Goal: Task Accomplishment & Management: Manage account settings

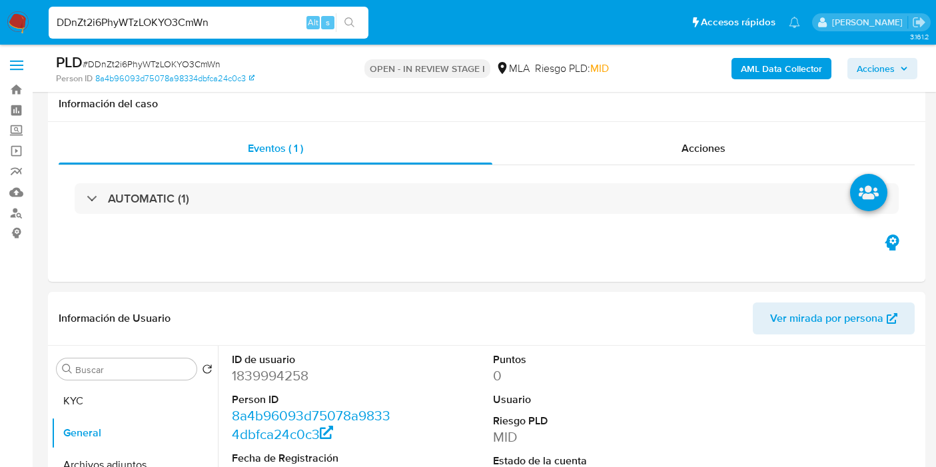
select select "10"
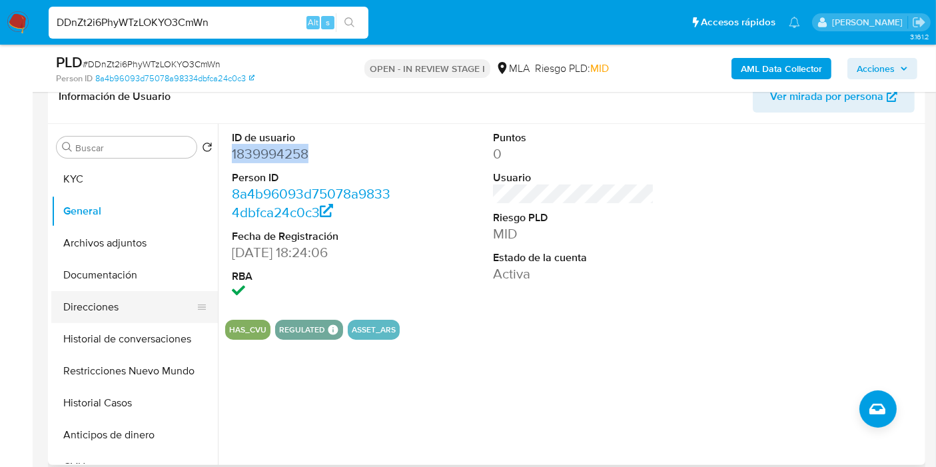
click at [105, 303] on button "Direcciones" at bounding box center [129, 307] width 156 height 32
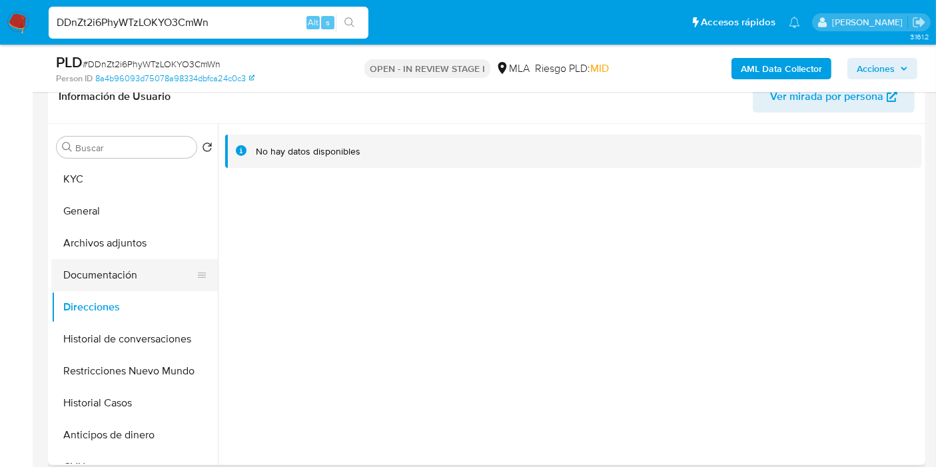
click at [147, 267] on button "Documentación" at bounding box center [129, 275] width 156 height 32
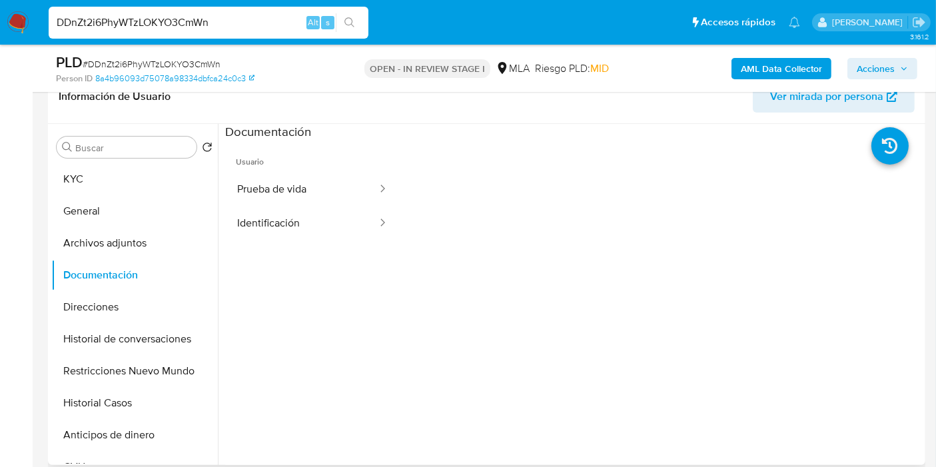
drag, startPoint x: 404, startPoint y: 256, endPoint x: 386, endPoint y: 248, distance: 19.1
click at [400, 254] on div at bounding box center [661, 354] width 523 height 426
click at [314, 222] on button "Identificación" at bounding box center [301, 223] width 153 height 34
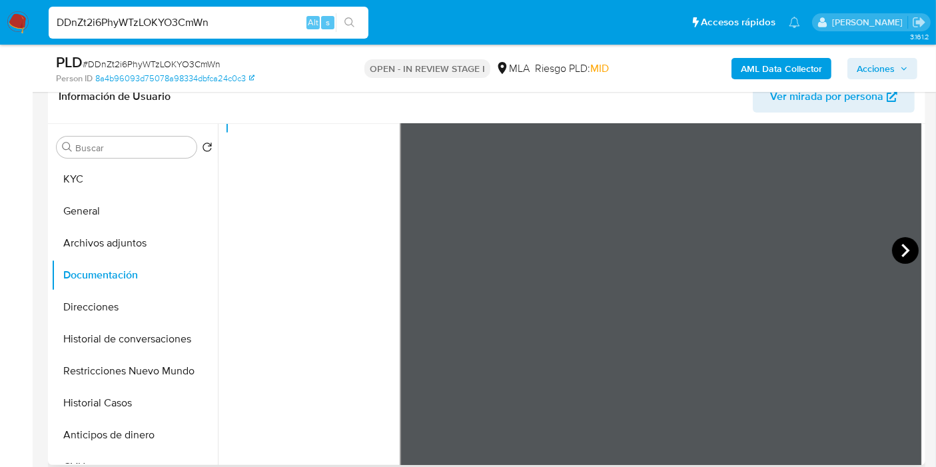
scroll to position [112, 0]
click at [895, 233] on icon at bounding box center [905, 245] width 27 height 27
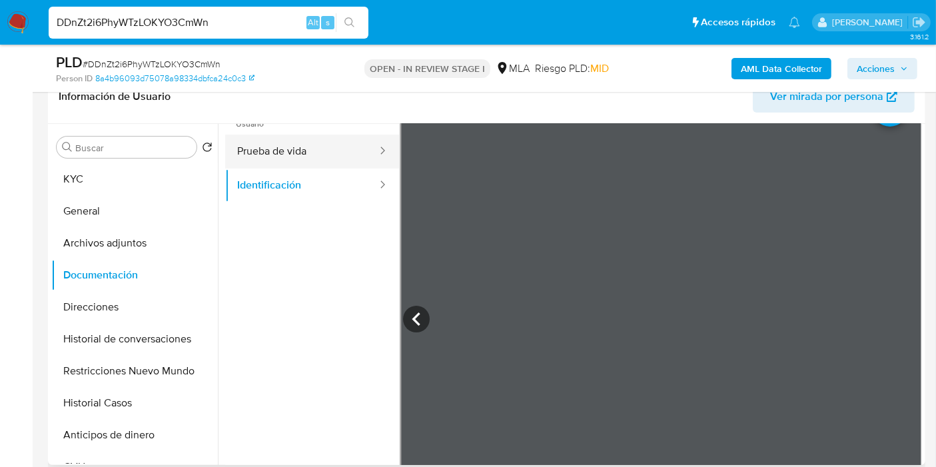
click at [338, 162] on button "Prueba de vida" at bounding box center [301, 152] width 153 height 34
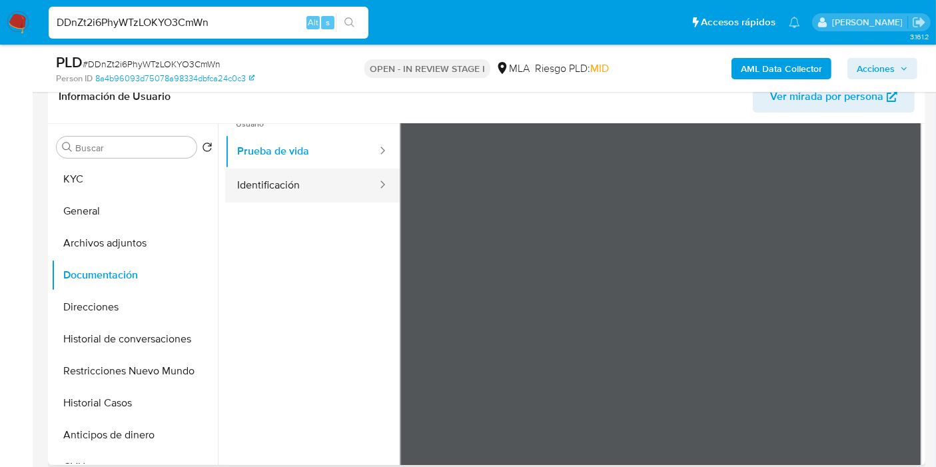
click at [327, 179] on button "Identificación" at bounding box center [301, 186] width 153 height 34
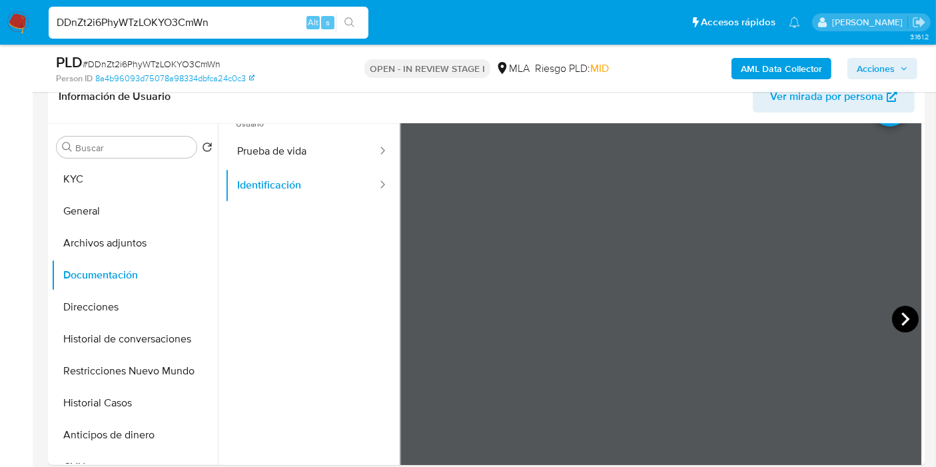
click at [906, 314] on icon at bounding box center [905, 319] width 27 height 27
click at [167, 193] on button "KYC" at bounding box center [129, 179] width 156 height 32
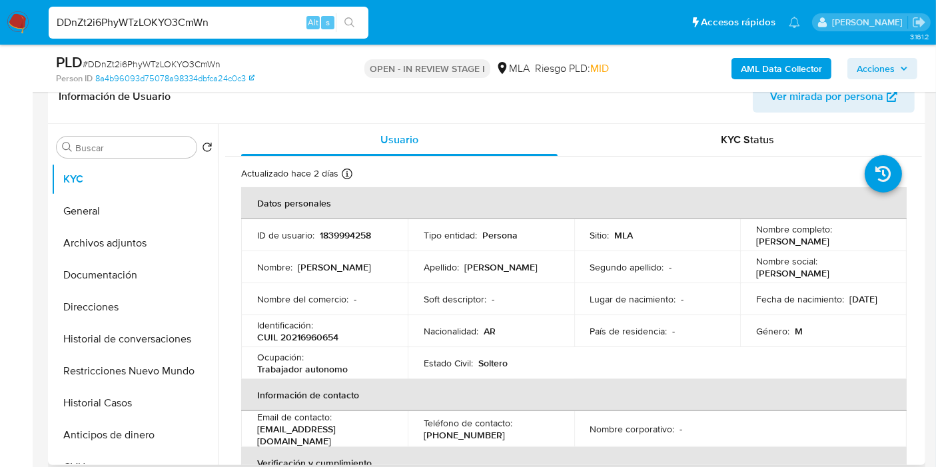
click at [318, 336] on p "CUIL 20216960654" at bounding box center [297, 337] width 81 height 12
copy p "20216960654"
click at [114, 300] on button "Direcciones" at bounding box center [129, 307] width 156 height 32
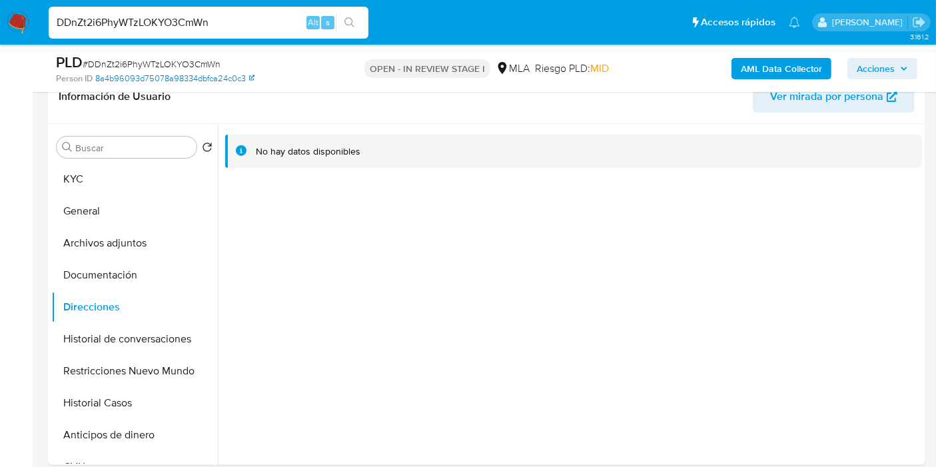
click at [192, 79] on link "8a4b96093d75078a98334dbfca24c0c3" at bounding box center [174, 79] width 159 height 12
click at [165, 169] on button "KYC" at bounding box center [129, 179] width 156 height 32
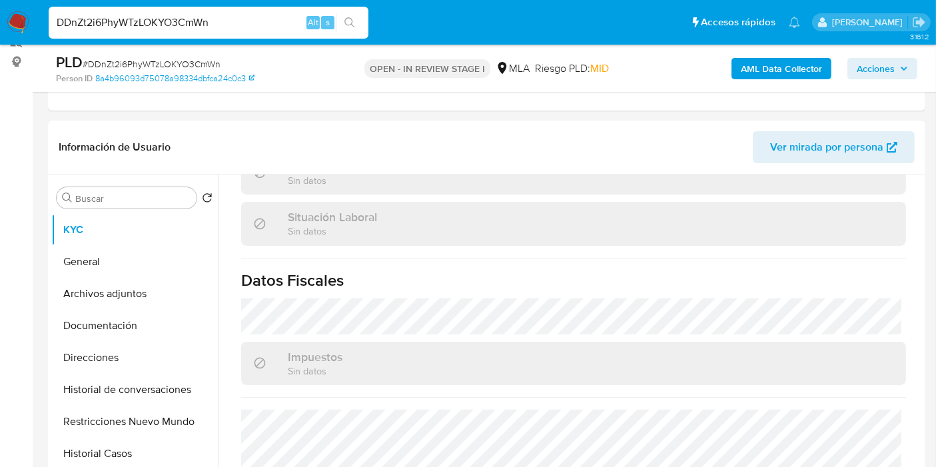
scroll to position [148, 0]
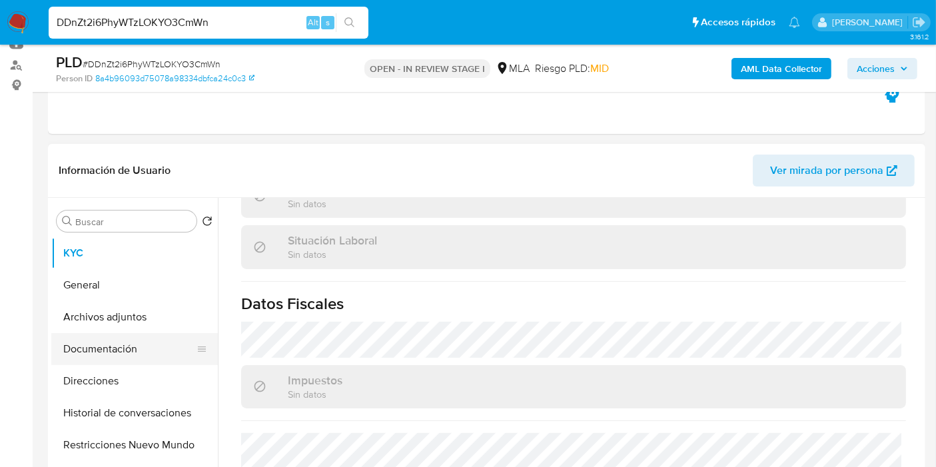
click at [89, 333] on button "Documentación" at bounding box center [129, 349] width 156 height 32
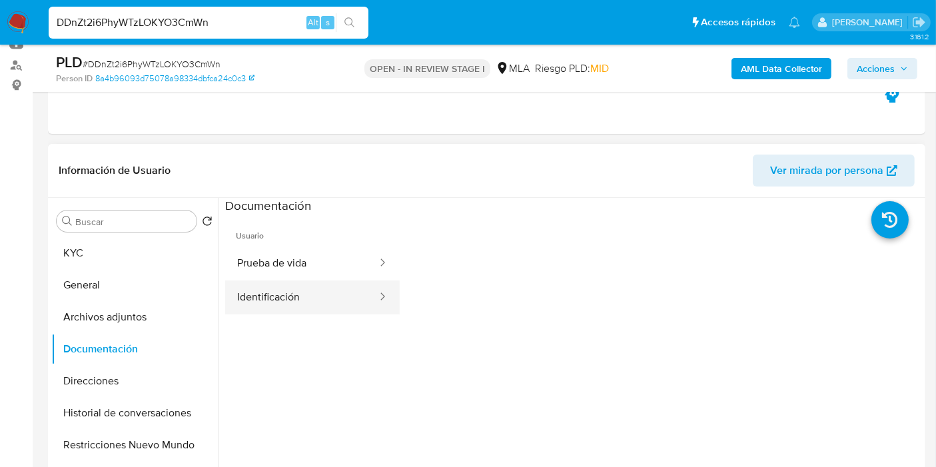
click at [368, 304] on div at bounding box center [378, 297] width 21 height 34
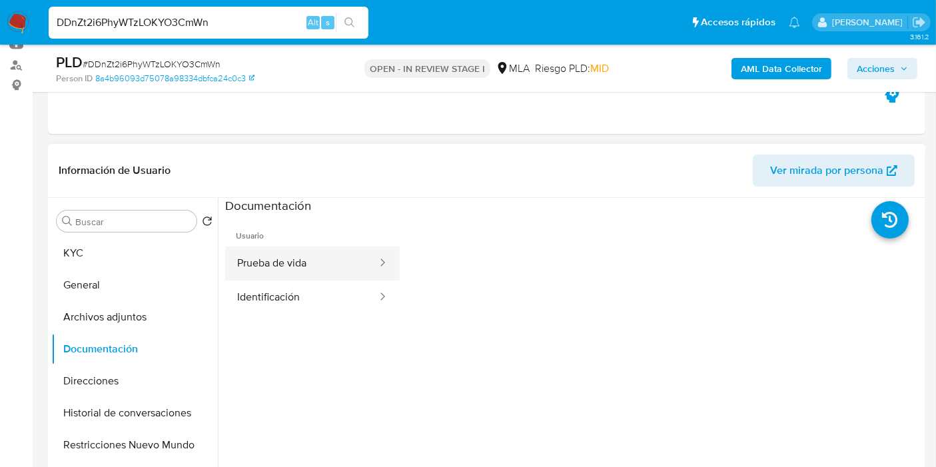
click at [262, 268] on button "Prueba de vida" at bounding box center [301, 263] width 153 height 34
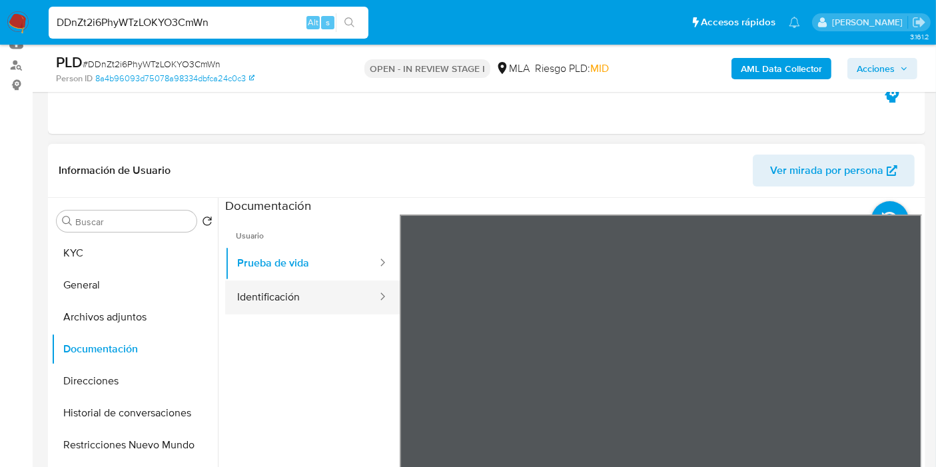
click at [280, 290] on button "Identificación" at bounding box center [301, 297] width 153 height 34
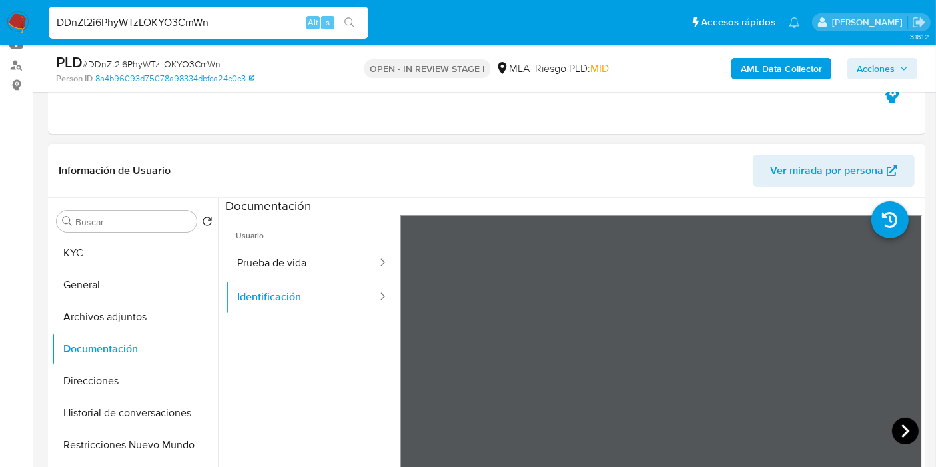
click at [905, 428] on icon at bounding box center [905, 431] width 27 height 27
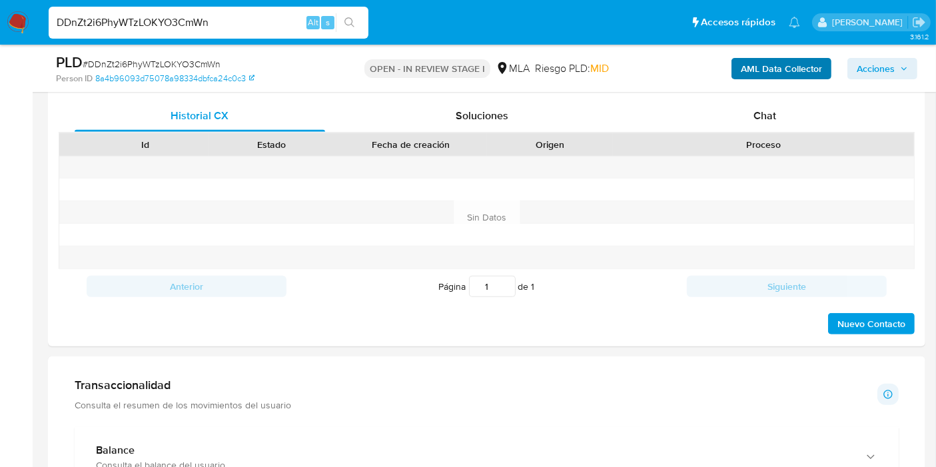
scroll to position [666, 0]
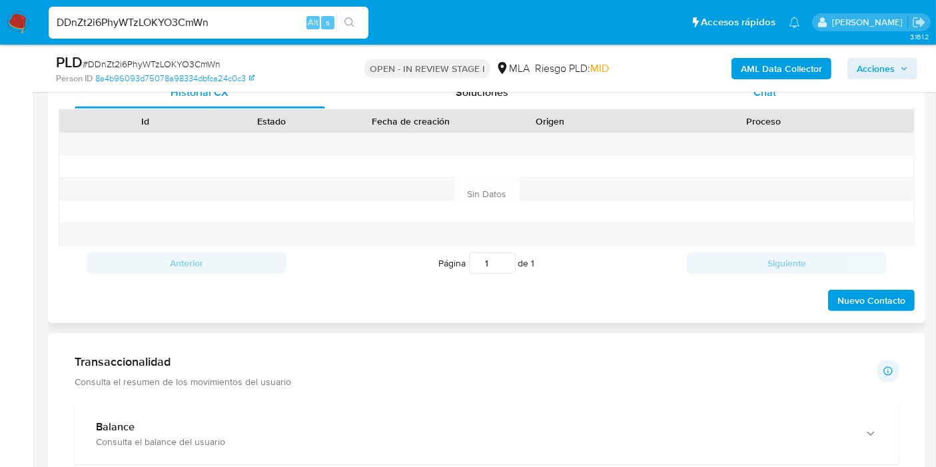
click at [777, 102] on div "Chat" at bounding box center [764, 93] width 250 height 32
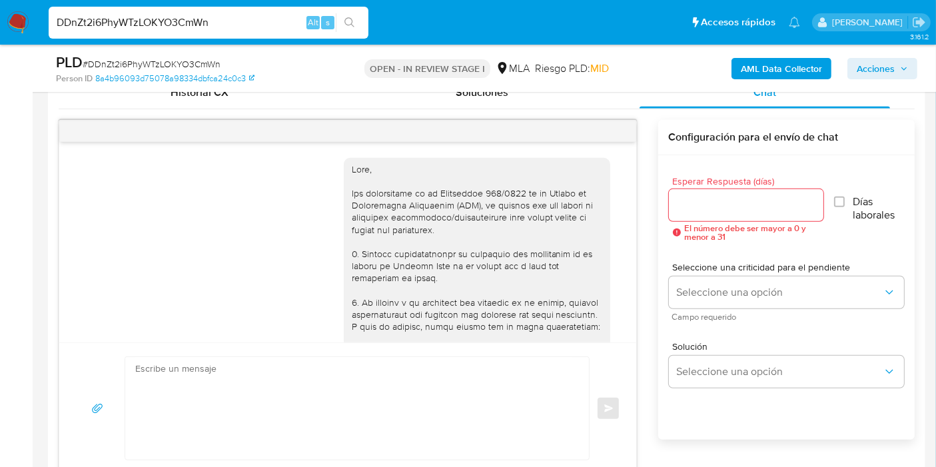
scroll to position [1058, 0]
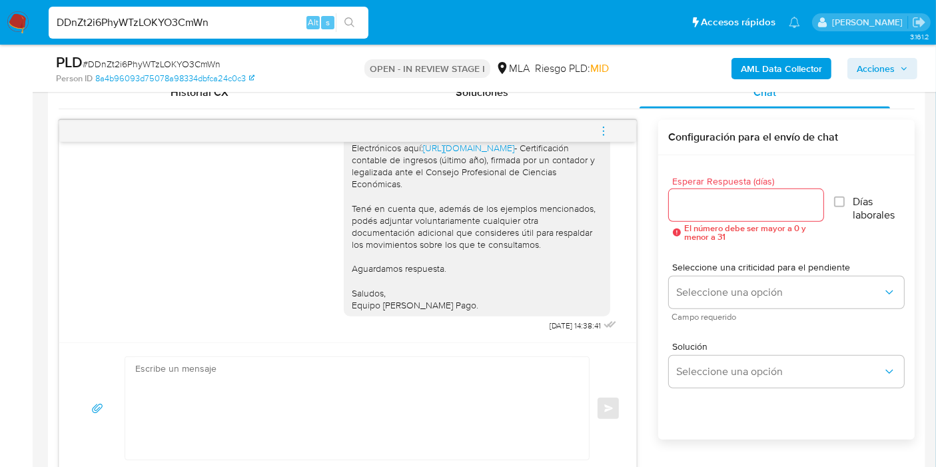
click at [597, 130] on button "menu-action" at bounding box center [603, 131] width 44 height 32
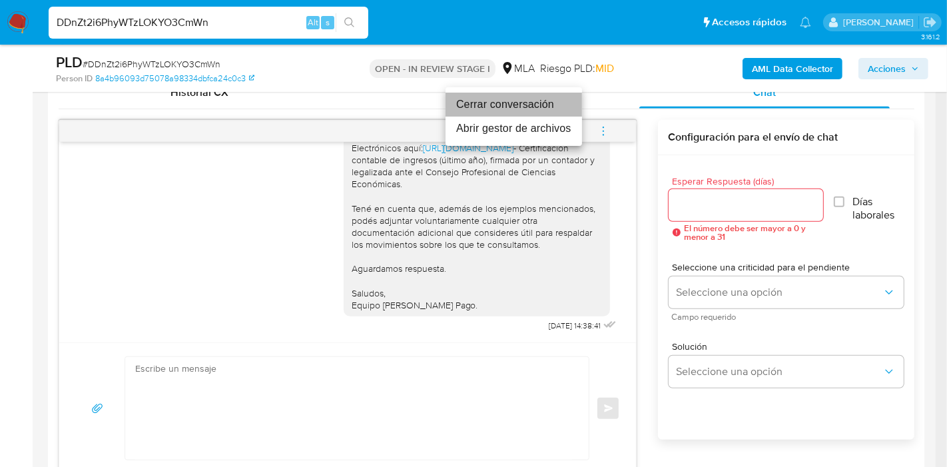
click at [513, 109] on li "Cerrar conversación" at bounding box center [514, 105] width 137 height 24
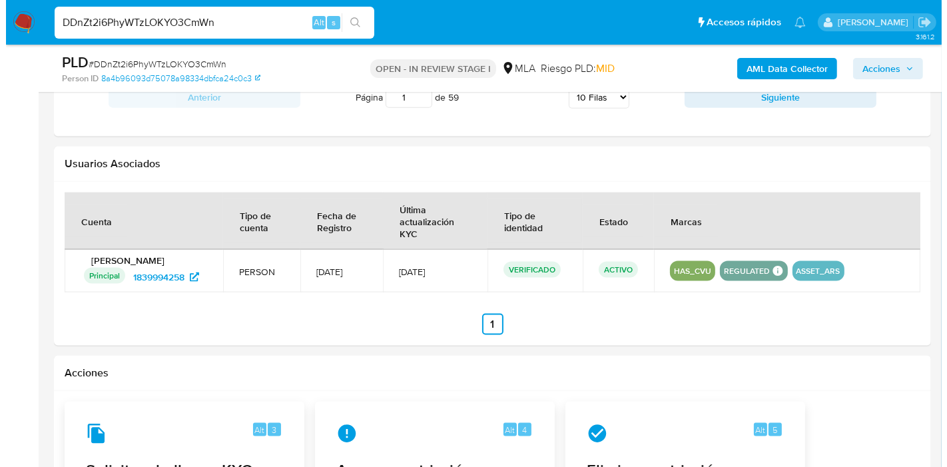
scroll to position [1998, 0]
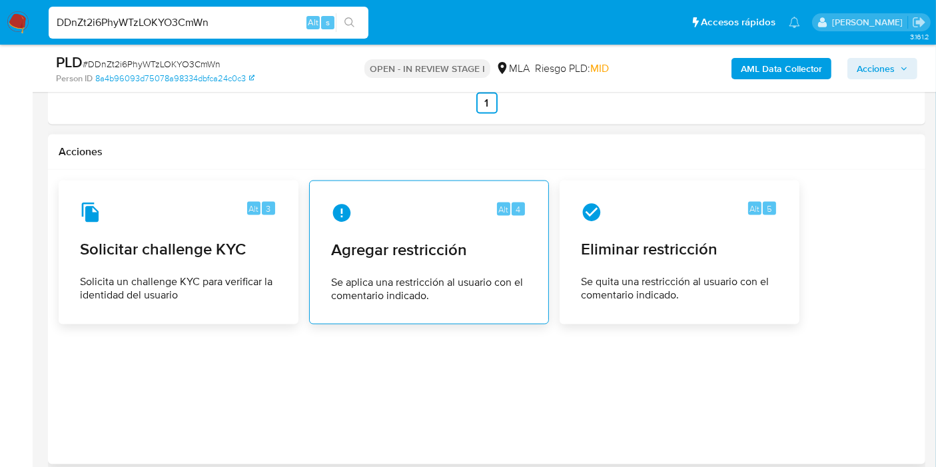
click at [392, 276] on span "Se aplica una restricción al usuario con el comentario indicado." at bounding box center [429, 289] width 196 height 27
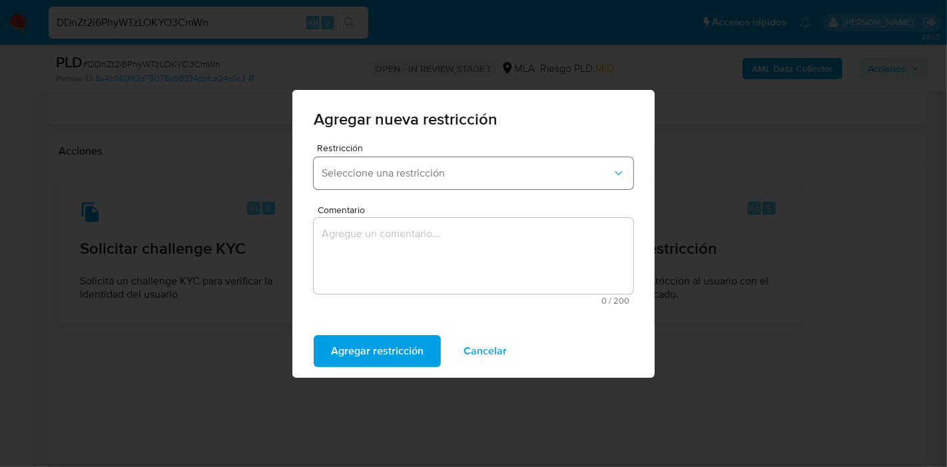
click at [433, 174] on span "Seleccione una restricción" at bounding box center [467, 173] width 290 height 13
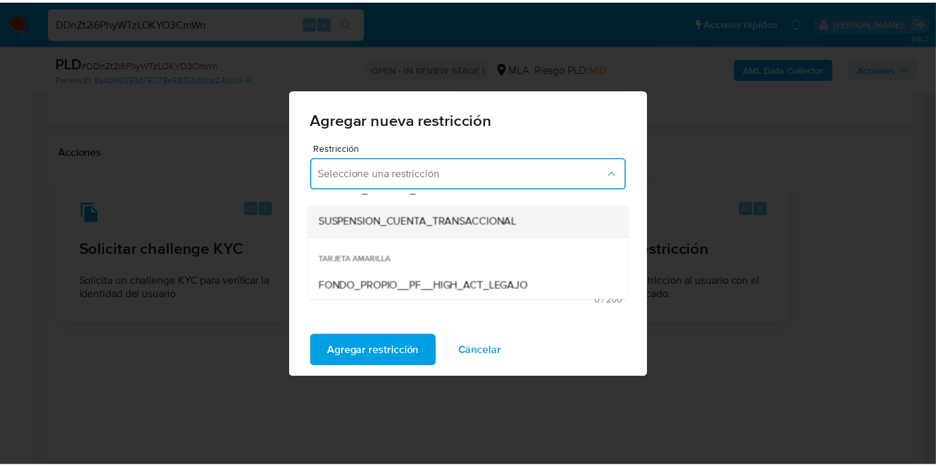
scroll to position [148, 0]
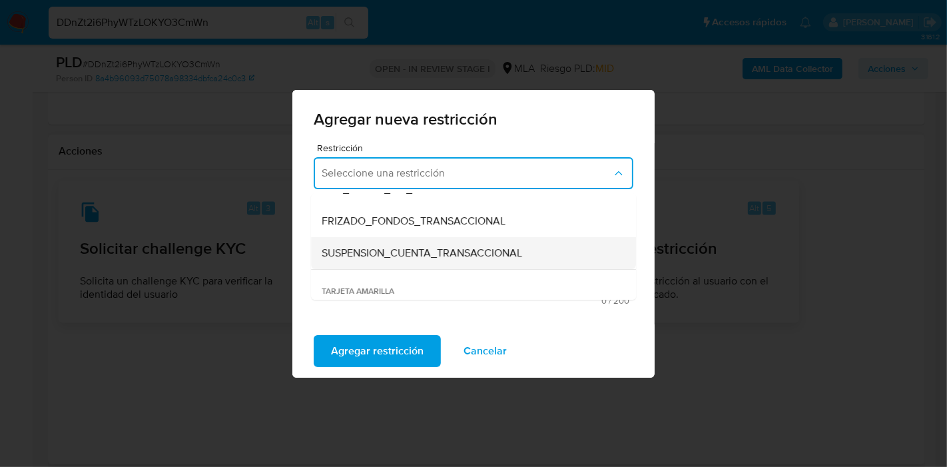
click at [414, 246] on span "SUSPENSION_CUENTA_TRANSACCIONAL" at bounding box center [422, 252] width 200 height 13
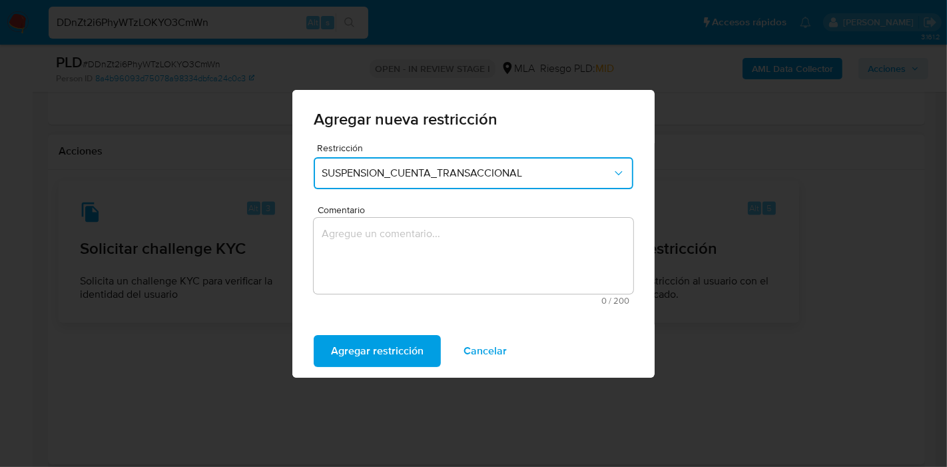
click at [417, 253] on textarea "Comentario" at bounding box center [474, 256] width 320 height 76
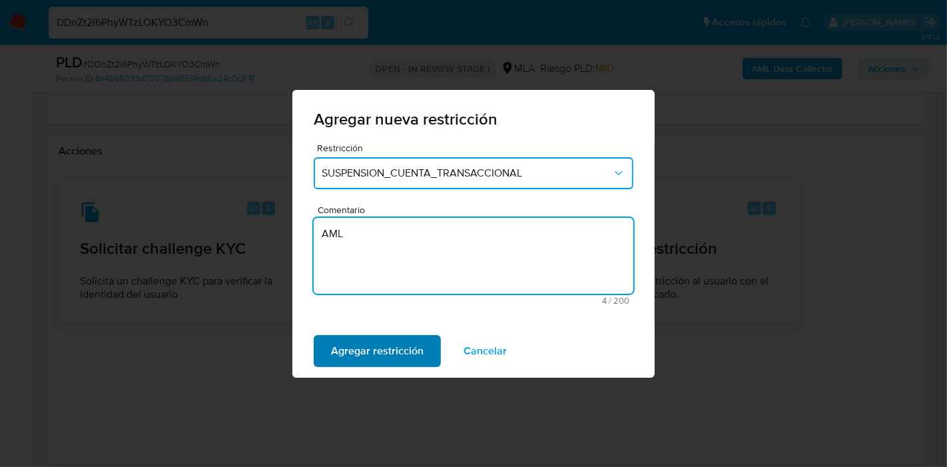
type textarea "AML"
click at [384, 341] on span "Agregar restricción" at bounding box center [377, 350] width 93 height 29
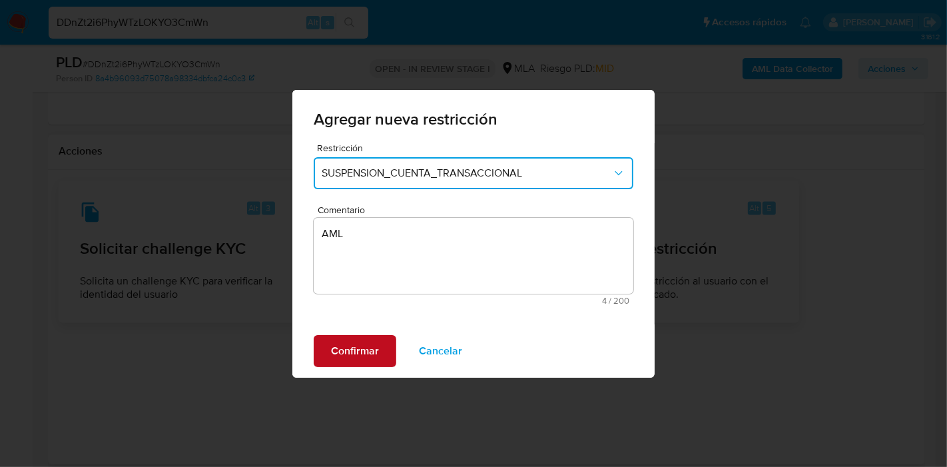
click at [392, 340] on button "Confirmar" at bounding box center [355, 351] width 83 height 32
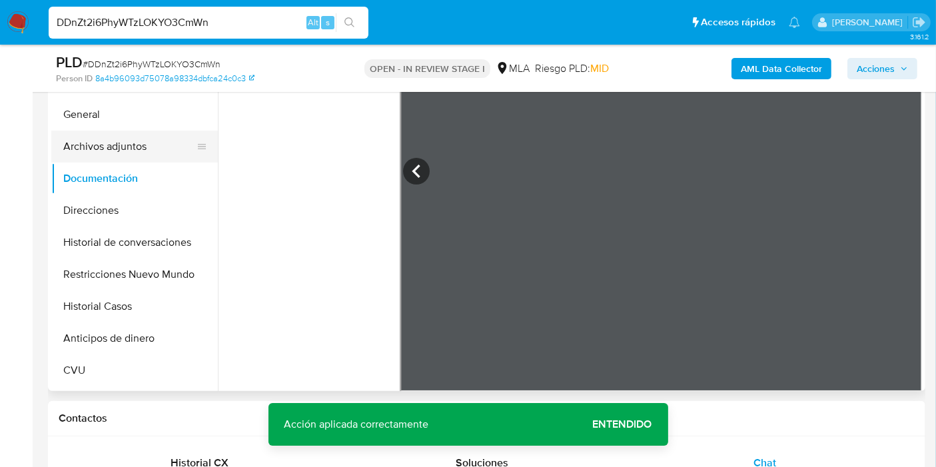
scroll to position [0, 0]
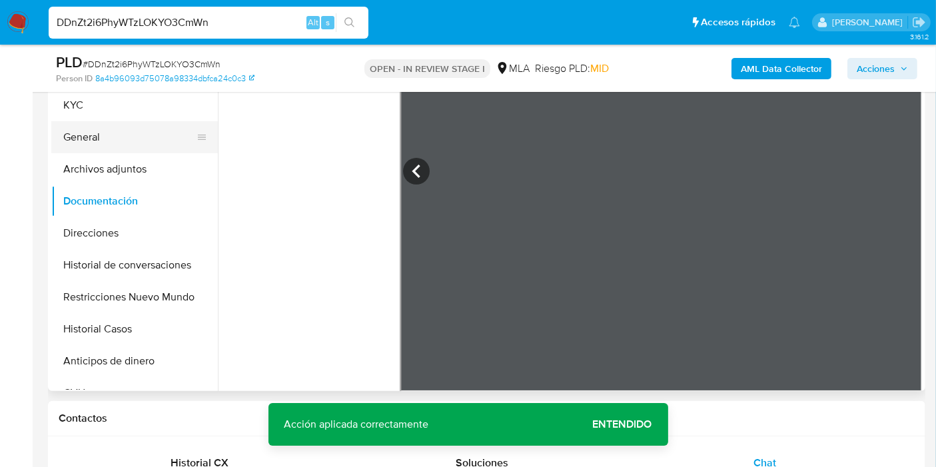
click at [154, 147] on button "General" at bounding box center [129, 137] width 156 height 32
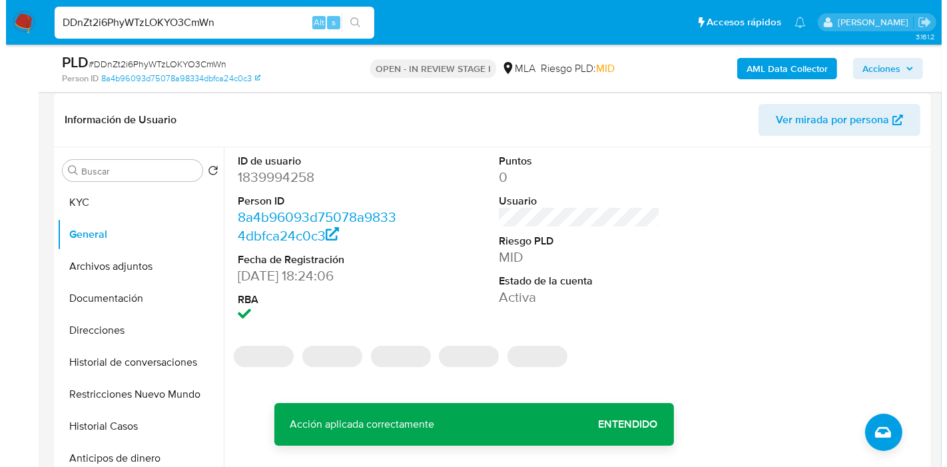
scroll to position [222, 0]
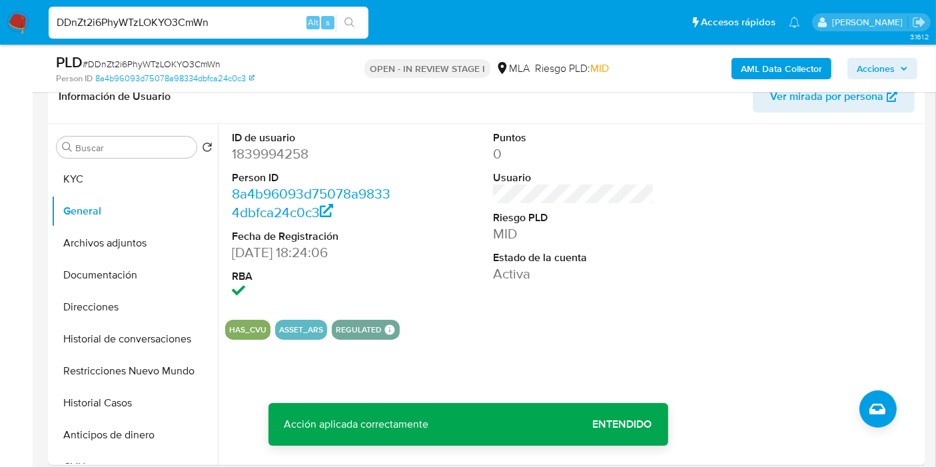
click at [769, 56] on div "AML Data Collector Acciones" at bounding box center [775, 68] width 284 height 31
click at [767, 65] on b "AML Data Collector" at bounding box center [781, 68] width 81 height 21
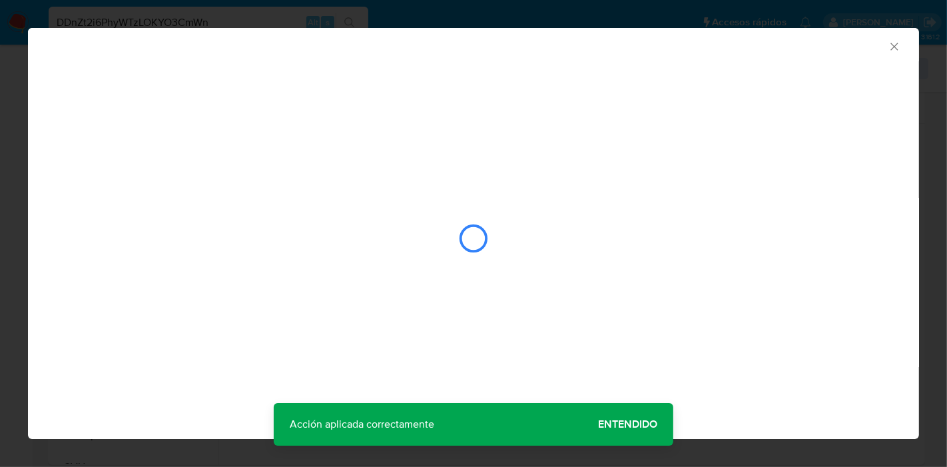
click at [624, 422] on div "AML Data Collector" at bounding box center [473, 233] width 891 height 411
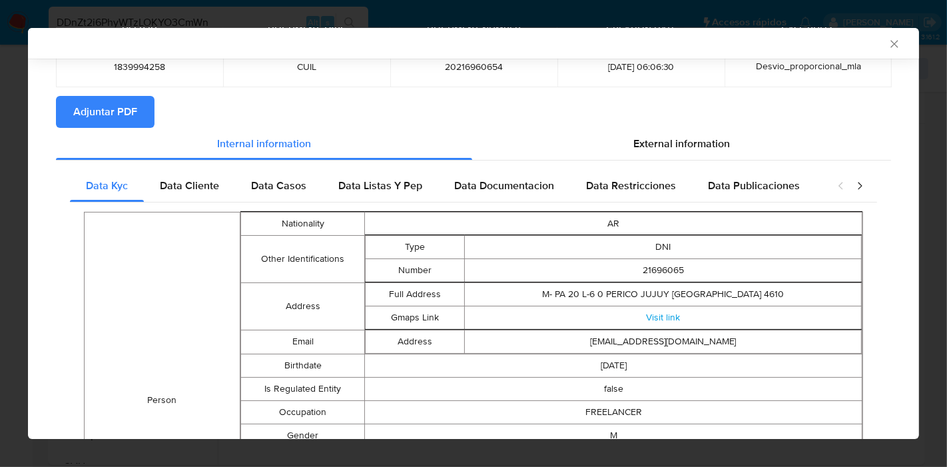
scroll to position [0, 0]
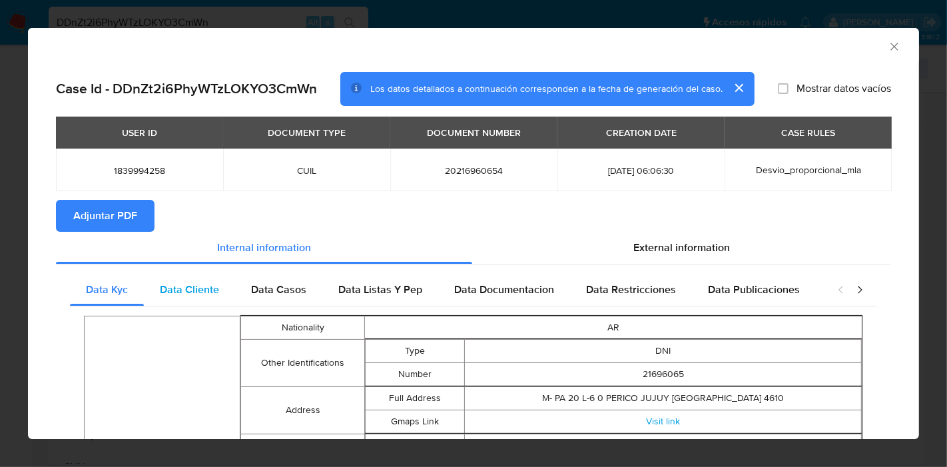
click at [202, 291] on span "Data Cliente" at bounding box center [189, 289] width 59 height 15
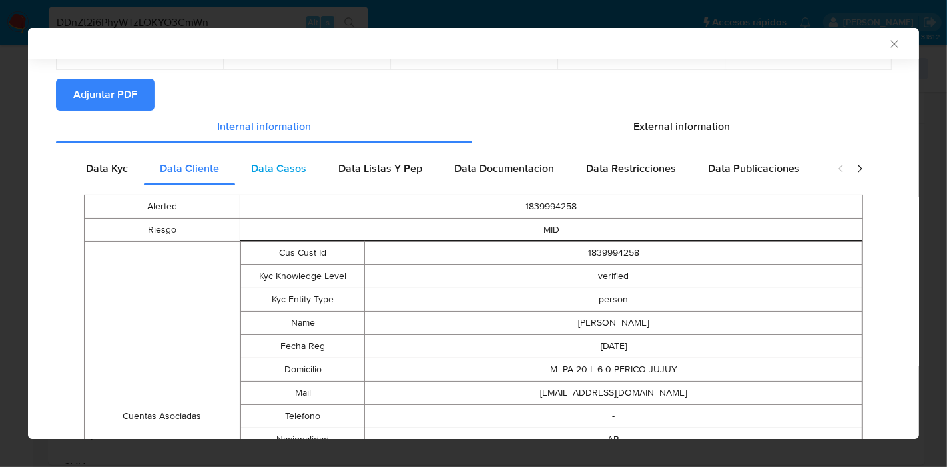
click at [295, 167] on span "Data Casos" at bounding box center [278, 168] width 55 height 15
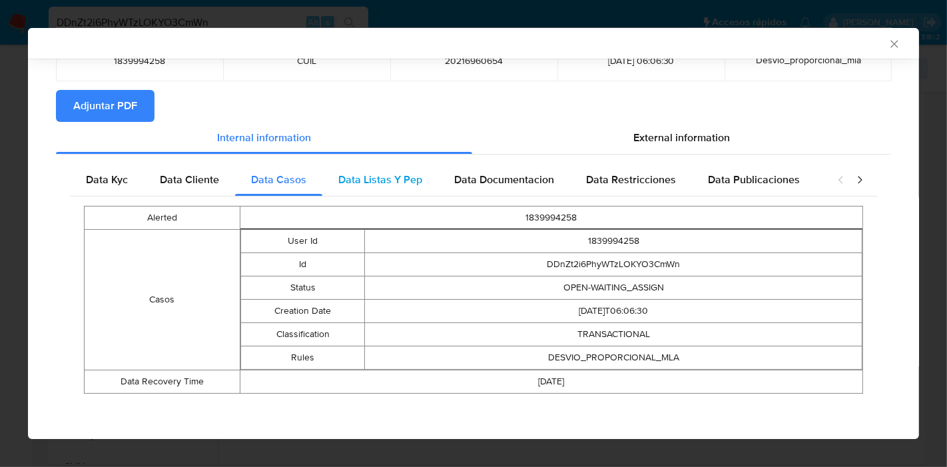
click at [342, 180] on span "Data Listas Y Pep" at bounding box center [380, 179] width 84 height 15
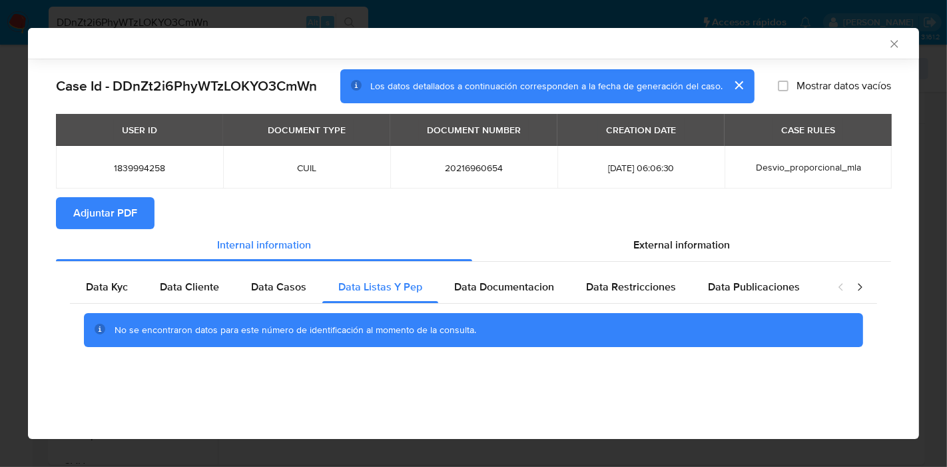
scroll to position [0, 0]
click at [516, 271] on div "Data Documentacion" at bounding box center [504, 287] width 132 height 32
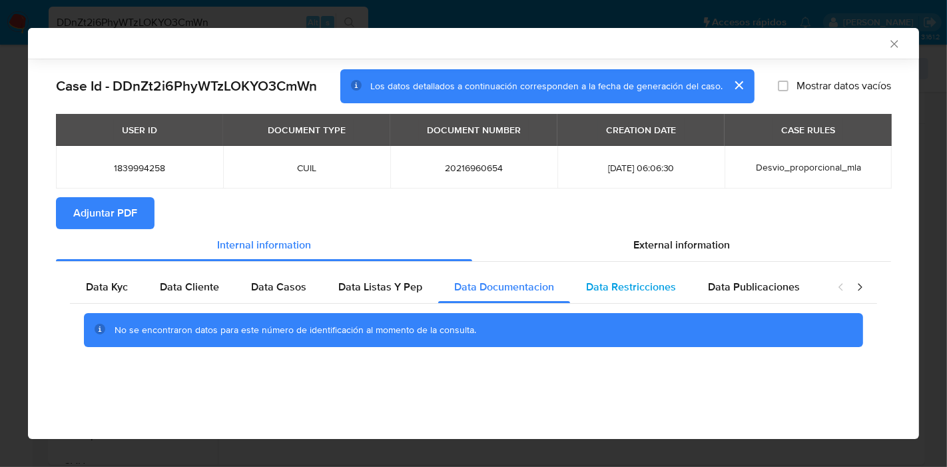
click at [650, 290] on span "Data Restricciones" at bounding box center [631, 286] width 90 height 15
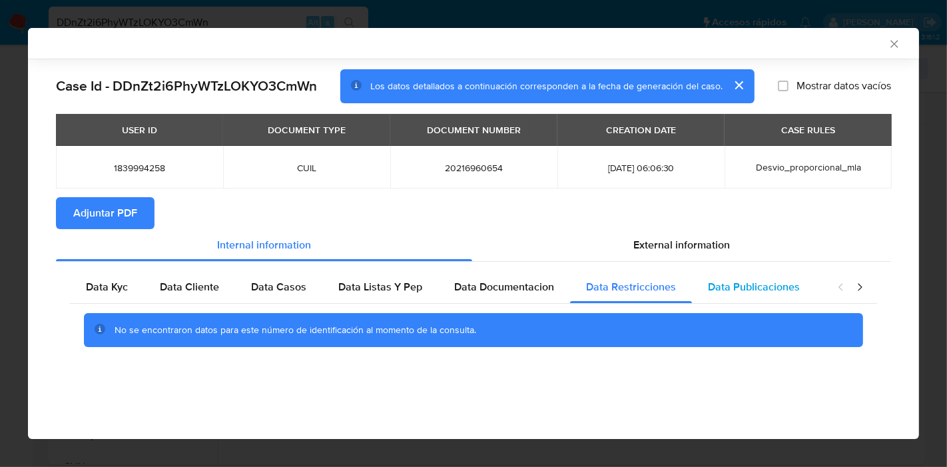
click at [713, 290] on span "Data Publicaciones" at bounding box center [754, 286] width 92 height 15
click at [858, 286] on icon "closure-recommendation-modal" at bounding box center [859, 286] width 13 height 13
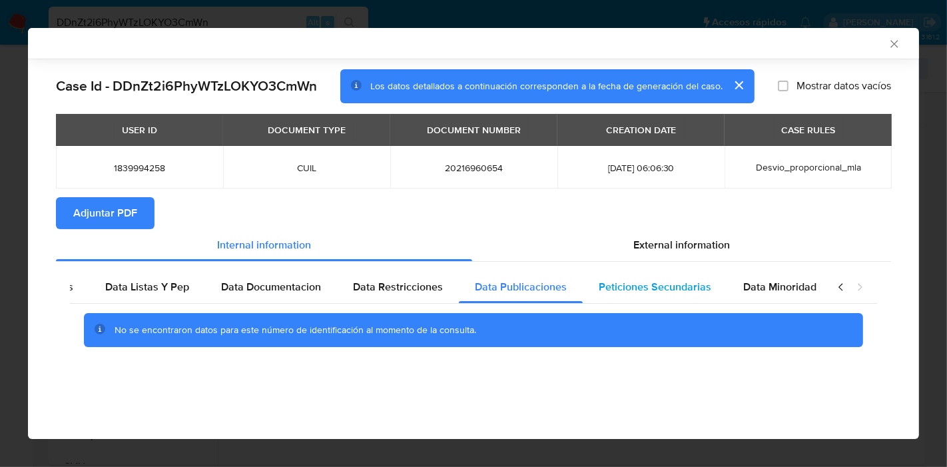
scroll to position [0, 234]
click at [713, 297] on div "Peticiones Secundarias" at bounding box center [654, 287] width 145 height 32
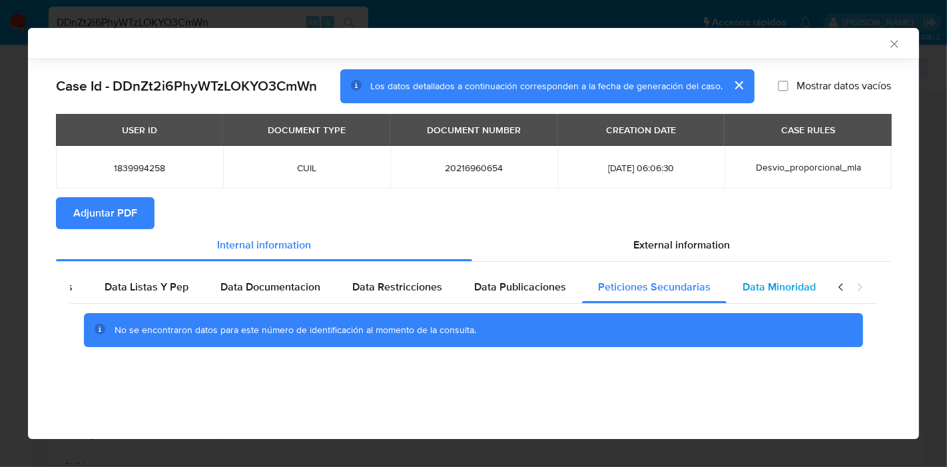
click at [763, 287] on span "Data Minoridad" at bounding box center [779, 286] width 73 height 15
drag, startPoint x: 829, startPoint y: 278, endPoint x: 837, endPoint y: 286, distance: 11.3
click at [835, 279] on div "closure-recommendation-modal" at bounding box center [850, 287] width 53 height 32
click at [839, 288] on icon "closure-recommendation-modal" at bounding box center [841, 286] width 13 height 13
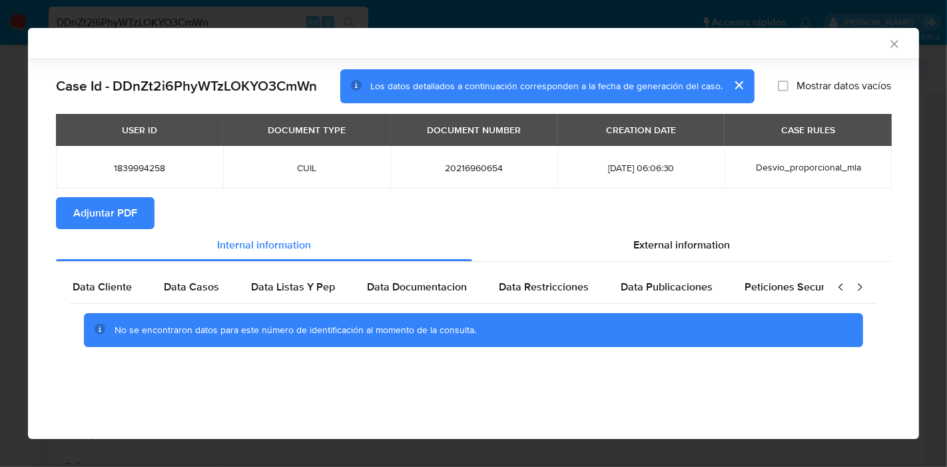
scroll to position [0, 1]
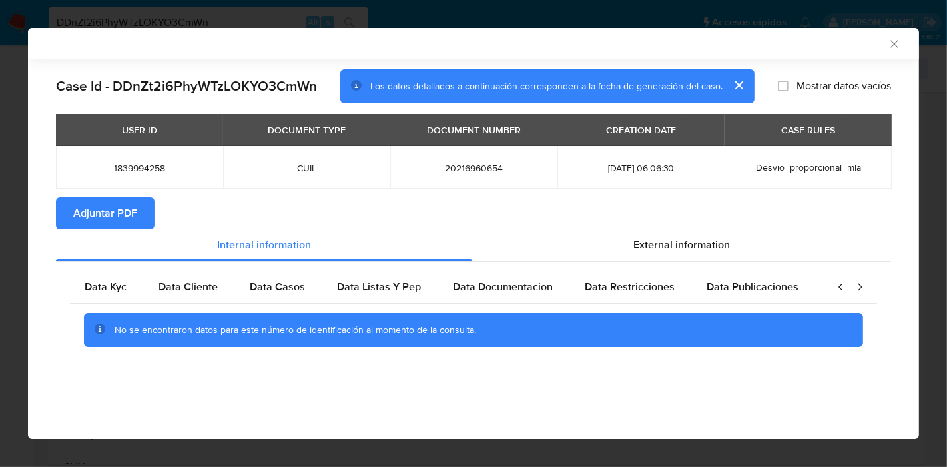
click at [839, 288] on icon "closure-recommendation-modal" at bounding box center [841, 286] width 13 height 13
click at [108, 292] on span "Data Kyc" at bounding box center [107, 286] width 42 height 15
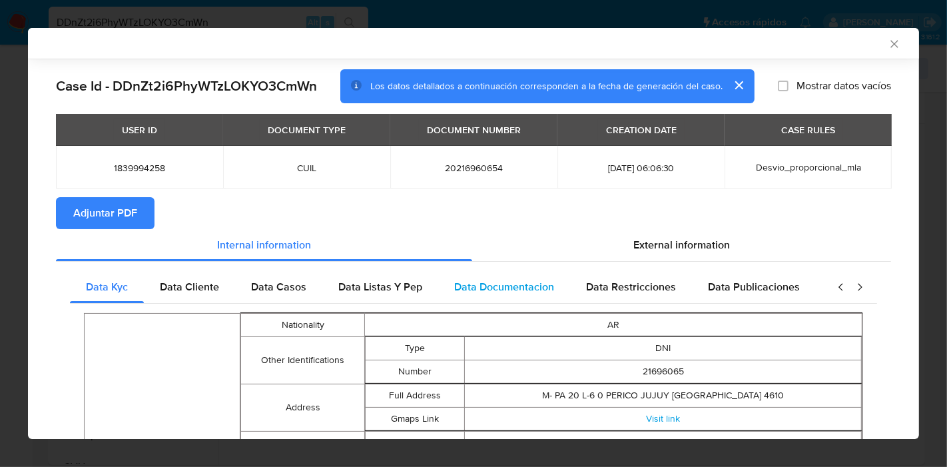
scroll to position [145, 0]
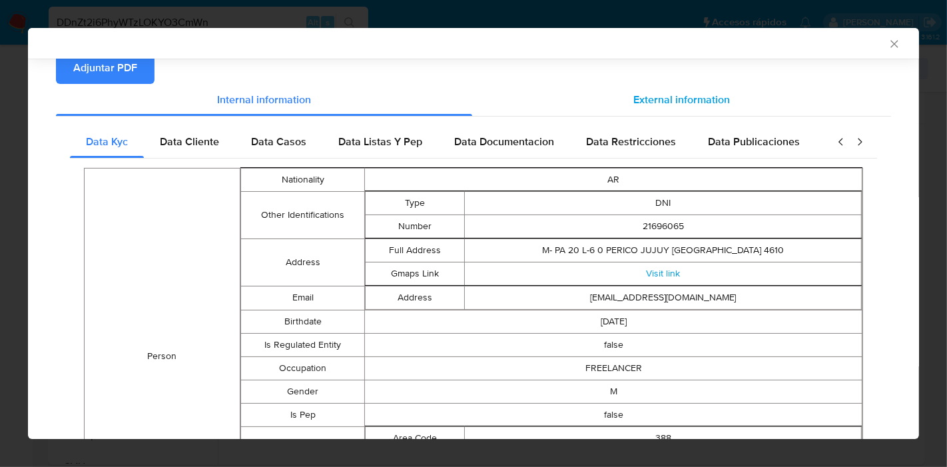
click at [638, 94] on span "External information" at bounding box center [681, 99] width 97 height 15
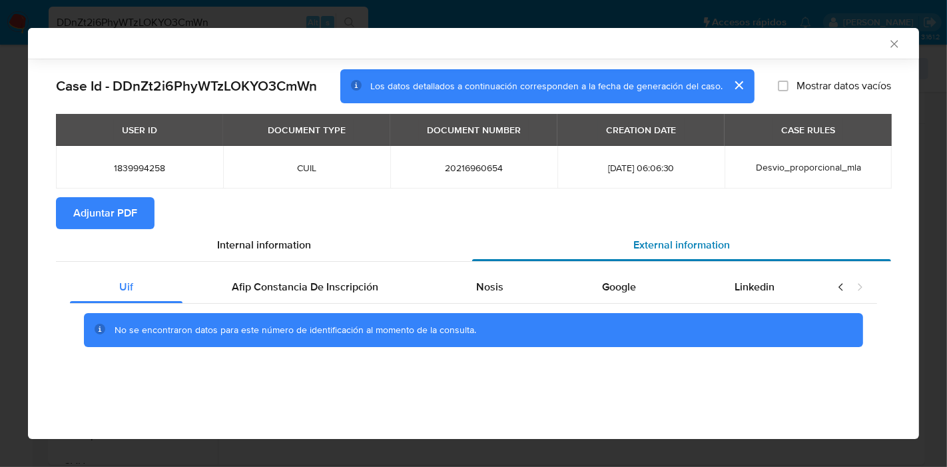
scroll to position [0, 0]
click at [352, 290] on span "Afip Constancia De Inscripción" at bounding box center [305, 286] width 147 height 15
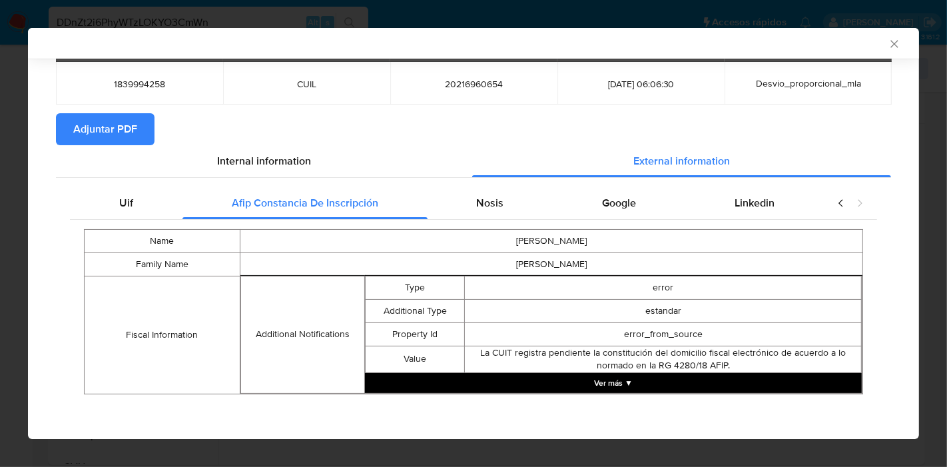
scroll to position [85, 0]
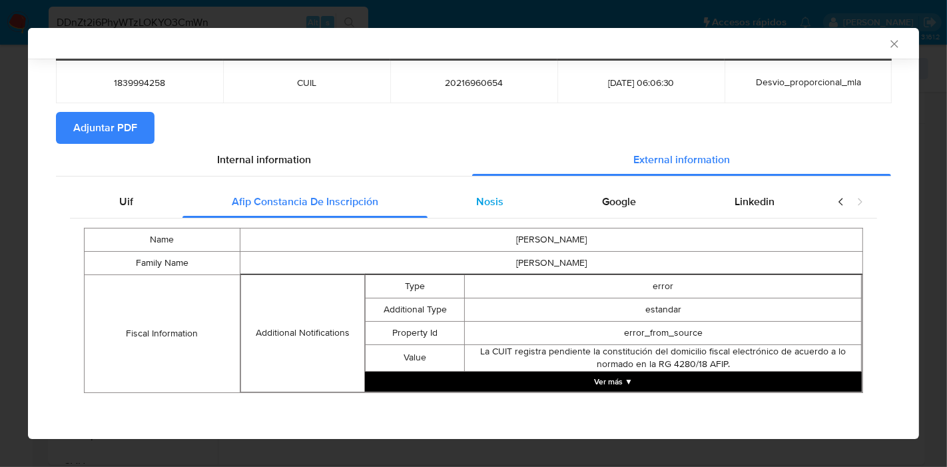
click at [531, 212] on div "Nosis" at bounding box center [491, 202] width 126 height 32
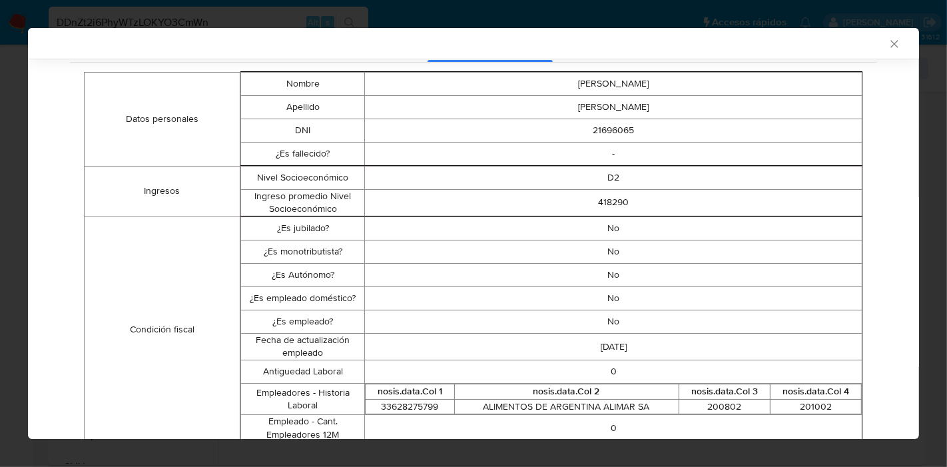
scroll to position [0, 0]
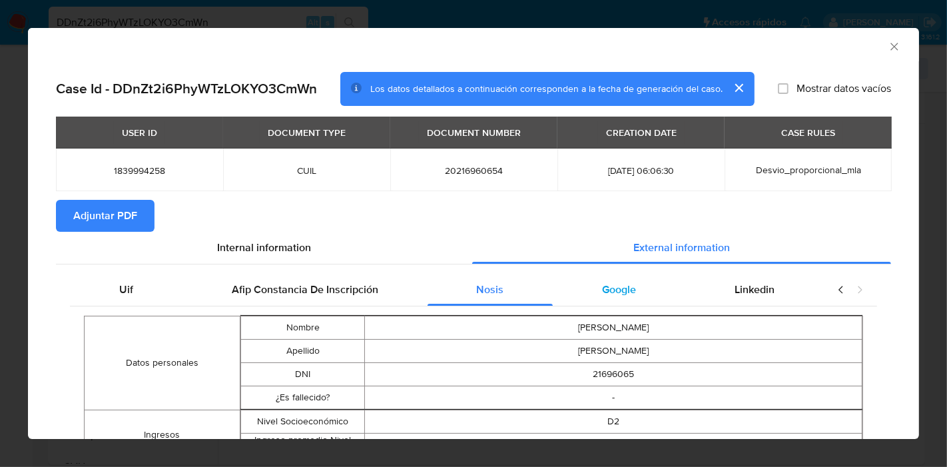
click at [602, 284] on span "Google" at bounding box center [619, 289] width 34 height 15
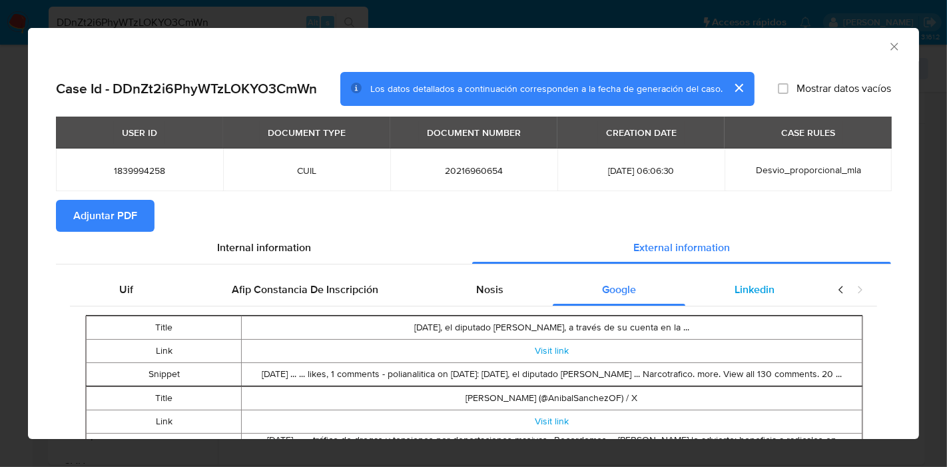
click at [728, 278] on div "Linkedin" at bounding box center [754, 290] width 139 height 32
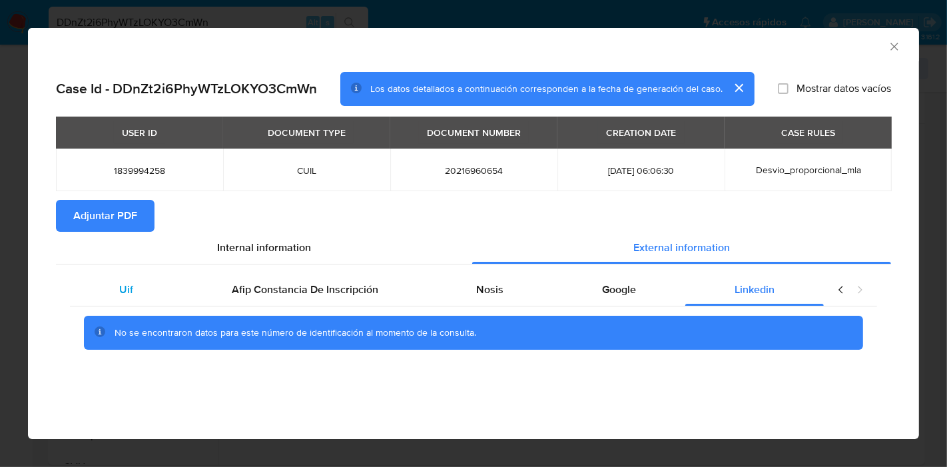
click at [140, 297] on div "Uif" at bounding box center [126, 290] width 113 height 32
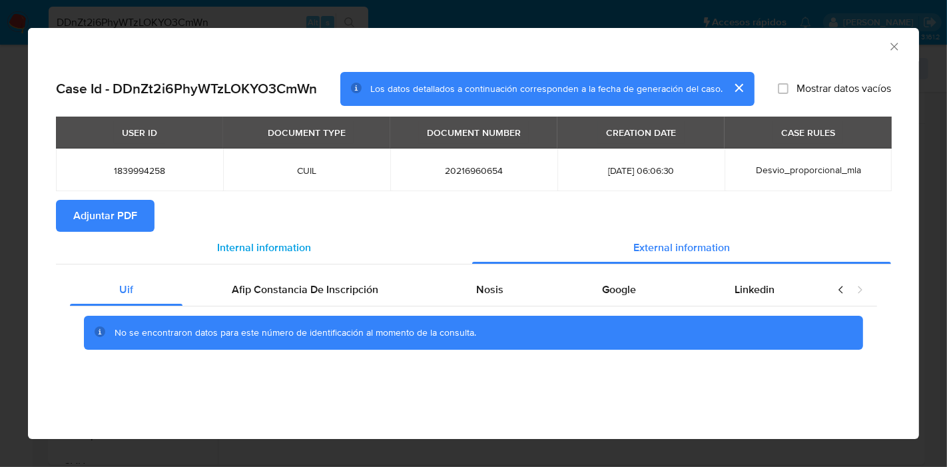
click at [292, 240] on span "Internal information" at bounding box center [264, 247] width 94 height 15
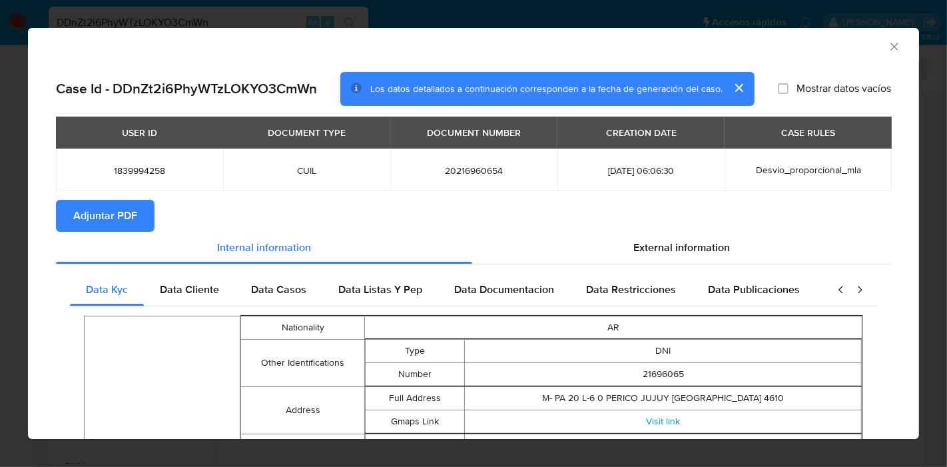
click at [131, 216] on span "Adjuntar PDF" at bounding box center [105, 215] width 64 height 29
click at [888, 50] on icon "Cerrar ventana" at bounding box center [894, 46] width 13 height 13
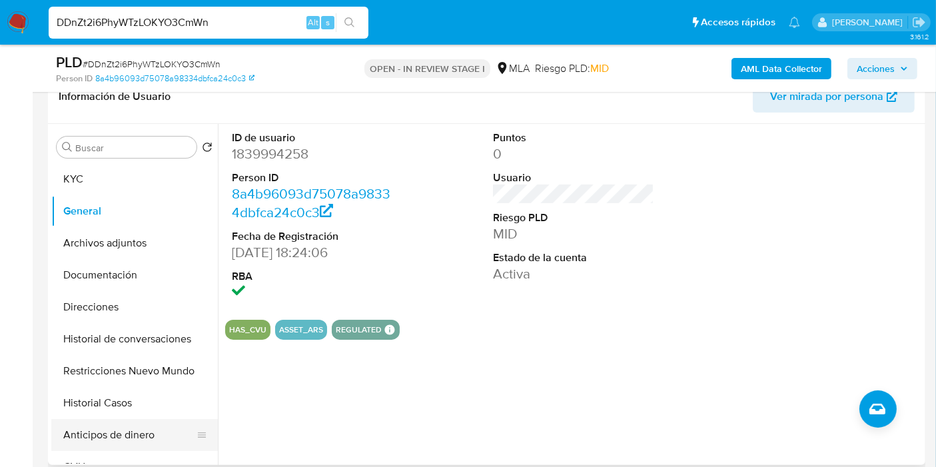
click at [137, 424] on button "Anticipos de dinero" at bounding box center [129, 435] width 156 height 32
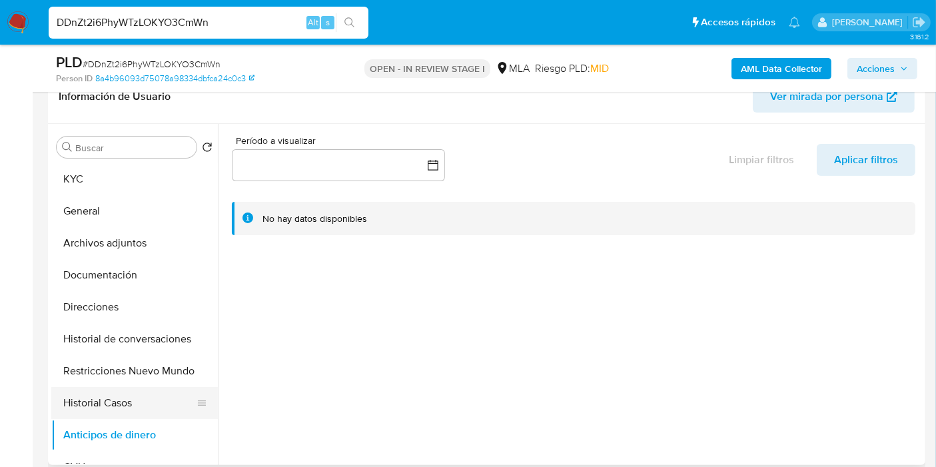
click at [97, 400] on button "Historial Casos" at bounding box center [129, 403] width 156 height 32
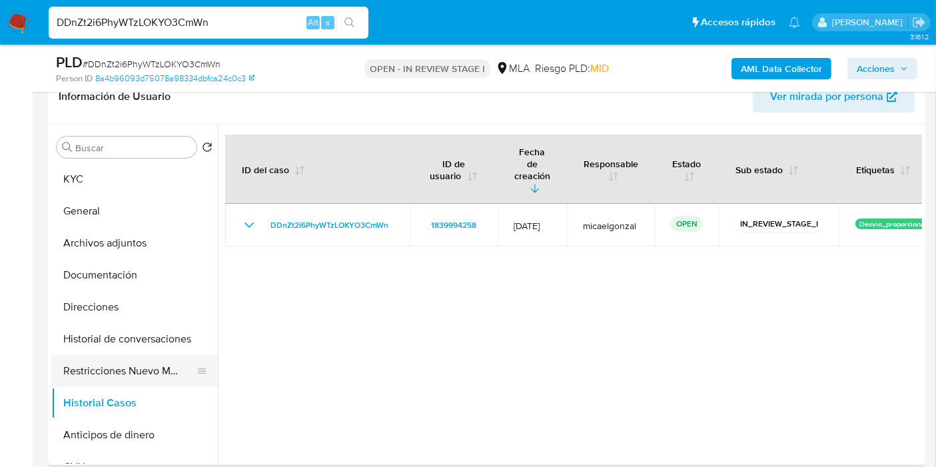
click at [127, 375] on button "Restricciones Nuevo Mundo" at bounding box center [129, 371] width 156 height 32
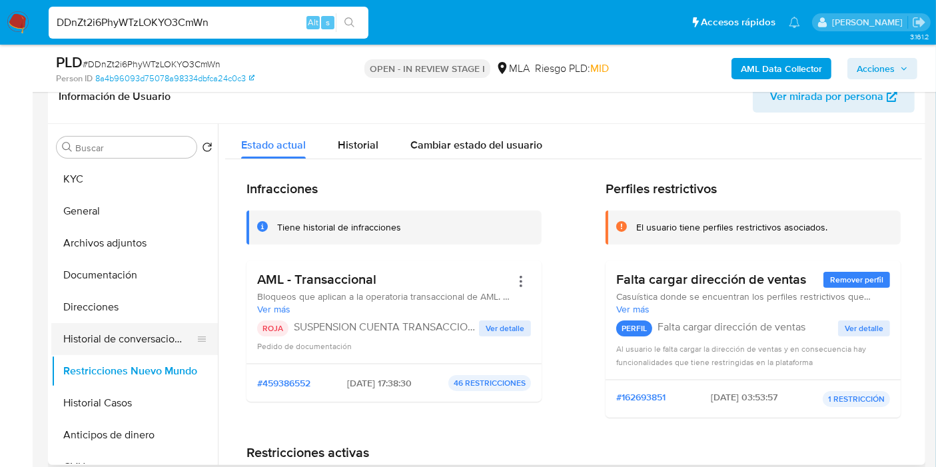
click at [105, 334] on button "Historial de conversaciones" at bounding box center [129, 339] width 156 height 32
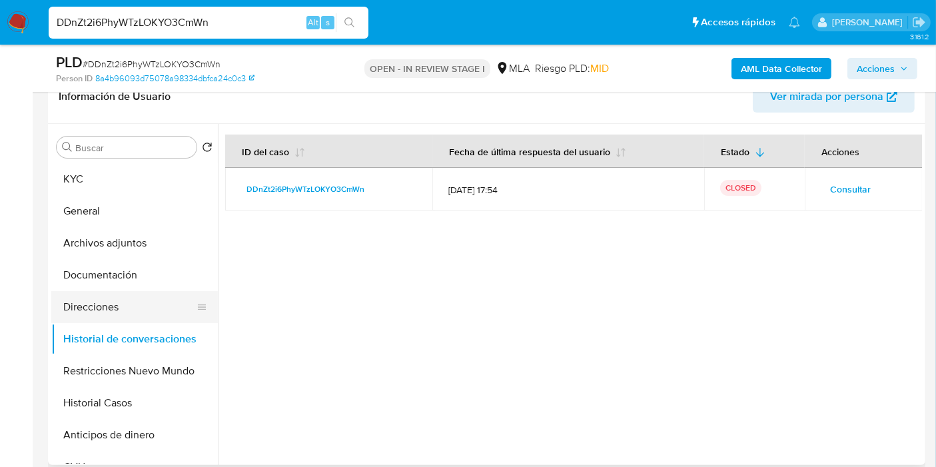
click at [105, 304] on button "Direcciones" at bounding box center [129, 307] width 156 height 32
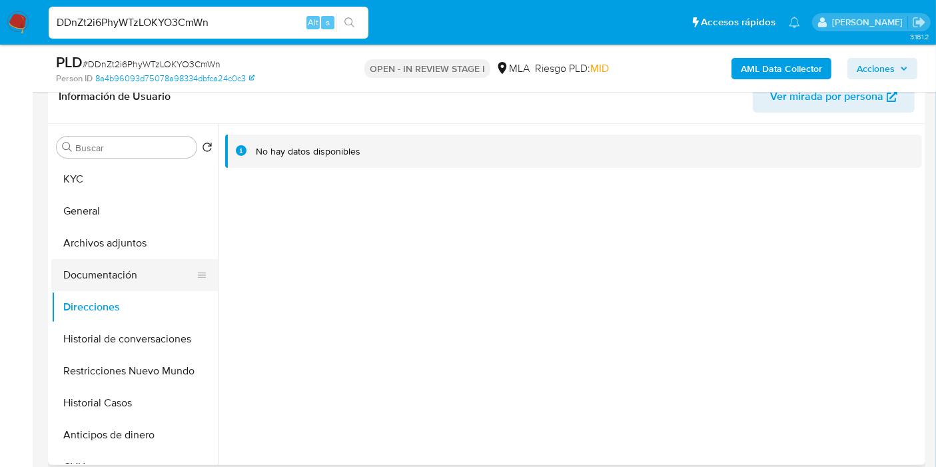
click at [121, 280] on button "Documentación" at bounding box center [129, 275] width 156 height 32
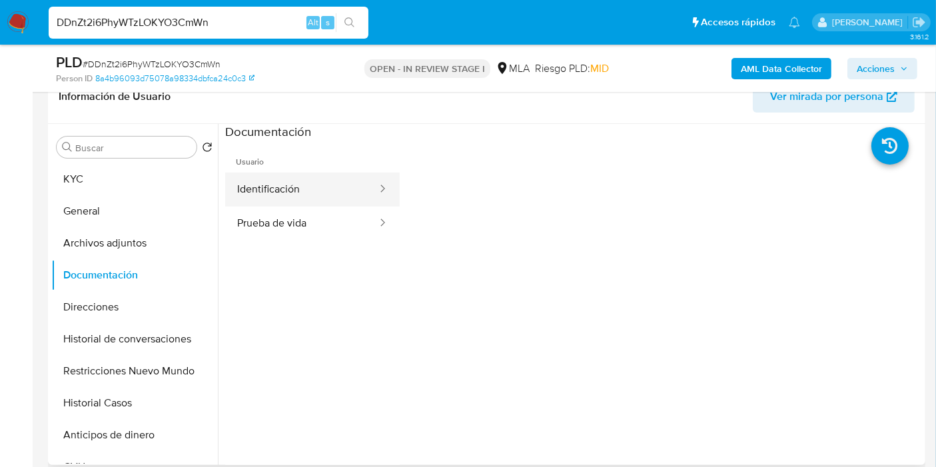
click at [378, 202] on button "Identificación" at bounding box center [301, 190] width 153 height 34
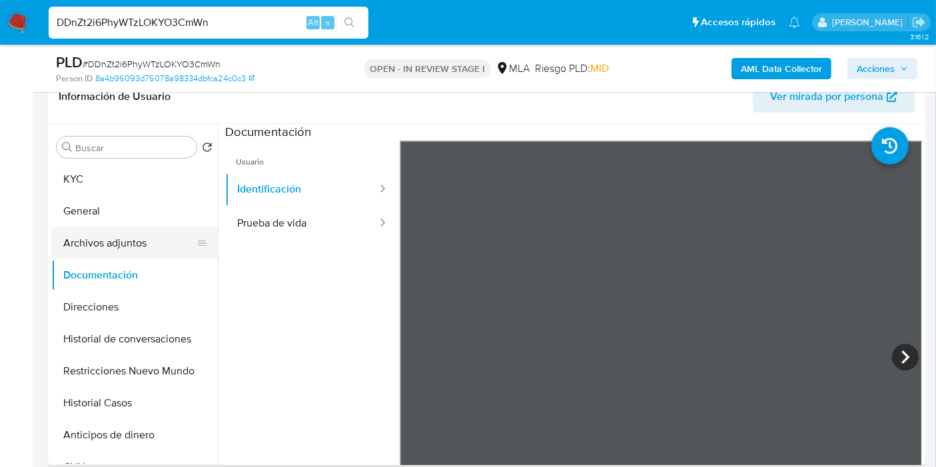
click at [105, 249] on button "Archivos adjuntos" at bounding box center [129, 243] width 156 height 32
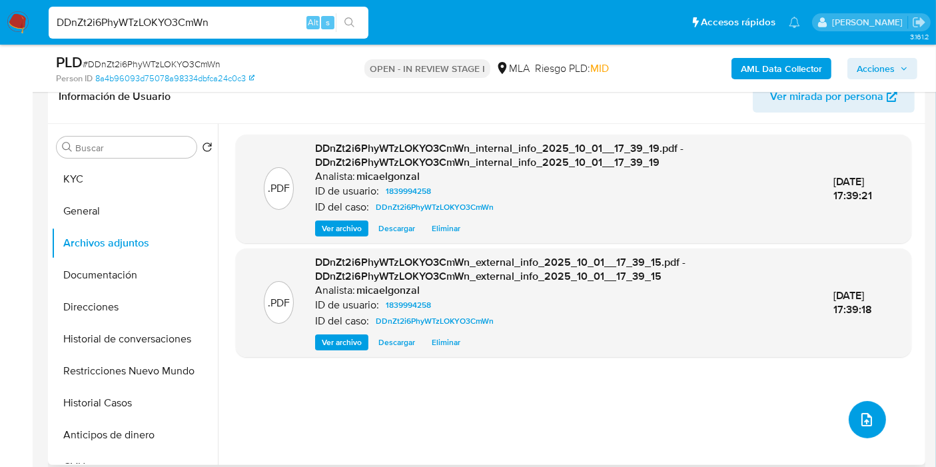
click at [859, 423] on span "upload-file" at bounding box center [867, 420] width 16 height 16
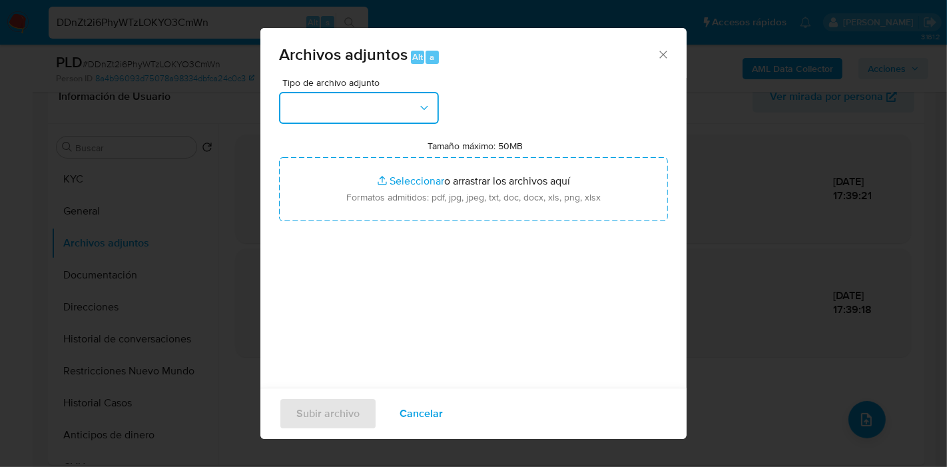
click at [401, 107] on button "button" at bounding box center [359, 108] width 160 height 32
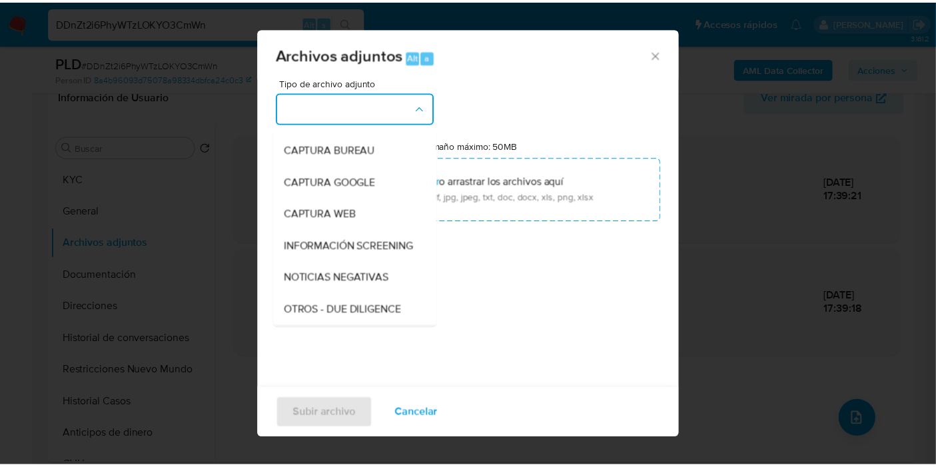
scroll to position [148, 0]
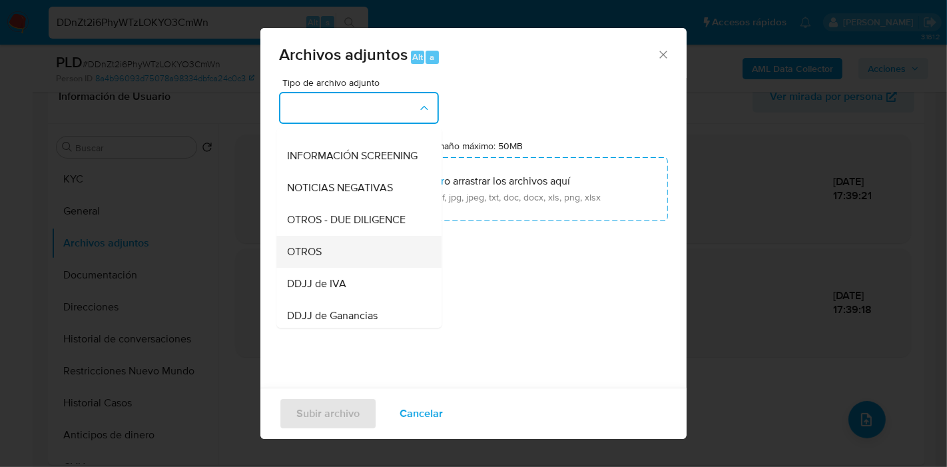
click at [331, 268] on div "OTROS" at bounding box center [355, 252] width 136 height 32
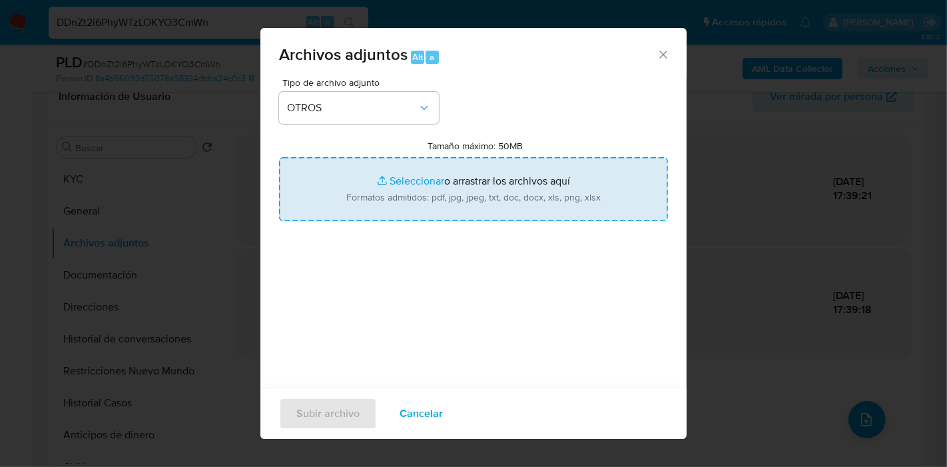
click at [372, 214] on input "Tamaño máximo: 50MB Seleccionar archivos" at bounding box center [473, 189] width 389 height 64
type input "C:\fakepath\Certificacion Negativa - Anibal Sanchez.pdf"
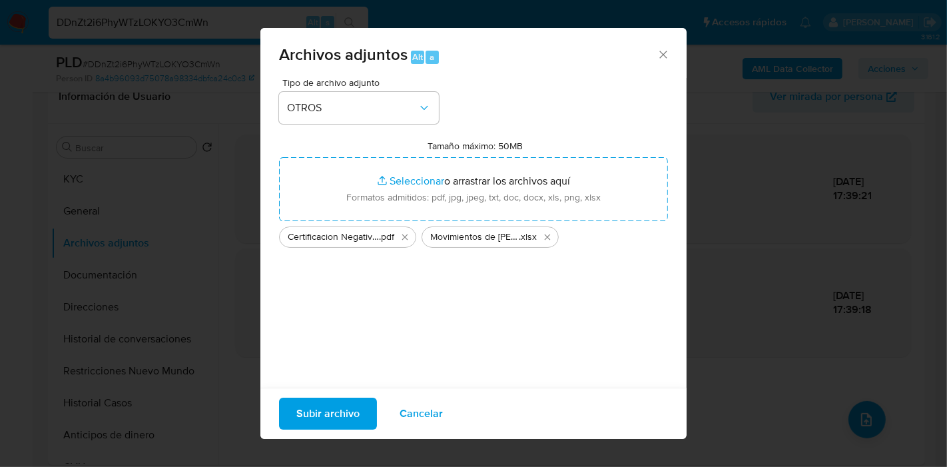
click at [360, 416] on button "Subir archivo" at bounding box center [328, 414] width 98 height 32
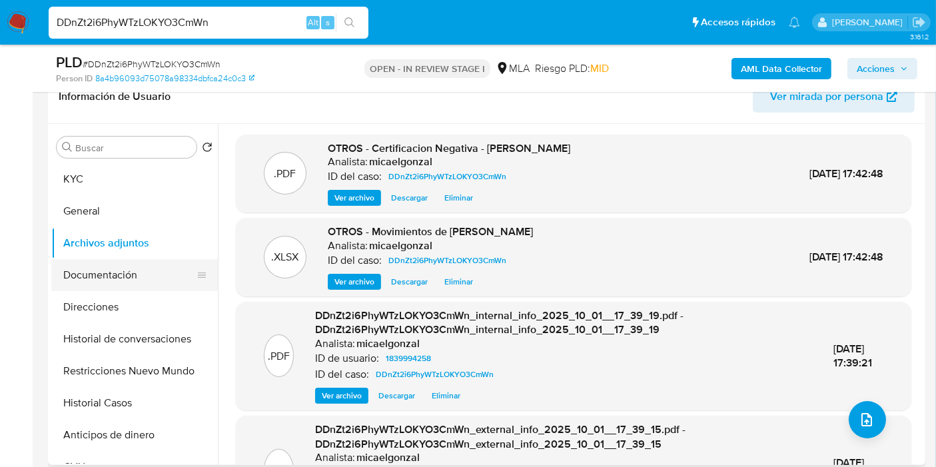
click at [99, 276] on button "Documentación" at bounding box center [129, 275] width 156 height 32
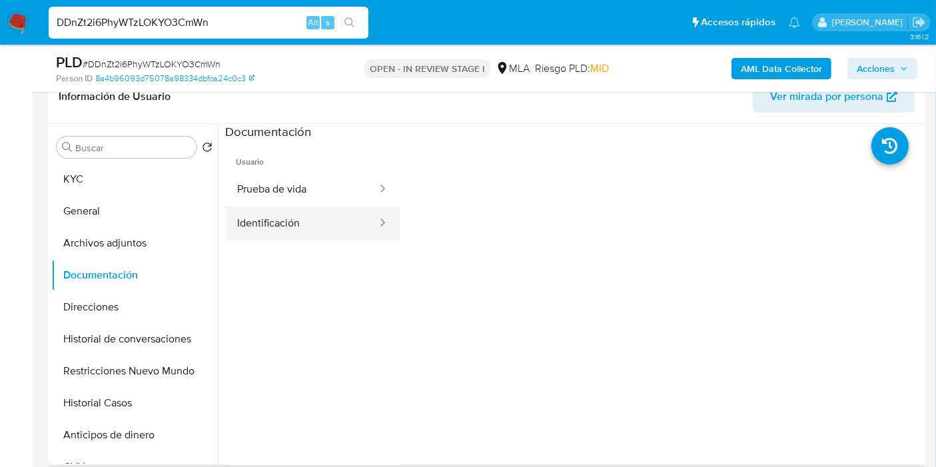
click at [308, 223] on button "Identificación" at bounding box center [301, 223] width 153 height 34
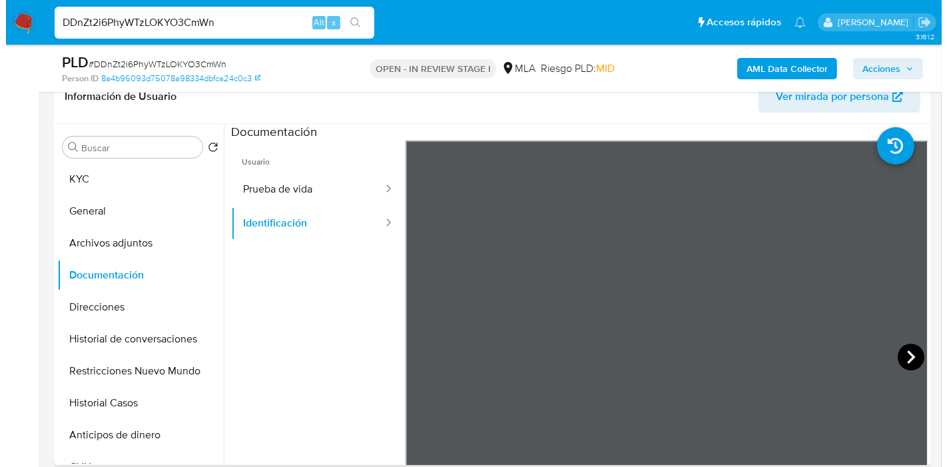
scroll to position [1, 0]
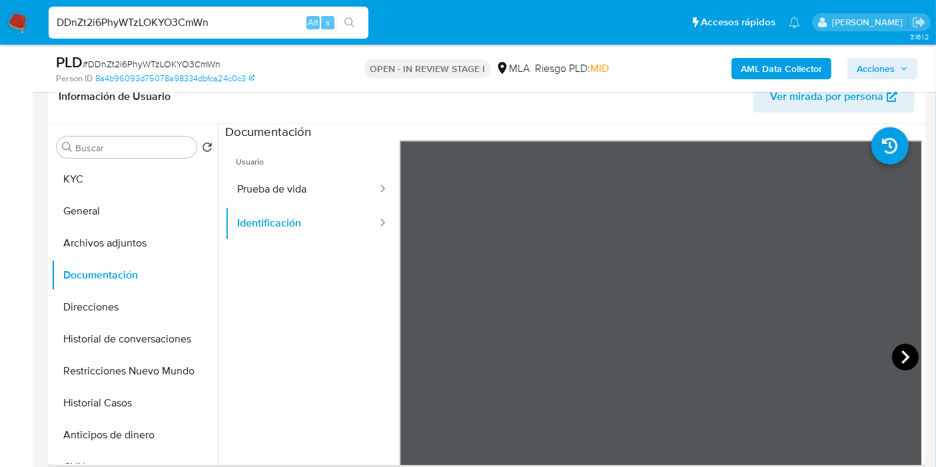
click at [902, 349] on icon at bounding box center [905, 357] width 27 height 27
click at [368, 370] on div "Usuario Prueba de vida Identificación" at bounding box center [573, 354] width 697 height 426
click at [911, 280] on div at bounding box center [661, 359] width 523 height 437
click at [57, 292] on button "Direcciones" at bounding box center [129, 307] width 156 height 32
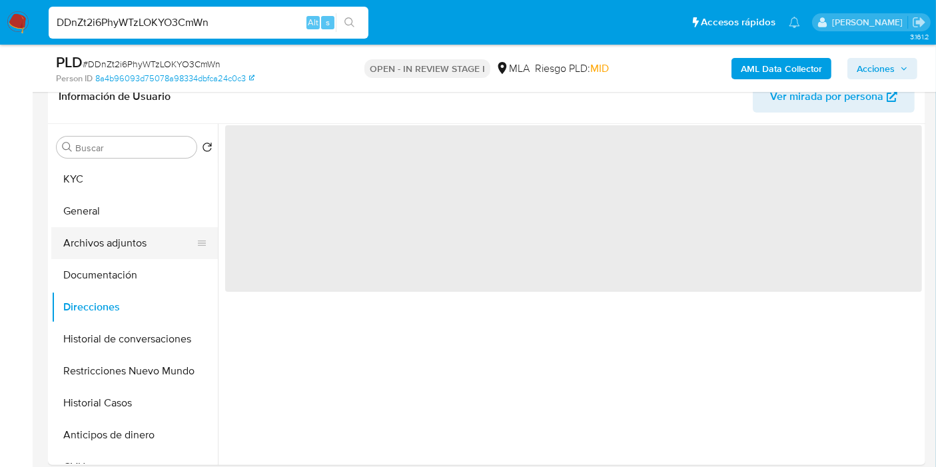
click at [105, 240] on button "Archivos adjuntos" at bounding box center [129, 243] width 156 height 32
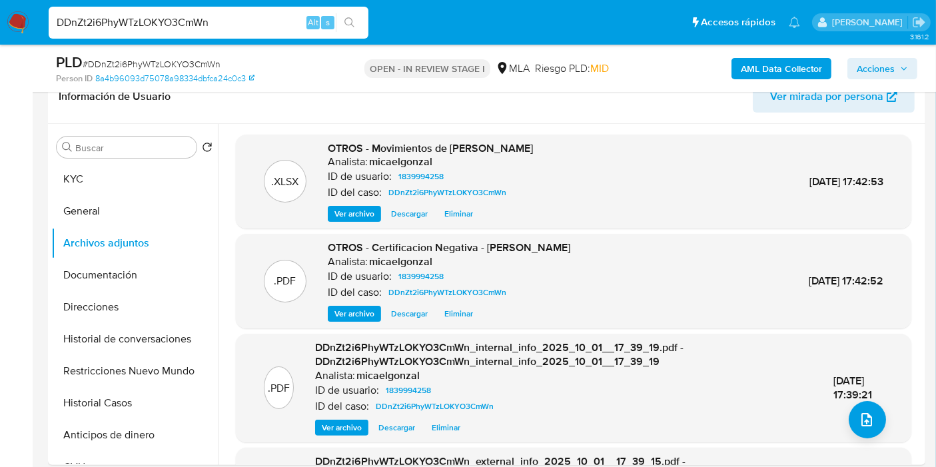
click at [843, 394] on span "01/Oct/2025 17:39:21" at bounding box center [852, 388] width 39 height 30
click at [859, 419] on icon "upload-file" at bounding box center [867, 420] width 16 height 16
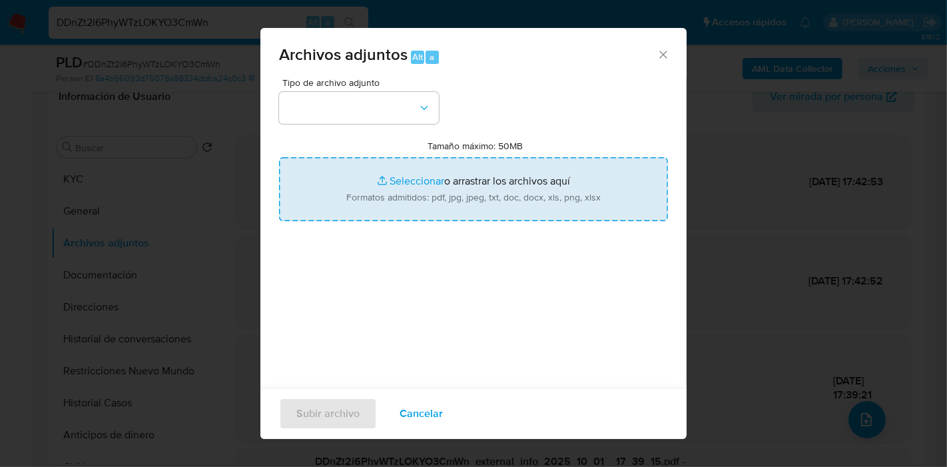
click at [483, 202] on input "Tamaño máximo: 50MB Seleccionar archivos" at bounding box center [473, 189] width 389 height 64
type input "C:\fakepath\Caselog DDnZt2i6PhyWTzLOKYO3CmWn_2025_09_17_11_49_46.docx"
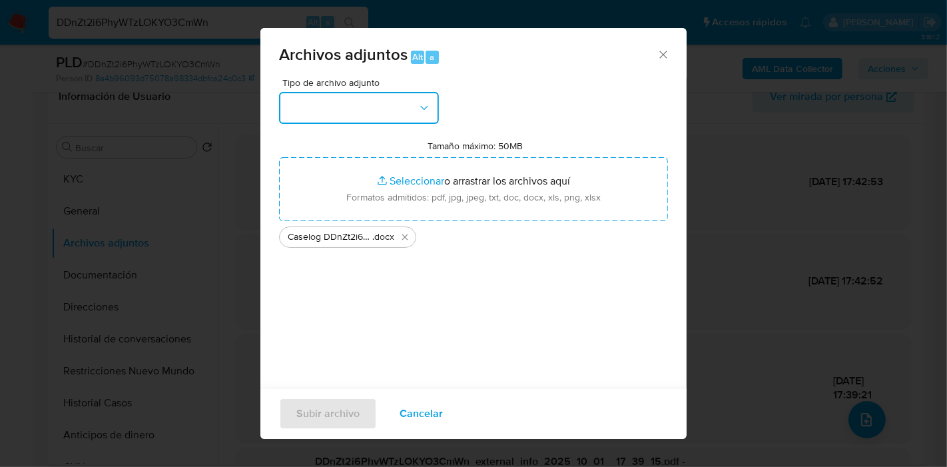
drag, startPoint x: 386, startPoint y: 108, endPoint x: 382, endPoint y: 119, distance: 11.4
click at [387, 107] on button "button" at bounding box center [359, 108] width 160 height 32
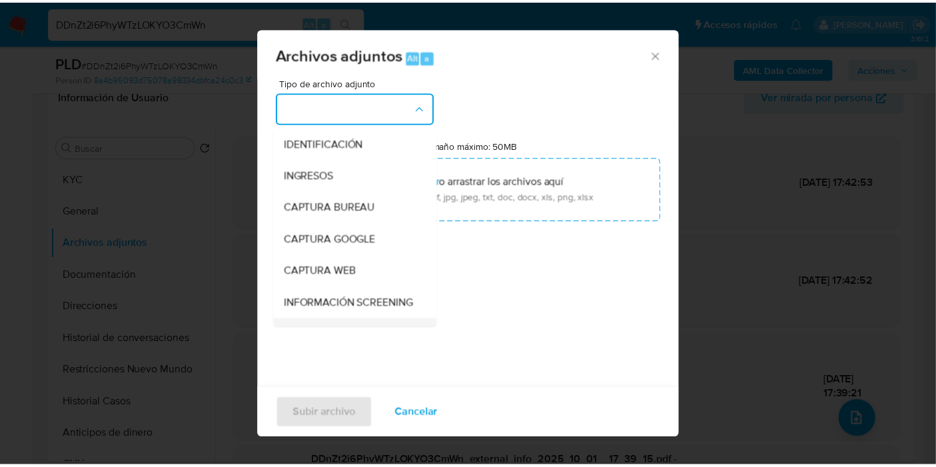
scroll to position [148, 0]
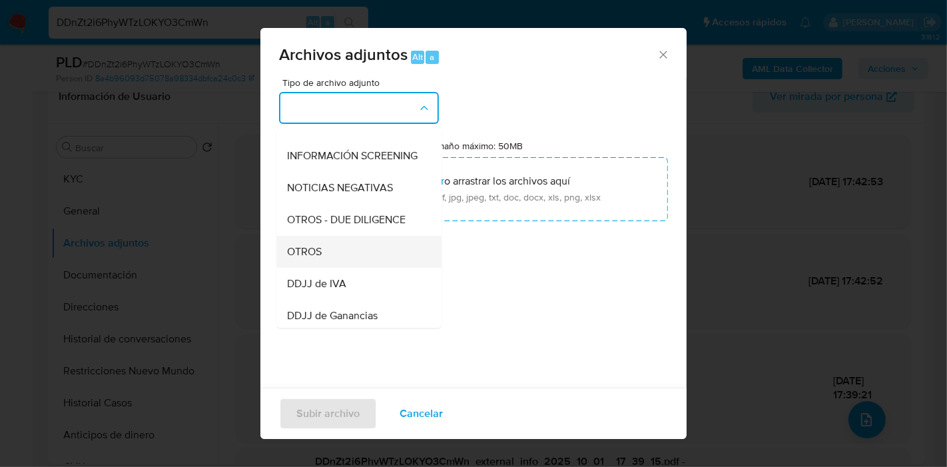
click at [338, 250] on div "OTROS" at bounding box center [355, 252] width 136 height 32
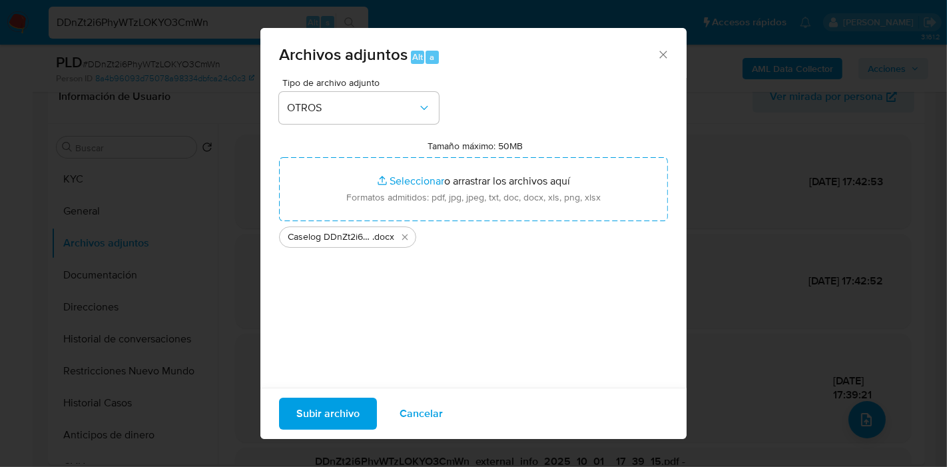
click at [314, 410] on span "Subir archivo" at bounding box center [327, 413] width 63 height 29
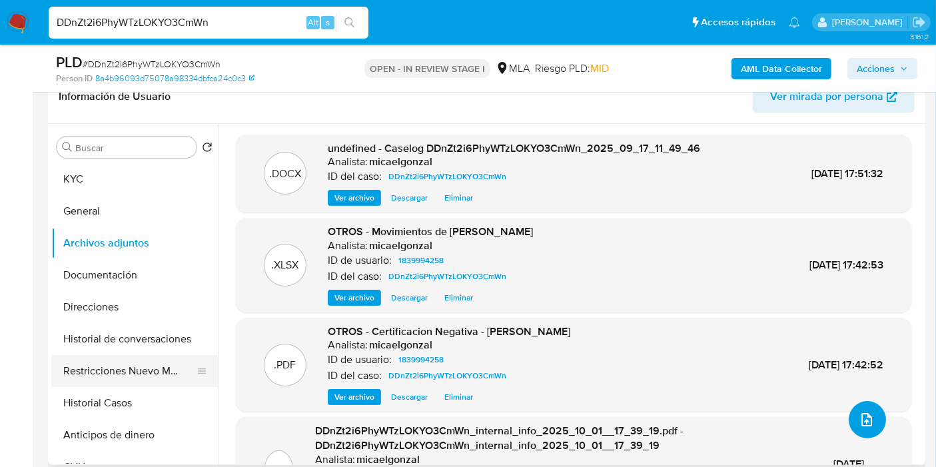
scroll to position [74, 0]
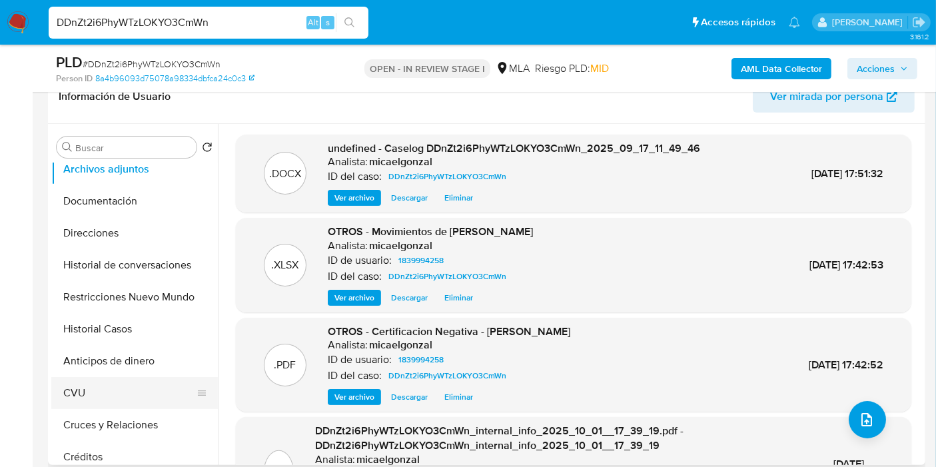
click at [117, 385] on button "CVU" at bounding box center [129, 393] width 156 height 32
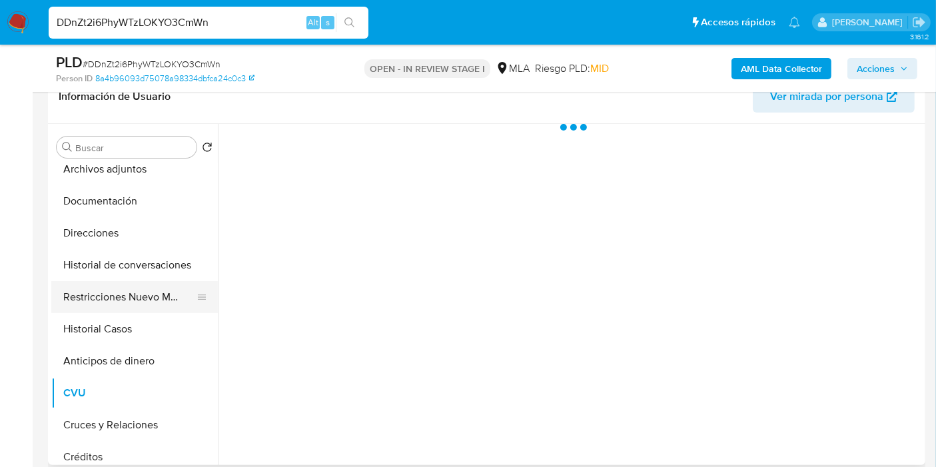
click at [150, 309] on button "Restricciones Nuevo Mundo" at bounding box center [129, 297] width 156 height 32
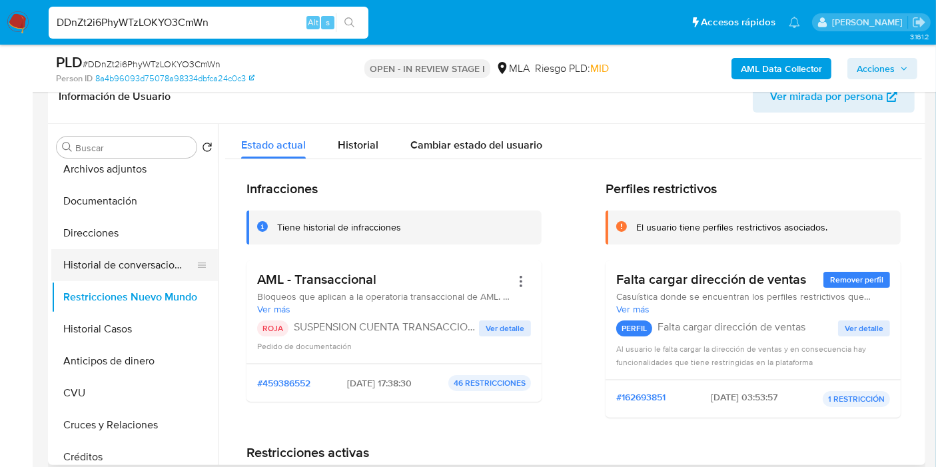
click at [149, 261] on button "Historial de conversaciones" at bounding box center [129, 265] width 156 height 32
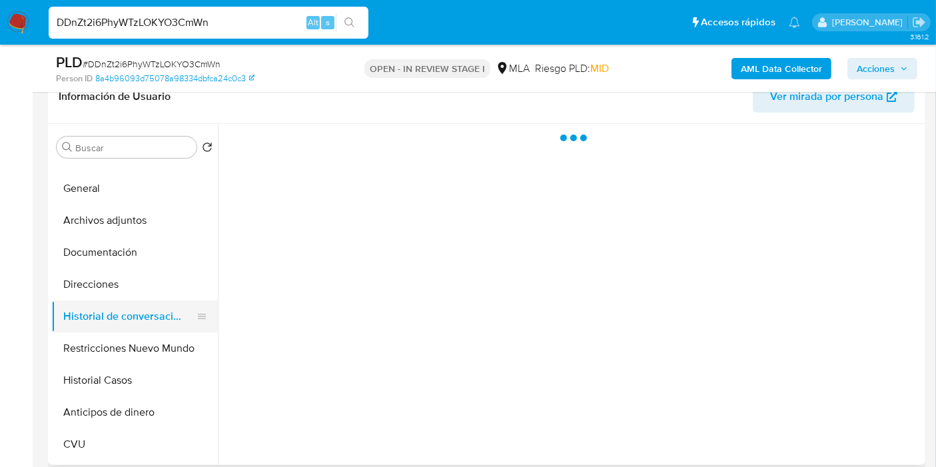
scroll to position [0, 0]
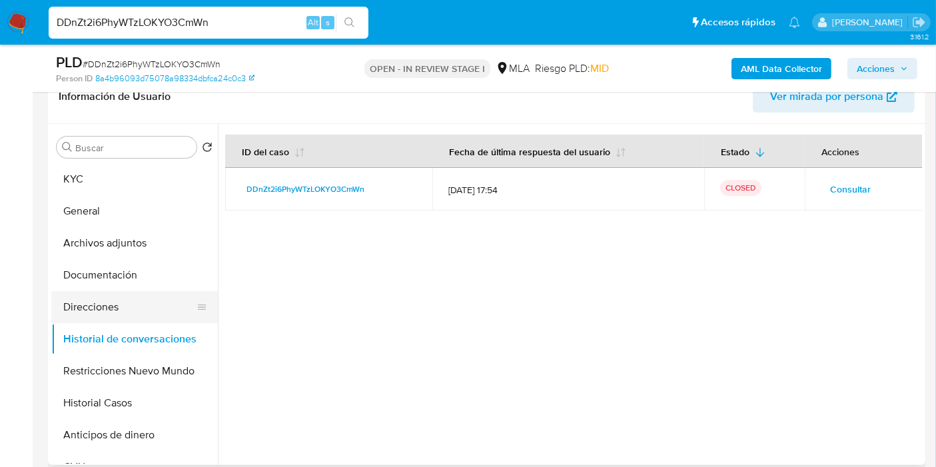
click at [121, 313] on button "Direcciones" at bounding box center [129, 307] width 156 height 32
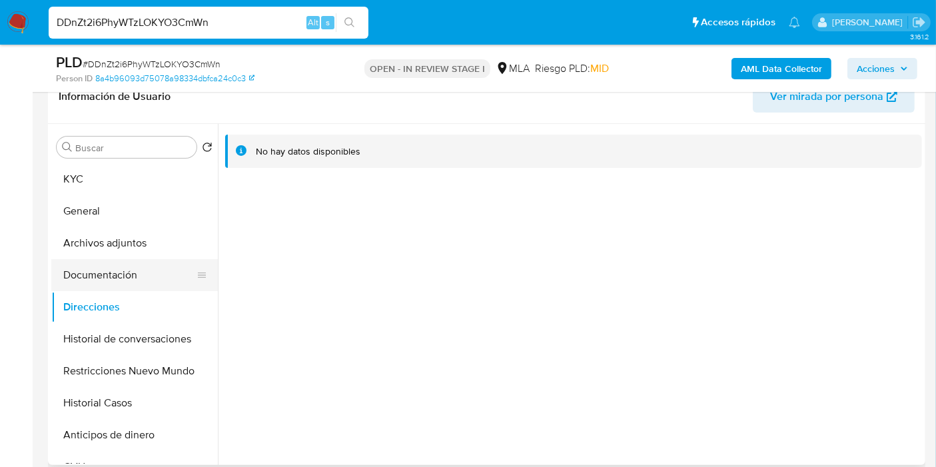
click at [131, 276] on button "Documentación" at bounding box center [129, 275] width 156 height 32
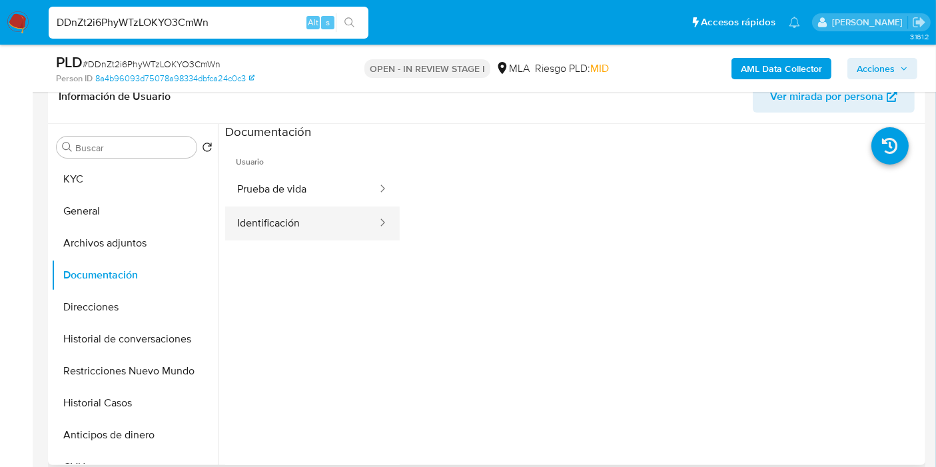
click at [304, 219] on button "Identificación" at bounding box center [301, 223] width 153 height 34
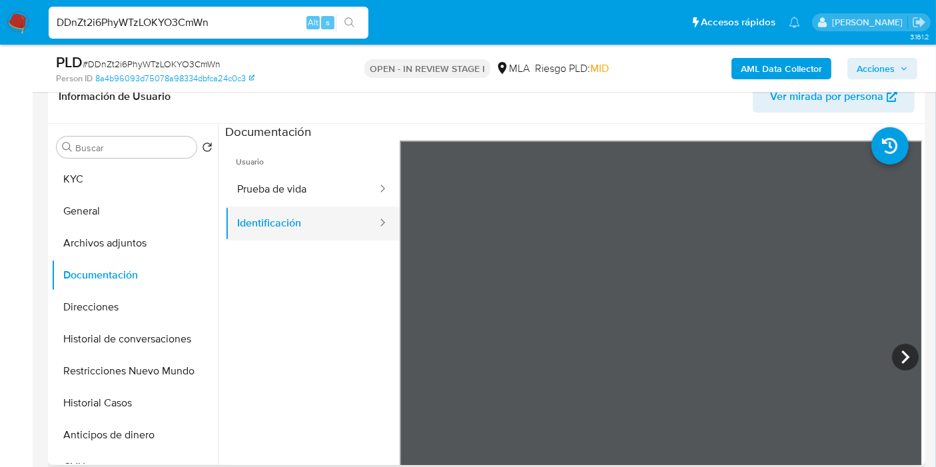
click at [304, 219] on button "Identificación" at bounding box center [301, 223] width 153 height 34
click at [111, 232] on button "Archivos adjuntos" at bounding box center [129, 243] width 156 height 32
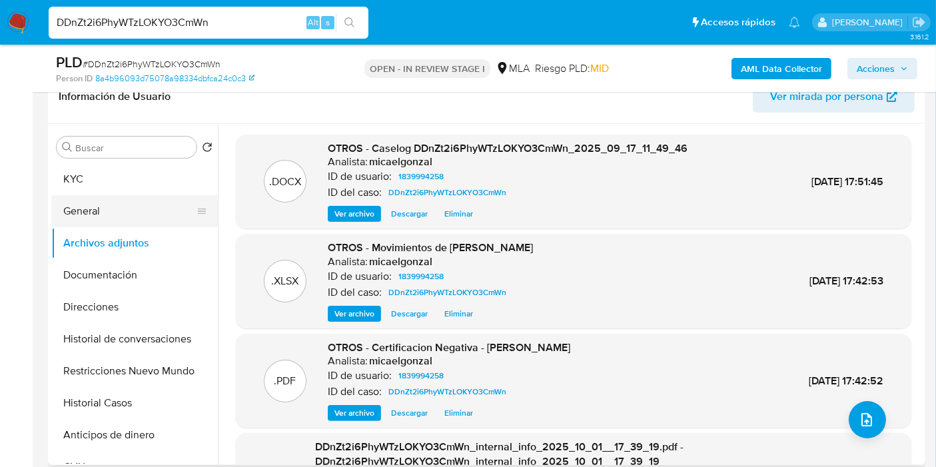
click at [134, 202] on button "General" at bounding box center [129, 211] width 156 height 32
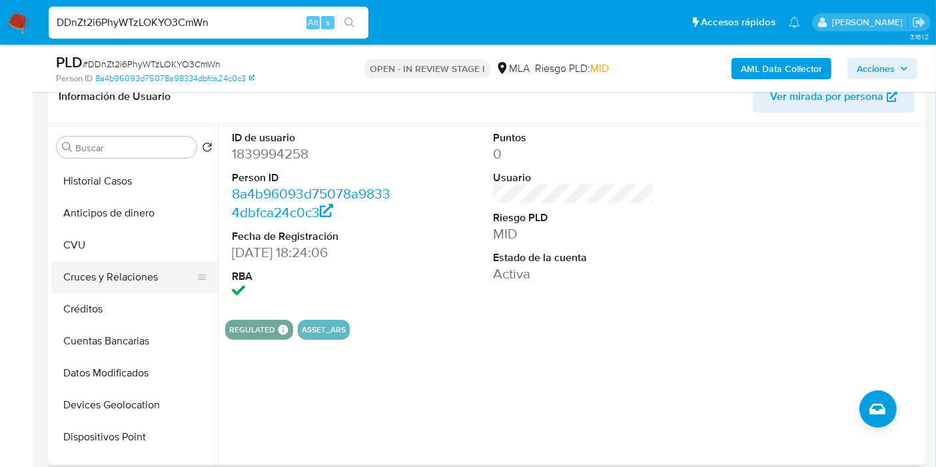
scroll to position [74, 0]
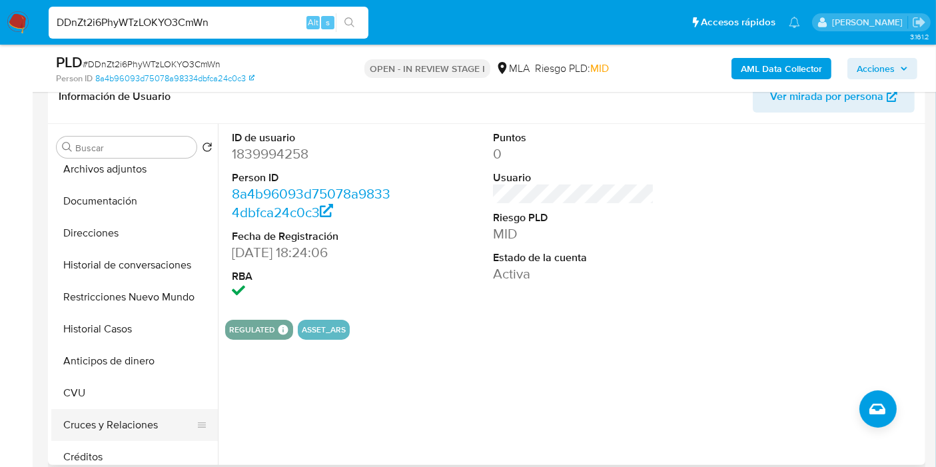
click at [122, 284] on button "Restricciones Nuevo Mundo" at bounding box center [134, 297] width 167 height 32
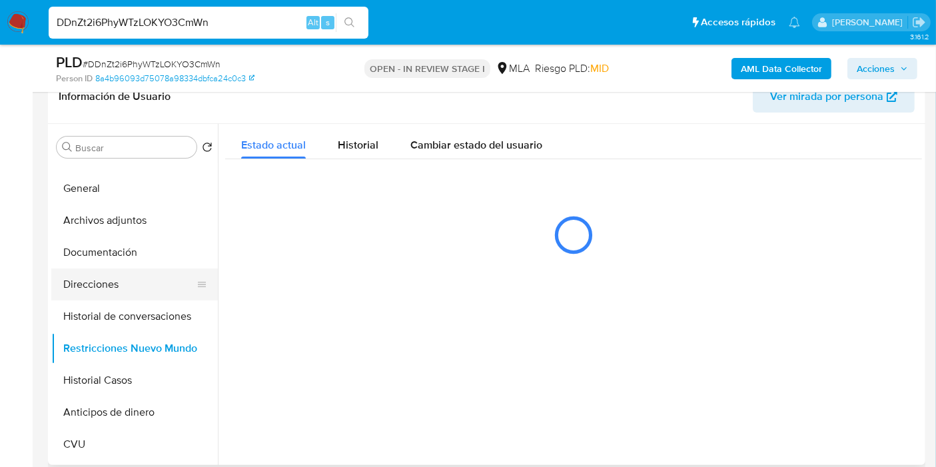
scroll to position [0, 0]
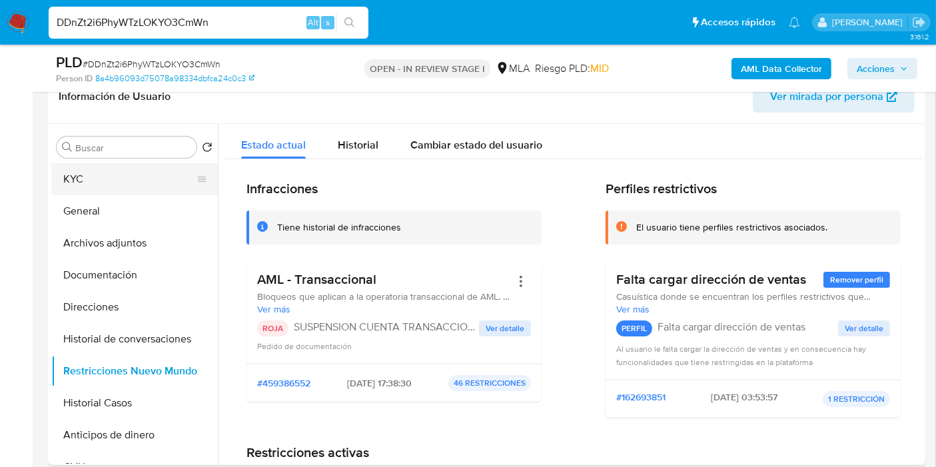
click at [118, 184] on button "KYC" at bounding box center [129, 179] width 156 height 32
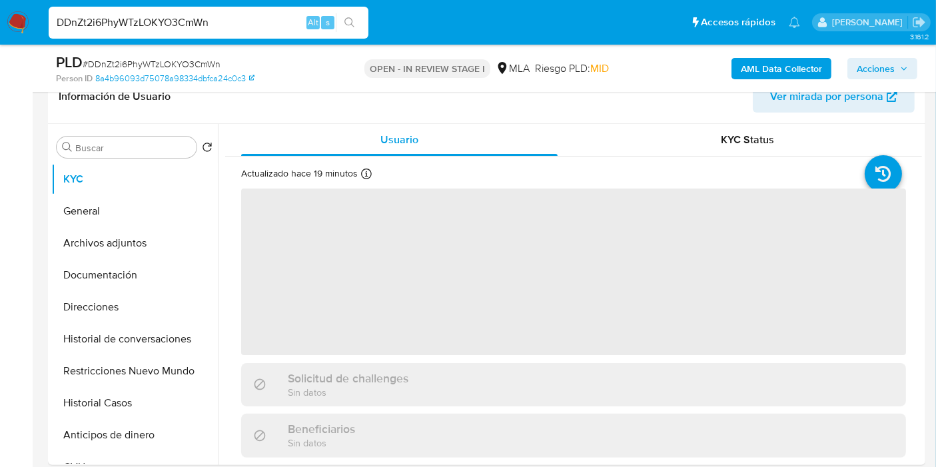
click at [881, 68] on span "Acciones" at bounding box center [876, 68] width 38 height 21
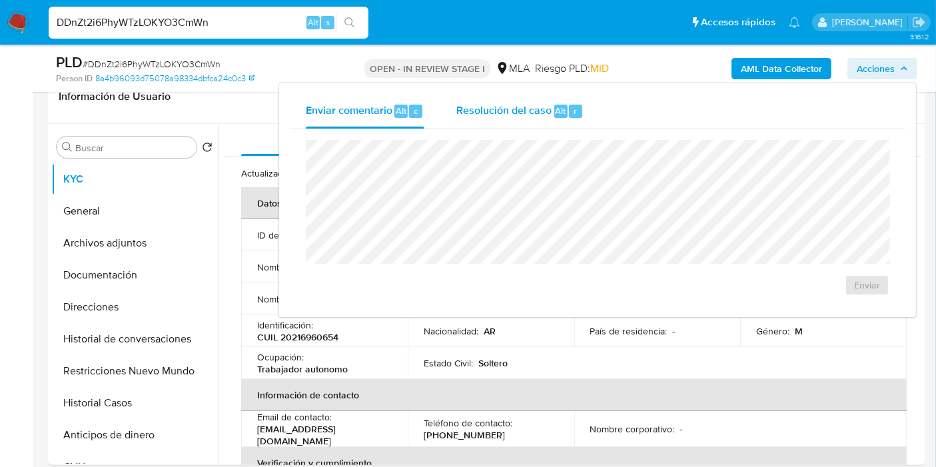
click at [464, 127] on div "Resolución del caso Alt r" at bounding box center [519, 111] width 127 height 35
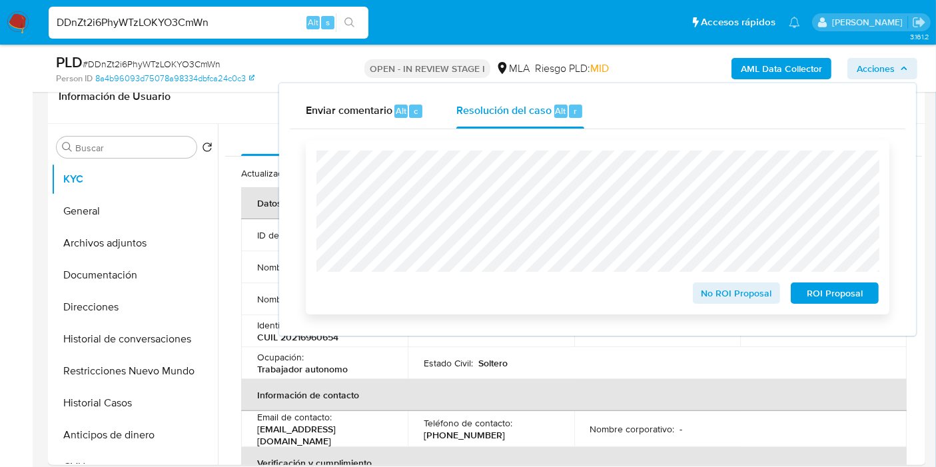
click at [815, 292] on span "ROI Proposal" at bounding box center [834, 293] width 69 height 19
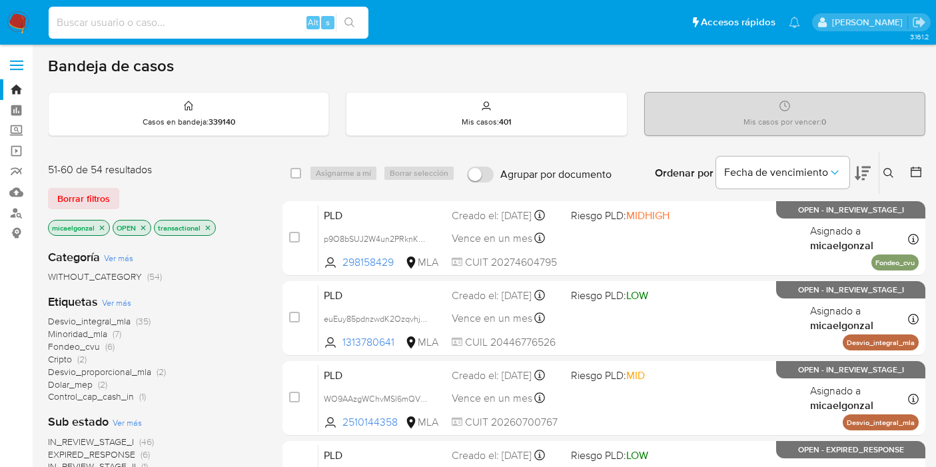
scroll to position [121, 0]
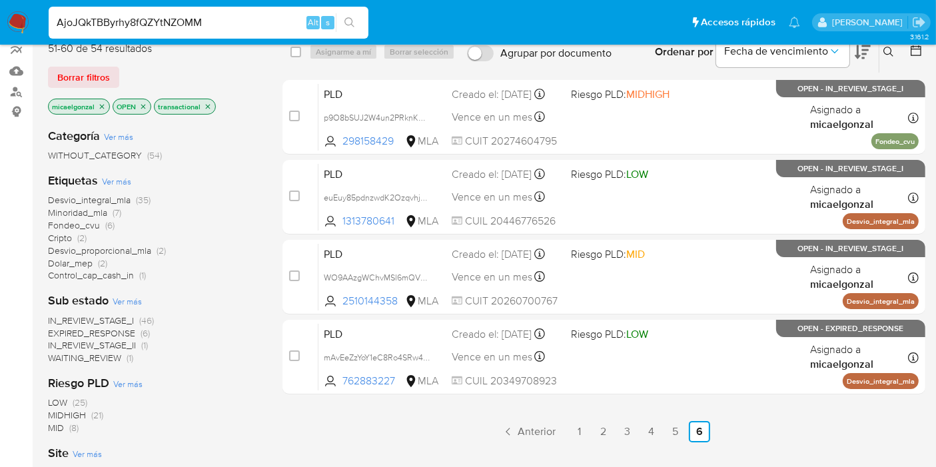
type input "AjoJQkTBByrhy8fQZYtNZOMM"
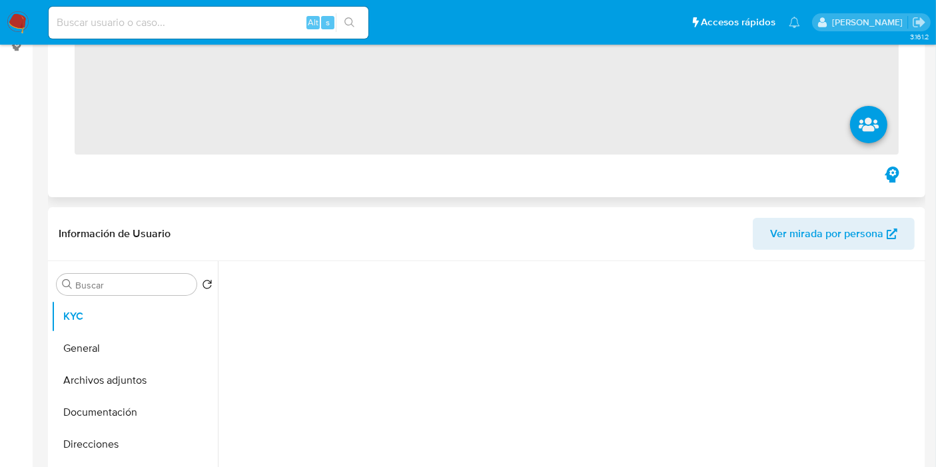
scroll to position [370, 0]
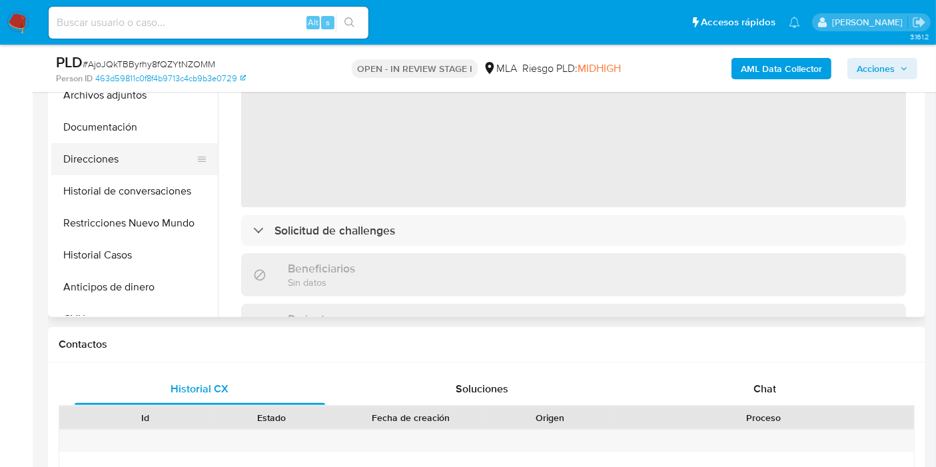
click at [130, 153] on button "Direcciones" at bounding box center [129, 159] width 156 height 32
select select "10"
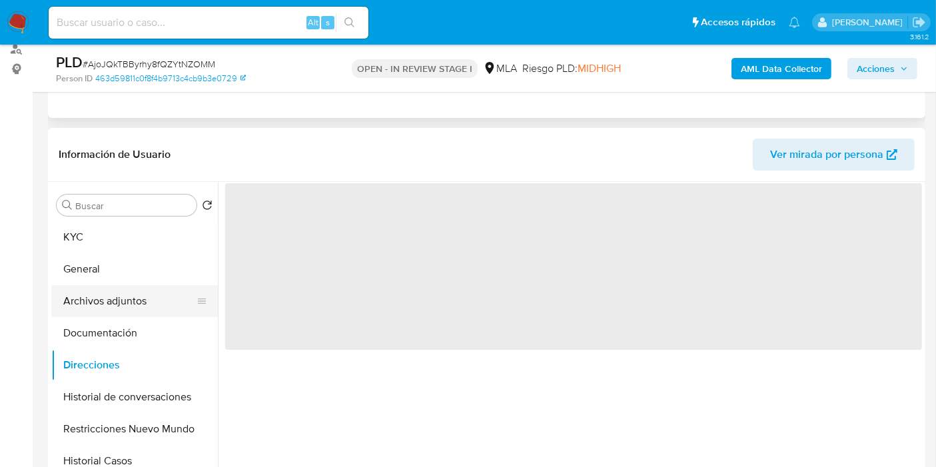
scroll to position [148, 0]
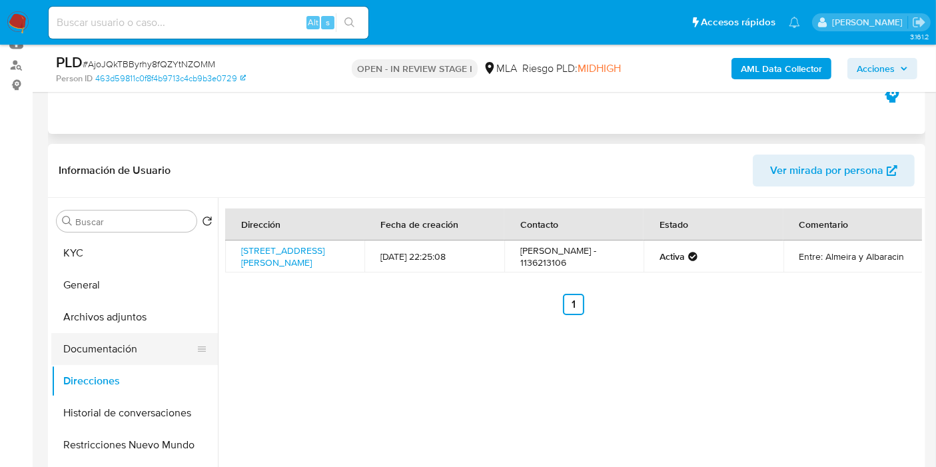
click at [156, 334] on button "Documentación" at bounding box center [129, 349] width 156 height 32
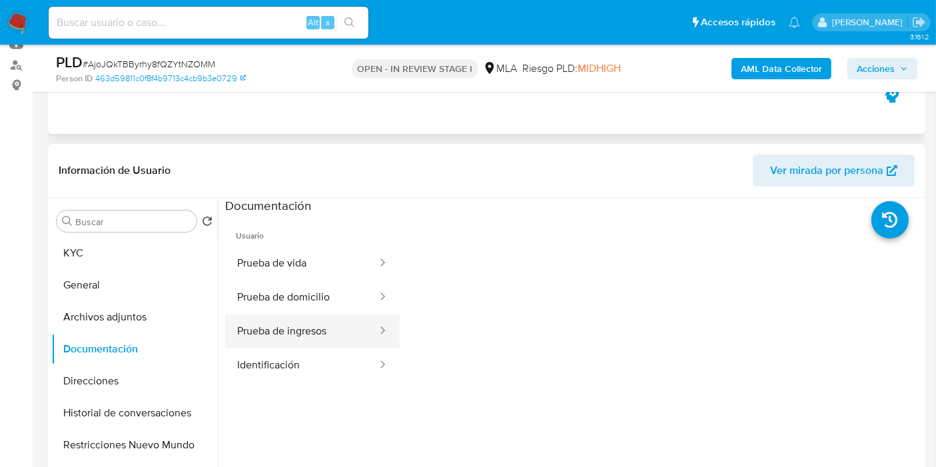
click at [346, 336] on button "Prueba de ingresos" at bounding box center [301, 331] width 153 height 34
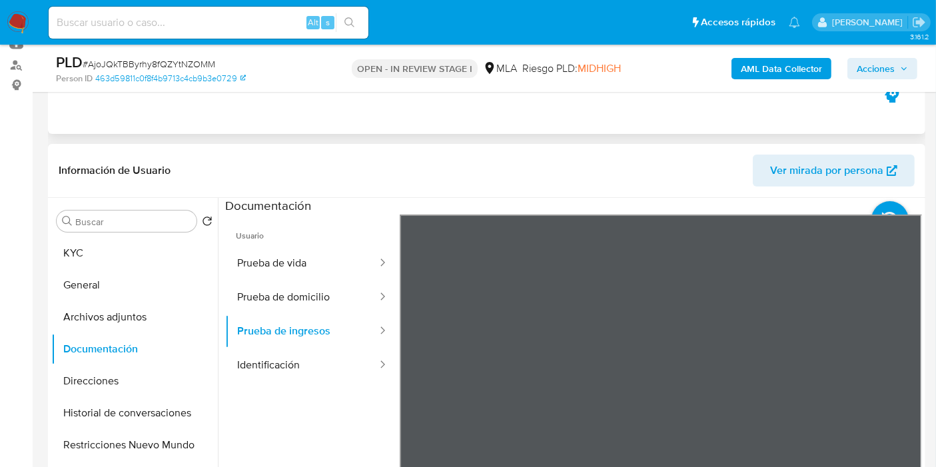
click at [413, 364] on div "Usuario Prueba de vida Prueba de domicilio Prueba de ingresos Identificación" at bounding box center [573, 427] width 697 height 426
click at [135, 246] on button "KYC" at bounding box center [129, 253] width 156 height 32
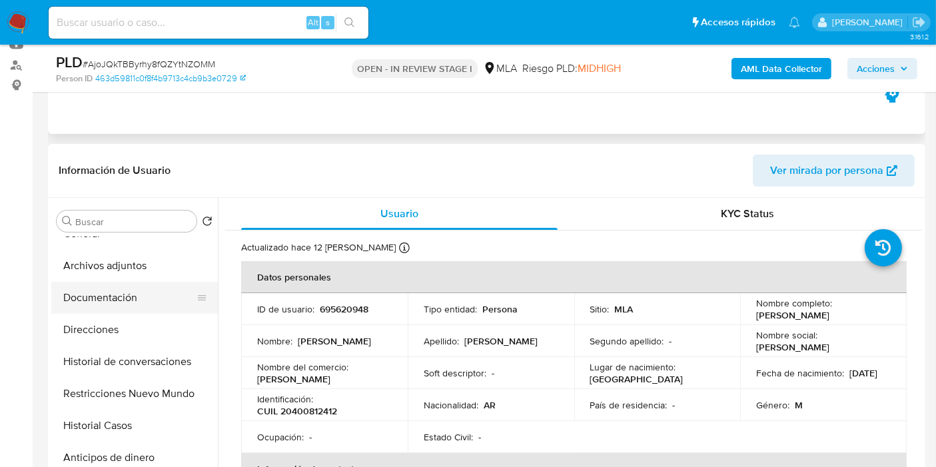
scroll to position [74, 0]
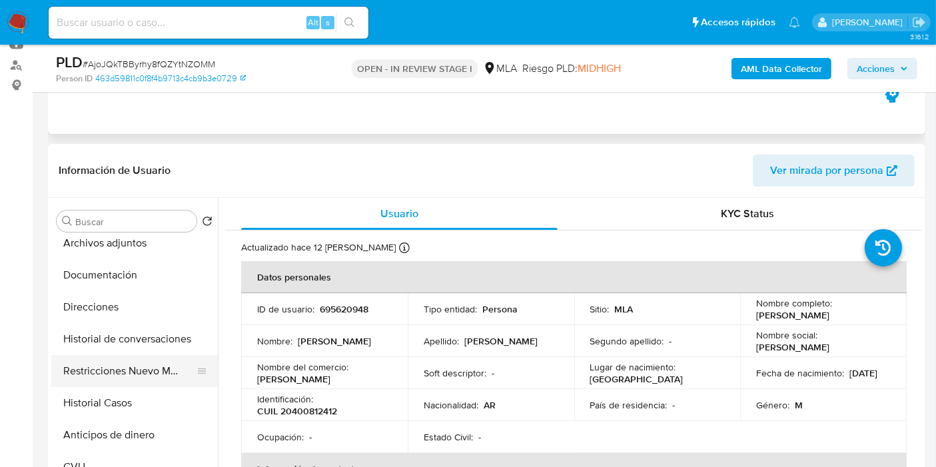
click at [97, 383] on button "Restricciones Nuevo Mundo" at bounding box center [129, 371] width 156 height 32
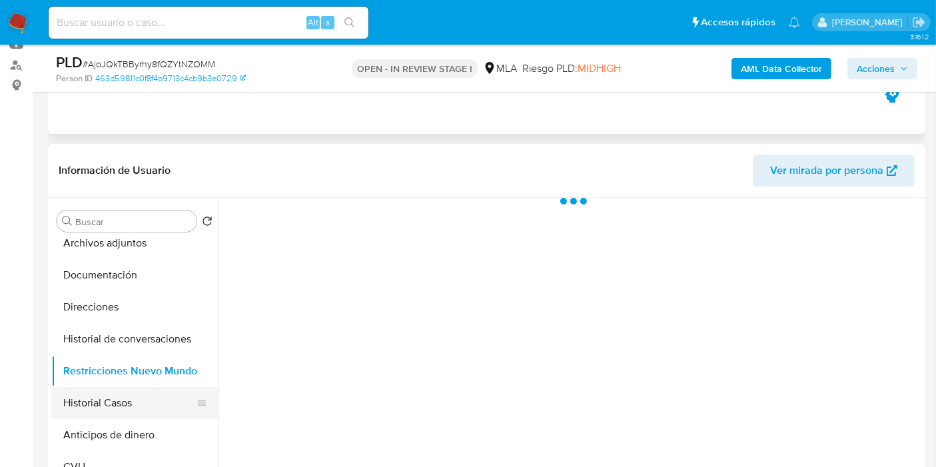
click at [92, 402] on button "Historial Casos" at bounding box center [129, 403] width 156 height 32
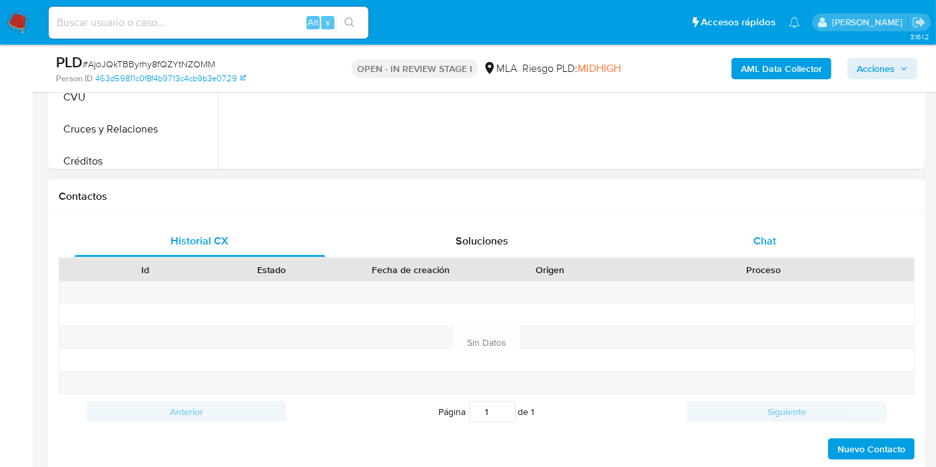
click at [751, 247] on div "Chat" at bounding box center [764, 241] width 250 height 32
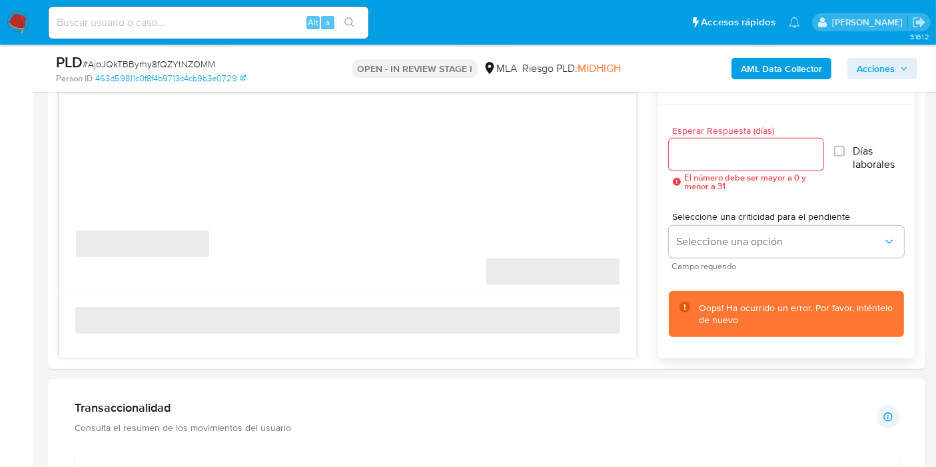
scroll to position [740, 0]
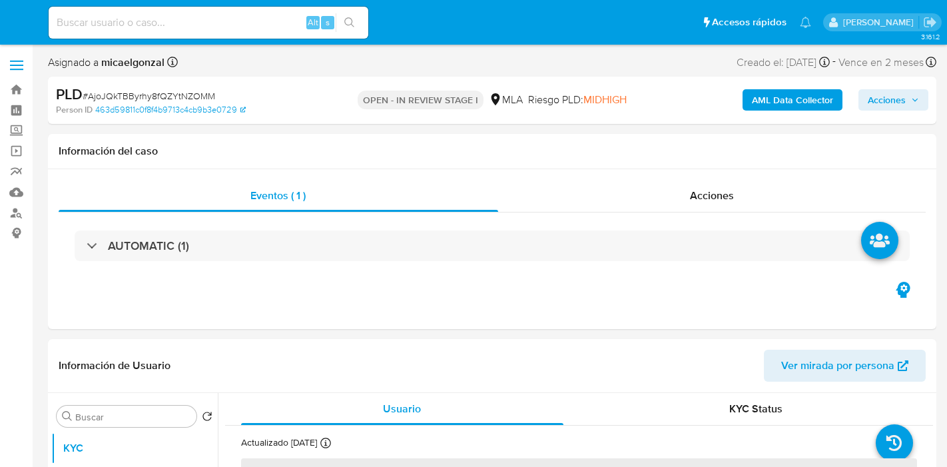
select select "10"
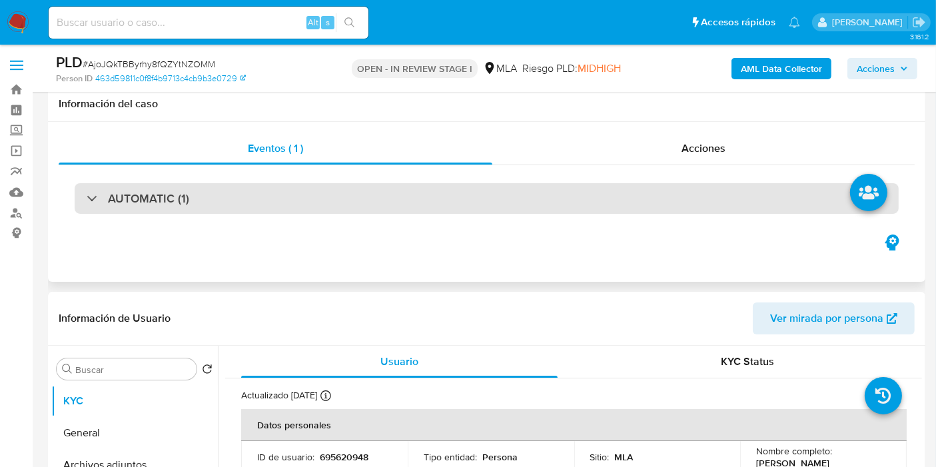
scroll to position [222, 0]
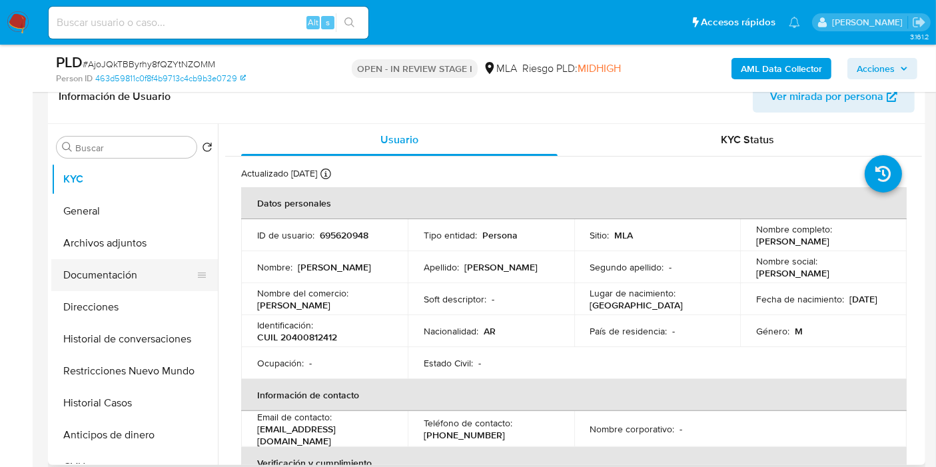
click at [109, 272] on button "Documentación" at bounding box center [129, 275] width 156 height 32
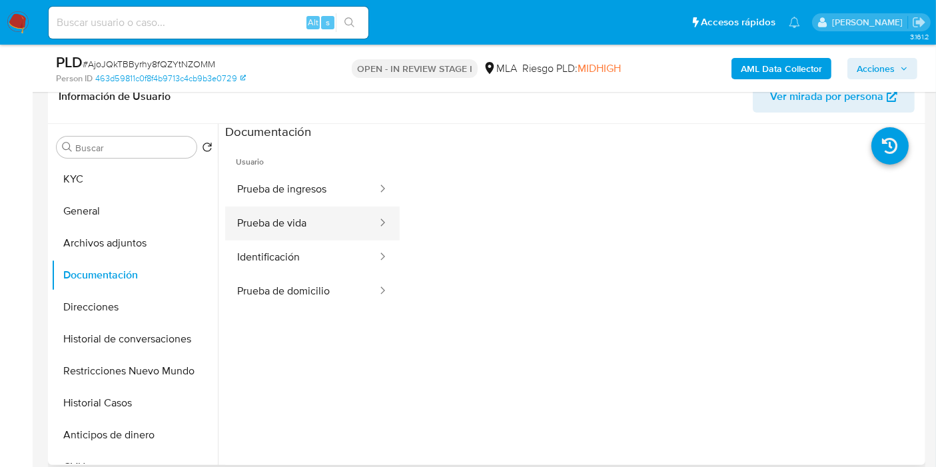
click at [326, 231] on button "Prueba de vida" at bounding box center [301, 223] width 153 height 34
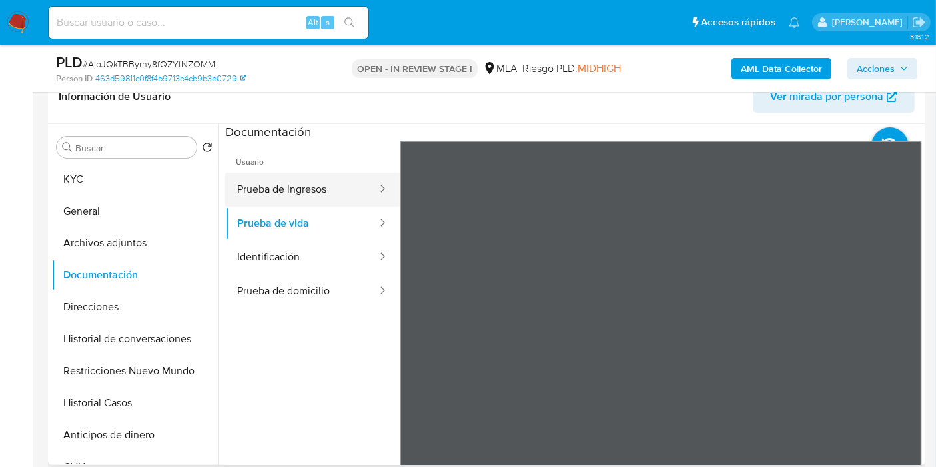
click at [332, 182] on button "Prueba de ingresos" at bounding box center [301, 190] width 153 height 34
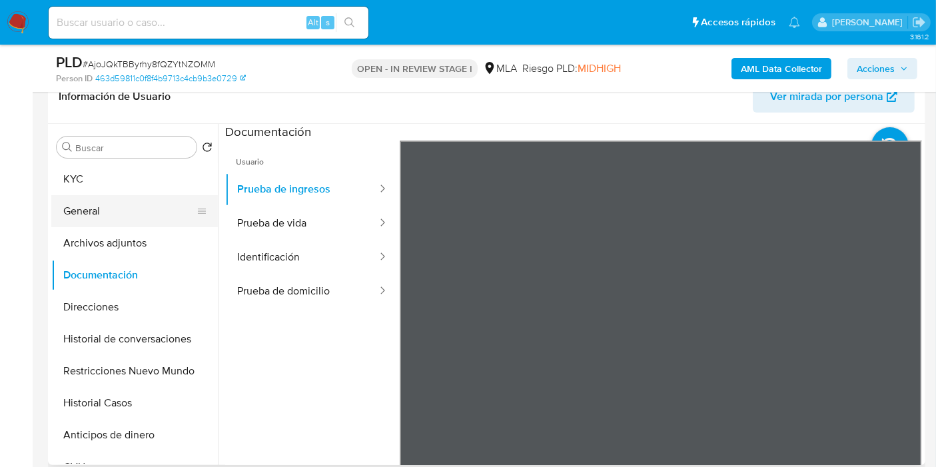
click at [151, 196] on button "General" at bounding box center [129, 211] width 156 height 32
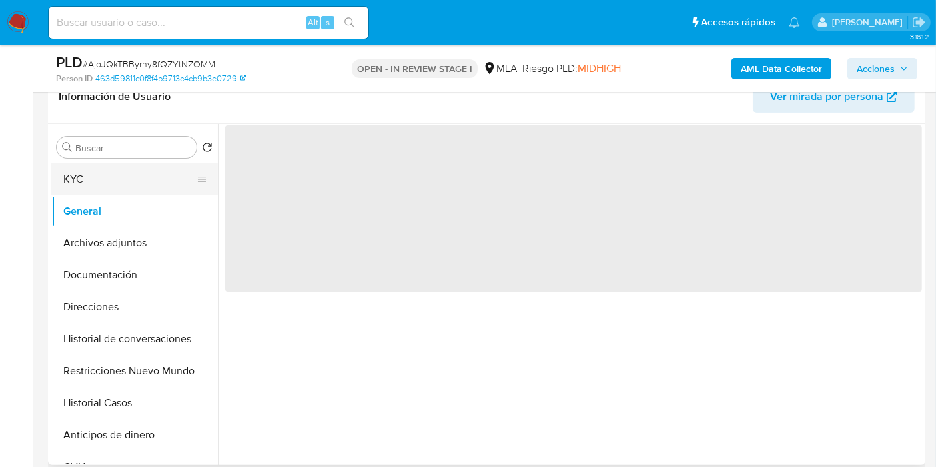
click at [164, 181] on button "KYC" at bounding box center [129, 179] width 156 height 32
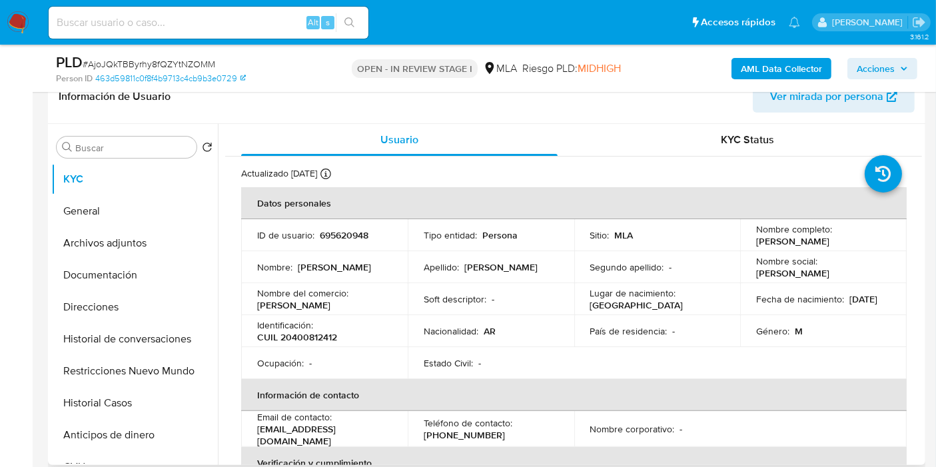
click at [300, 333] on p "CUIL 20400812412" at bounding box center [297, 337] width 80 height 12
copy p "20400812412"
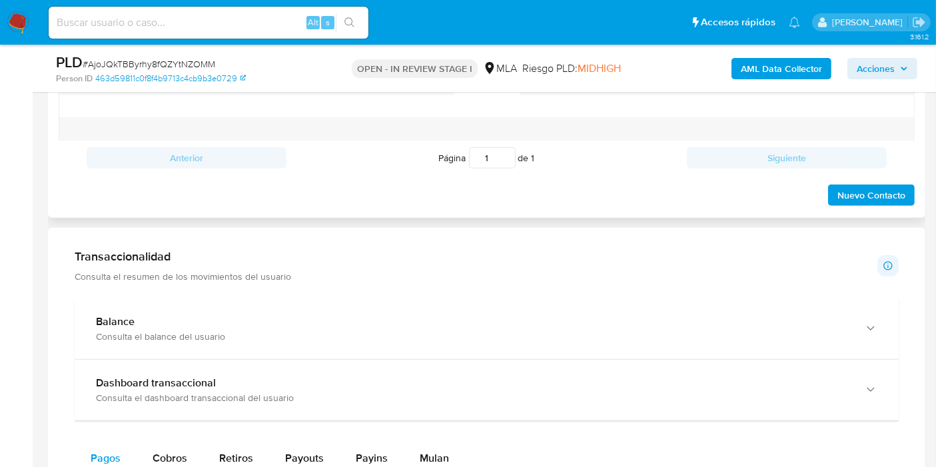
scroll to position [591, 0]
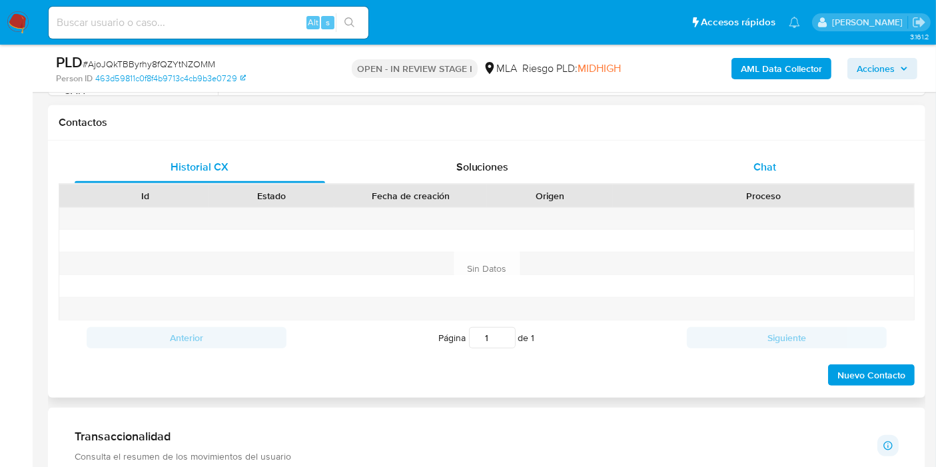
click at [759, 172] on span "Chat" at bounding box center [764, 166] width 23 height 15
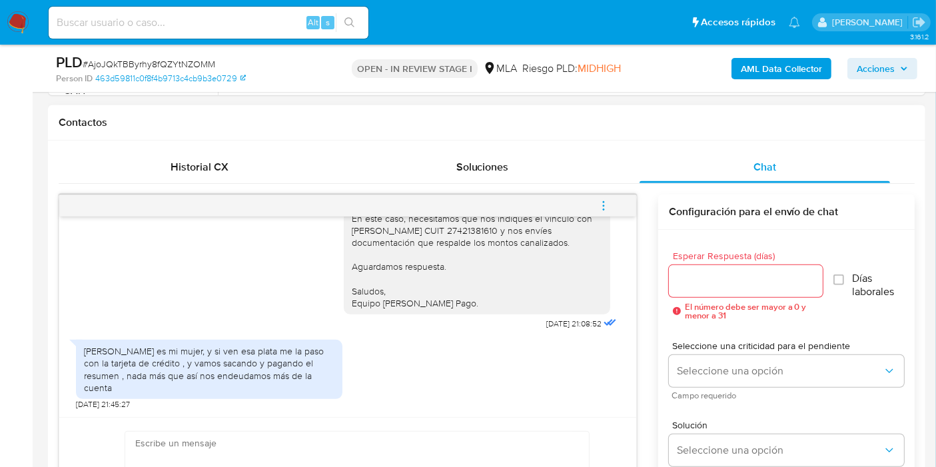
scroll to position [1140, 0]
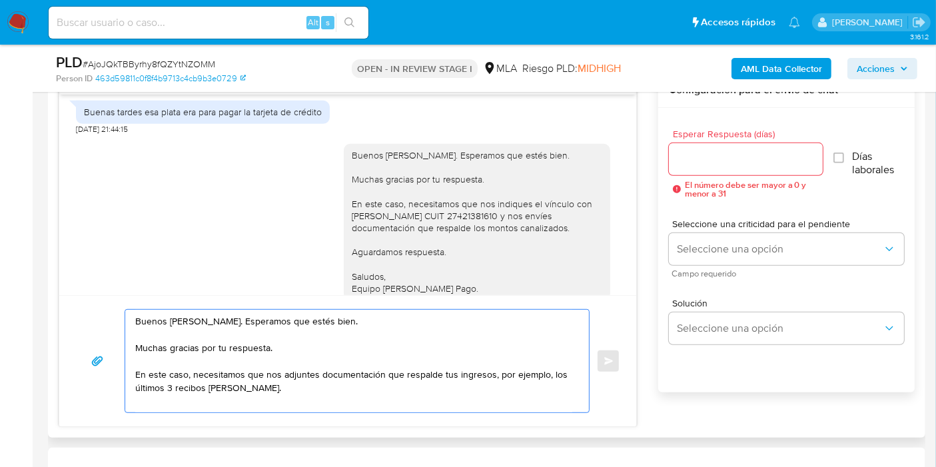
scroll to position [1066, 0]
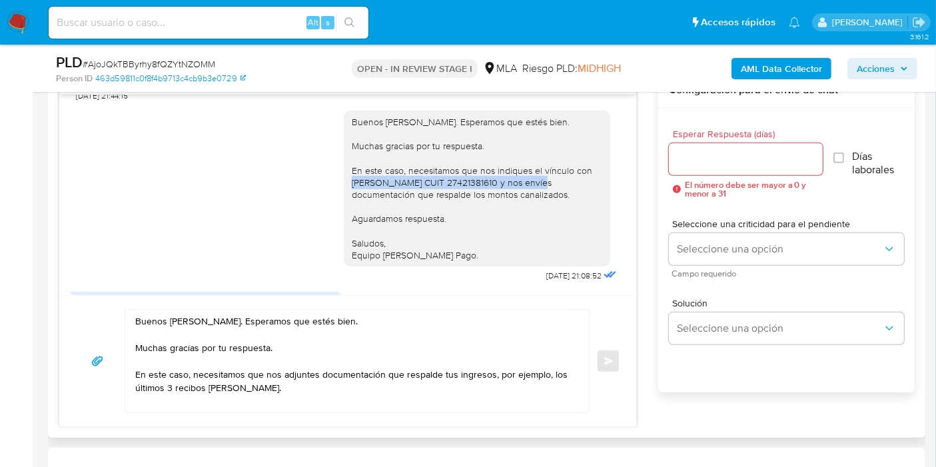
drag, startPoint x: 339, startPoint y: 194, endPoint x: 521, endPoint y: 194, distance: 181.8
click at [521, 194] on div "Buenos días, Leandro. Esperamos que estés bien. Muchas gracias por tu respuesta…" at bounding box center [477, 189] width 266 height 156
copy div "Milagros Micaela Valverde CUIT 27421381610"
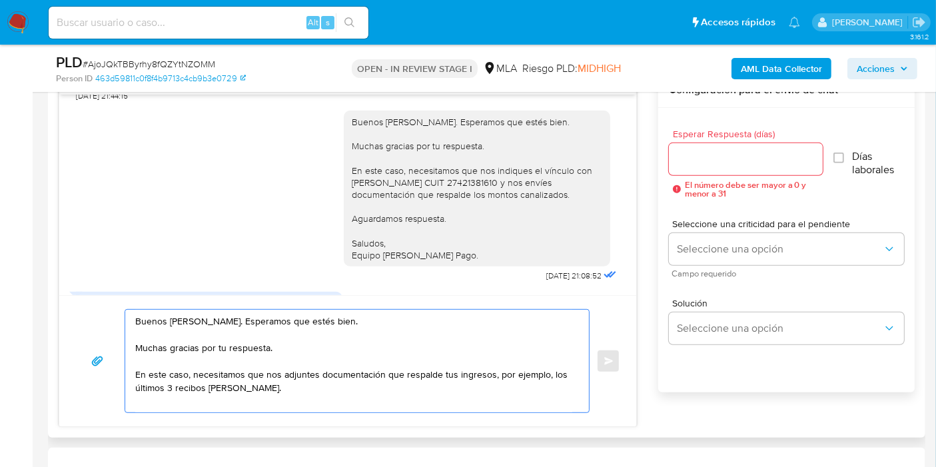
click at [361, 394] on textarea "Buenos días, Leandro. Esperamos que estés bien. Muchas gracias por tu respuesta…" at bounding box center [353, 361] width 437 height 103
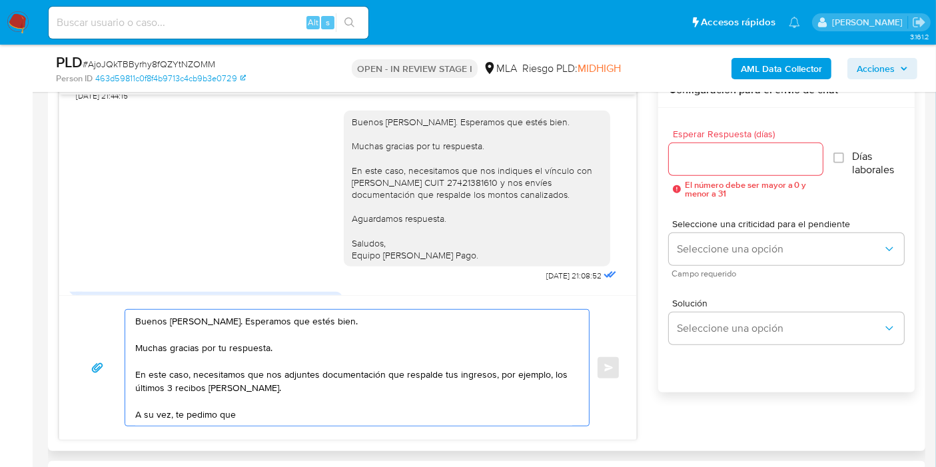
paste textarea "Milagros Micaela Valverde CUIT 27421381610"
click at [210, 414] on textarea "Buenos días, Leandro. Esperamos que estés bien. Muchas gracias por tu respuesta…" at bounding box center [353, 368] width 437 height 116
click at [214, 412] on textarea "Buenos días, Leandro. Esperamos que estés bien. Muchas gracias por tu respuesta…" at bounding box center [353, 368] width 437 height 116
click at [464, 418] on textarea "Buenos días, Leandro. Esperamos que estés bien. Muchas gracias por tu respuesta…" at bounding box center [353, 368] width 437 height 116
click at [222, 413] on textarea "Buenos días, Leandro. Esperamos que estés bien. Muchas gracias por tu respuesta…" at bounding box center [353, 368] width 437 height 116
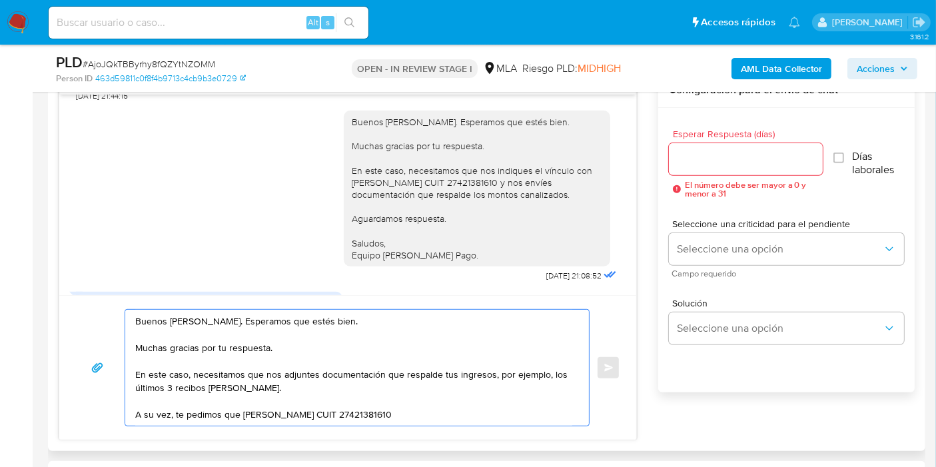
click at [232, 414] on textarea "Buenos días, Leandro. Esperamos que estés bien. Muchas gracias por tu respuesta…" at bounding box center [353, 368] width 437 height 116
click at [240, 414] on textarea "Buenos días, Leandro. Esperamos que estés bien. Muchas gracias por tu respuesta…" at bounding box center [353, 368] width 437 height 116
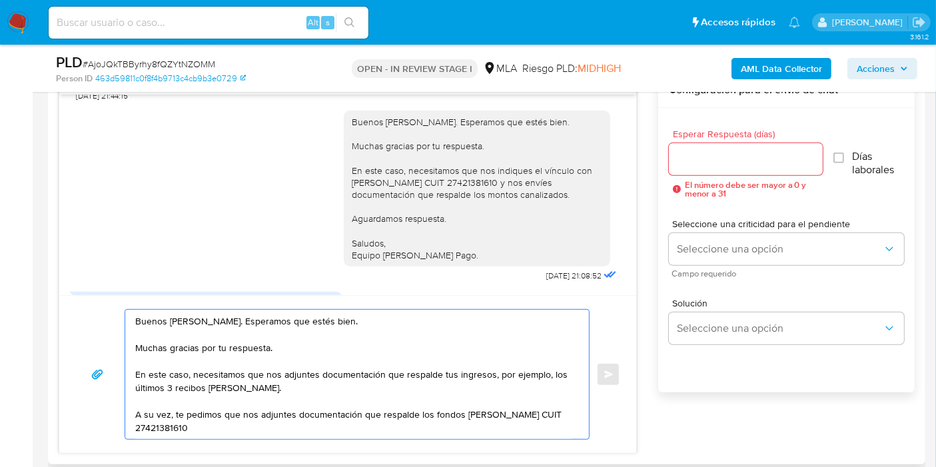
click at [412, 414] on textarea "Buenos días, Leandro. Esperamos que estés bien. Muchas gracias por tu respuesta…" at bounding box center [353, 374] width 437 height 129
click at [497, 414] on textarea "Buenos días, Leandro. Esperamos que estés bien. Muchas gracias por tu respuesta…" at bounding box center [353, 374] width 437 height 129
click at [374, 417] on textarea "Buenos días, Leandro. Esperamos que estés bien. Muchas gracias por tu respuesta…" at bounding box center [353, 374] width 437 height 129
click at [367, 425] on textarea "Buenos días, Leandro. Esperamos que estés bien. Muchas gracias por tu respuesta…" at bounding box center [353, 374] width 437 height 129
click at [436, 420] on textarea "Buenos días, Leandro. Esperamos que estés bien. Muchas gracias por tu respuesta…" at bounding box center [353, 374] width 437 height 129
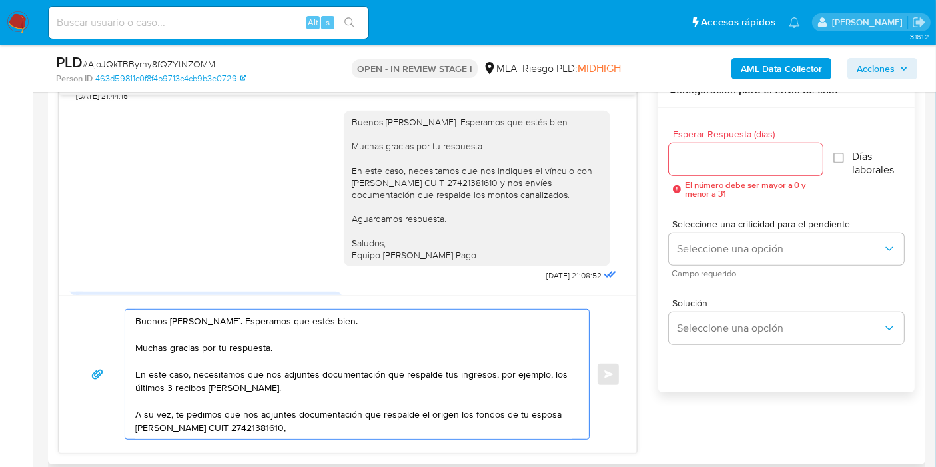
click at [440, 416] on textarea "Buenos días, Leandro. Esperamos que estés bien. Muchas gracias por tu respuesta…" at bounding box center [353, 374] width 437 height 129
click at [0, 0] on lt-span "origen ," at bounding box center [0, 0] width 0 height 0
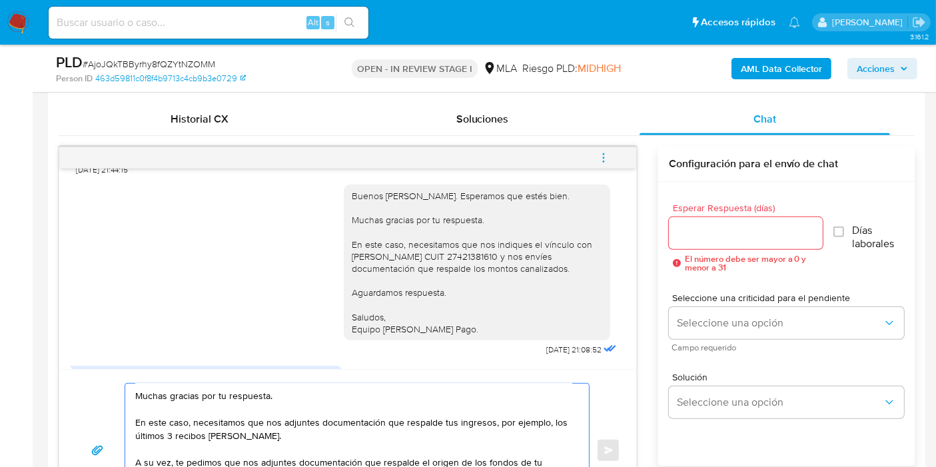
scroll to position [0, 0]
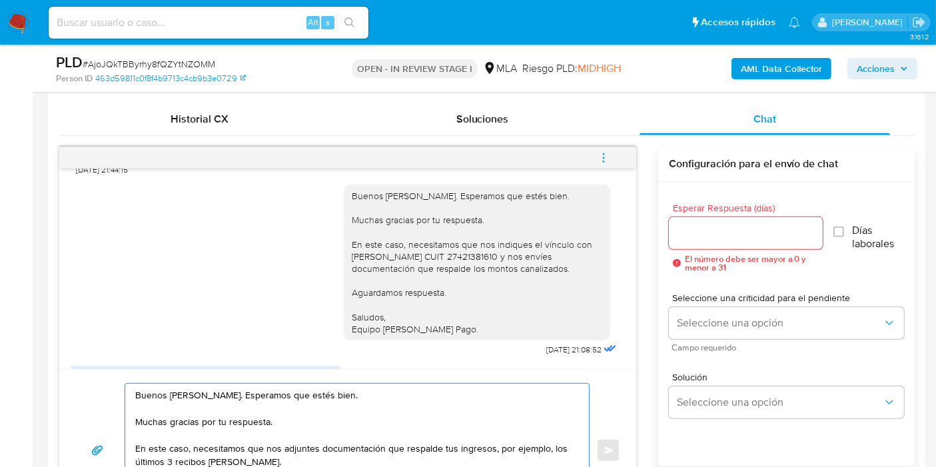
type textarea "Buenos días, Leandro. Esperamos que estés bien. Muchas gracias por tu respuesta…"
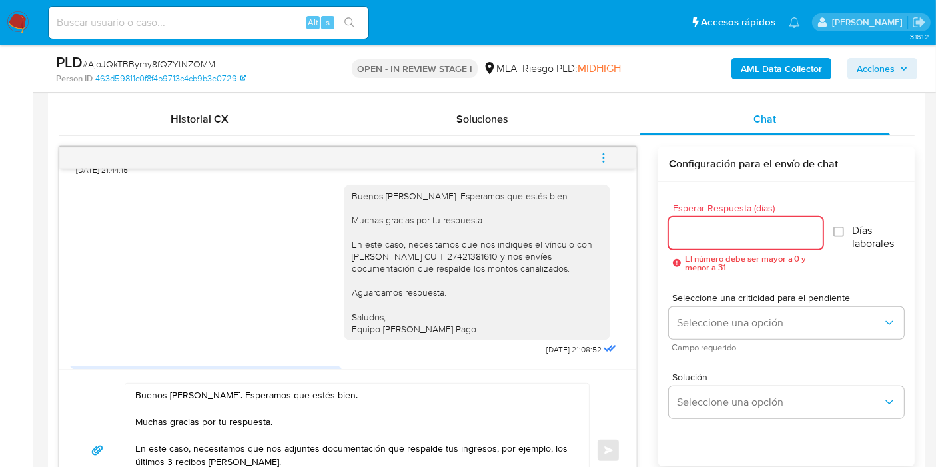
click at [754, 222] on div at bounding box center [746, 233] width 154 height 32
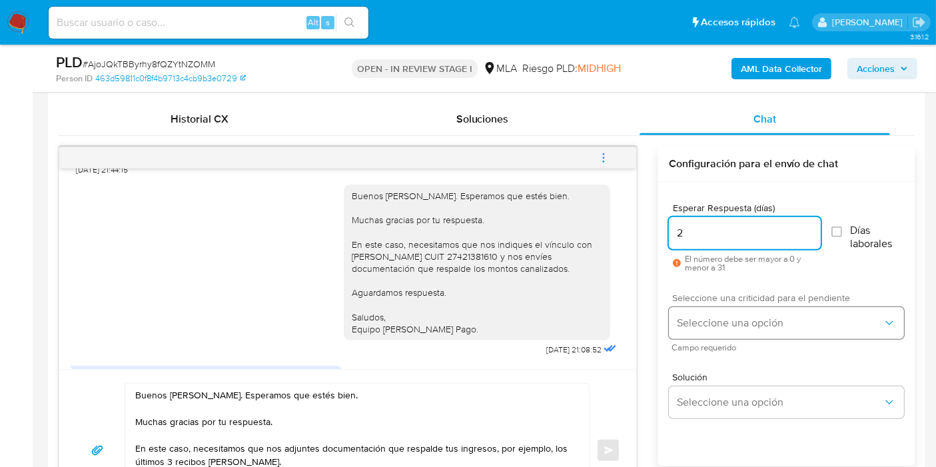
type input "2"
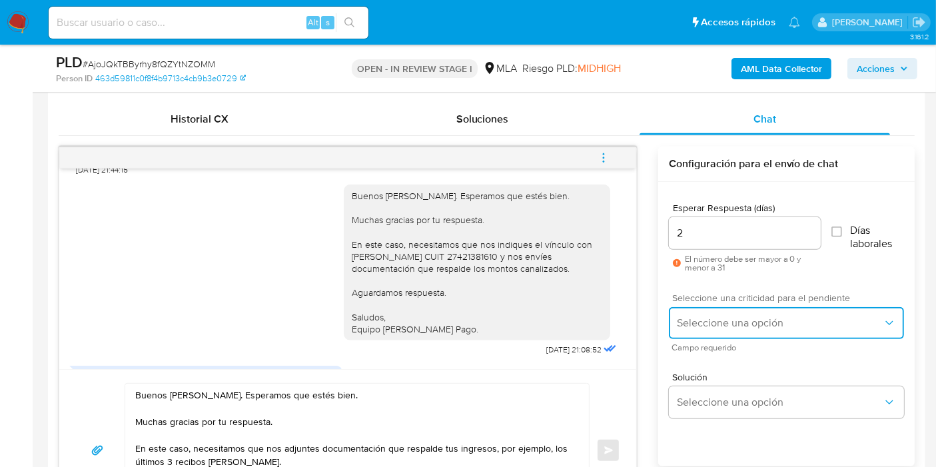
click at [743, 307] on button "Seleccione una opción" at bounding box center [786, 323] width 235 height 32
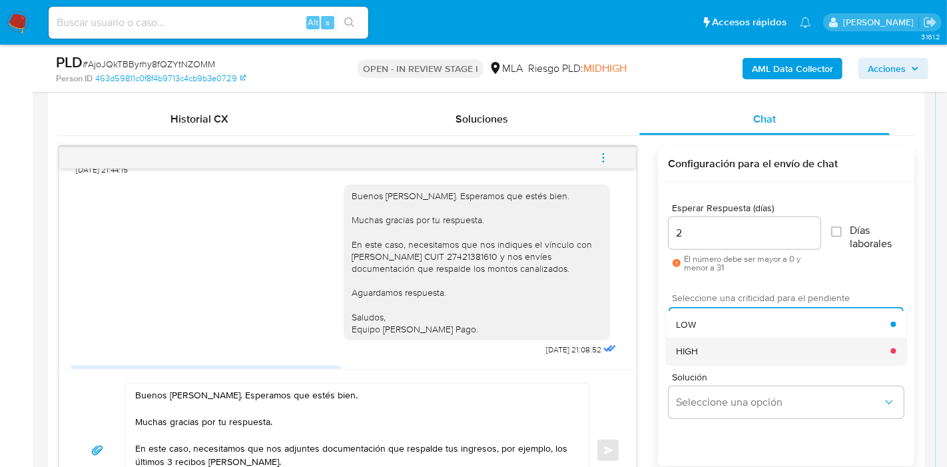
click at [731, 338] on div "HIGH" at bounding box center [783, 351] width 214 height 27
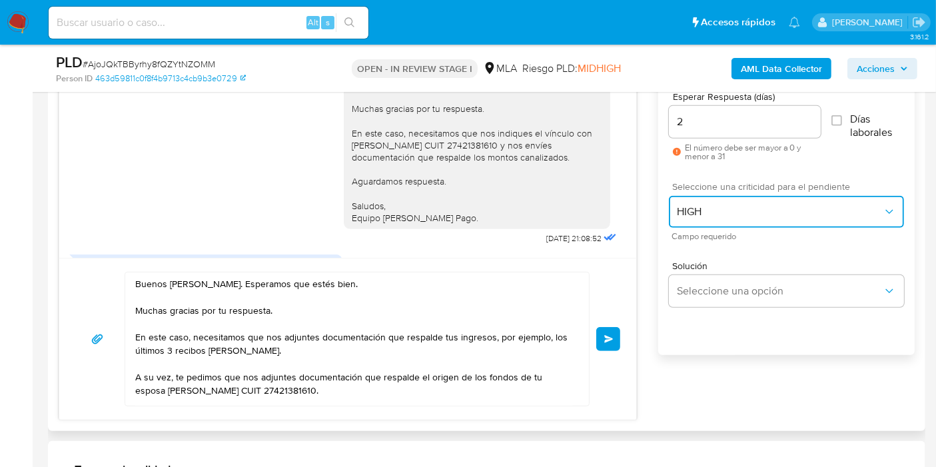
scroll to position [861, 0]
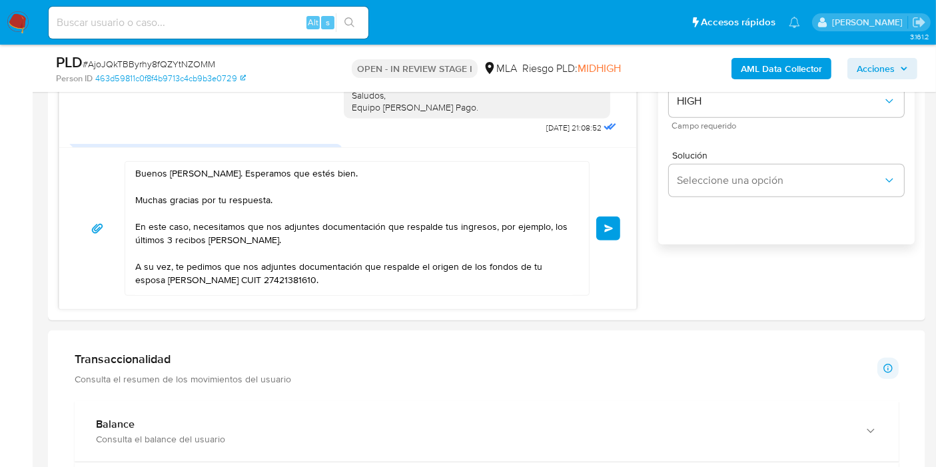
click at [619, 234] on button "Enviar" at bounding box center [608, 228] width 24 height 24
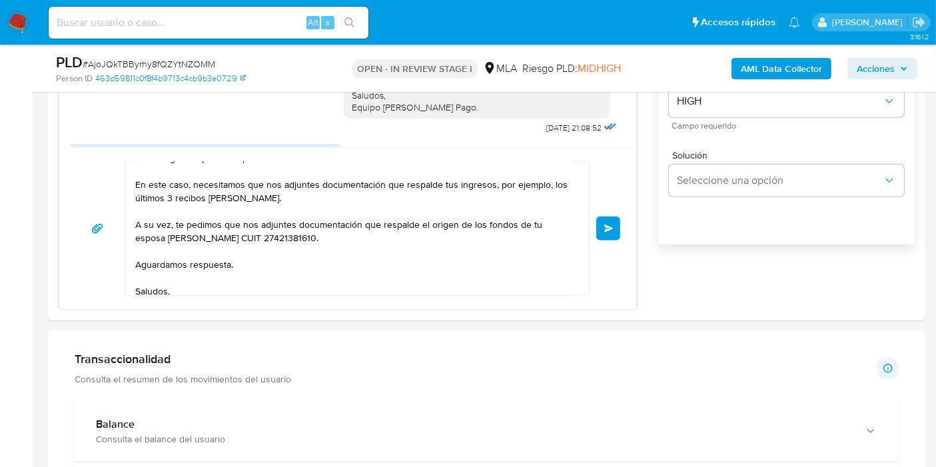
scroll to position [63, 0]
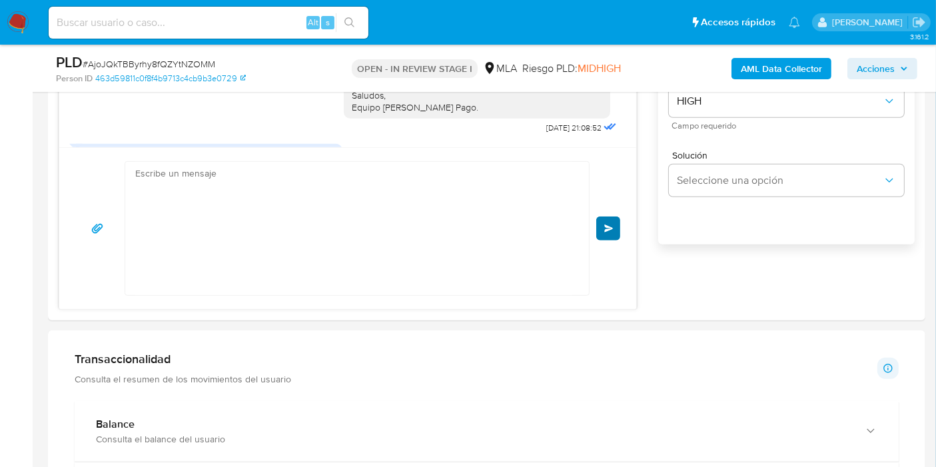
click at [613, 227] on div "Buenos días, Leandro. Esperamos que estés bien. Muchas gracias por tu respuesta…" at bounding box center [347, 228] width 545 height 135
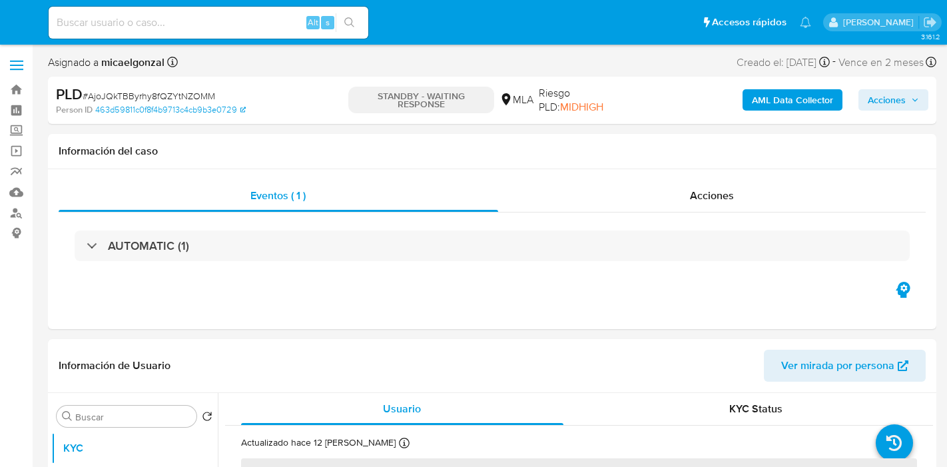
select select "10"
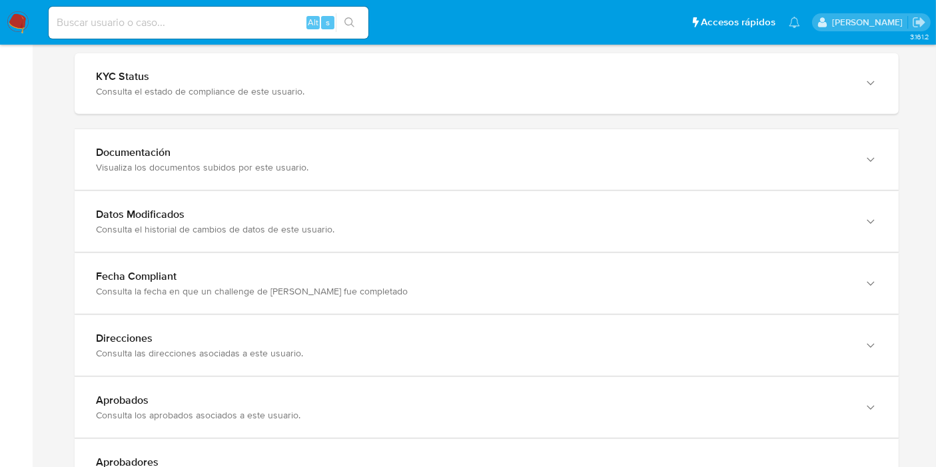
scroll to position [1406, 0]
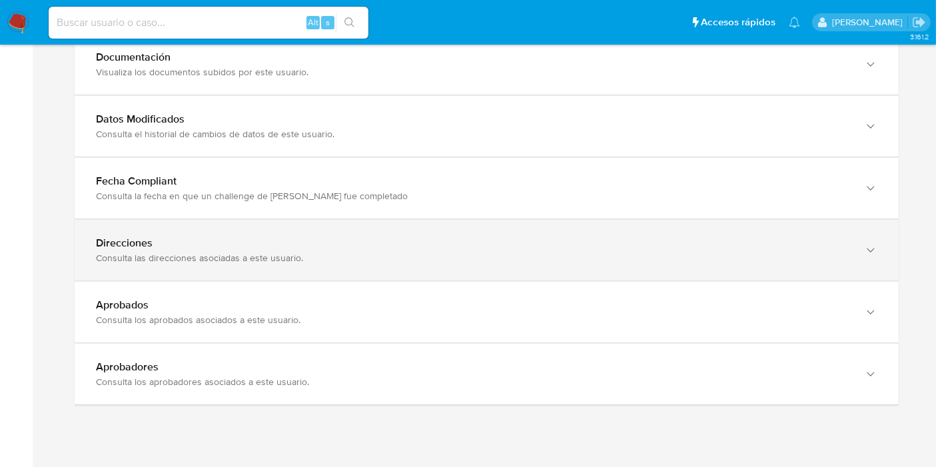
click at [297, 245] on div "Direcciones" at bounding box center [473, 242] width 755 height 13
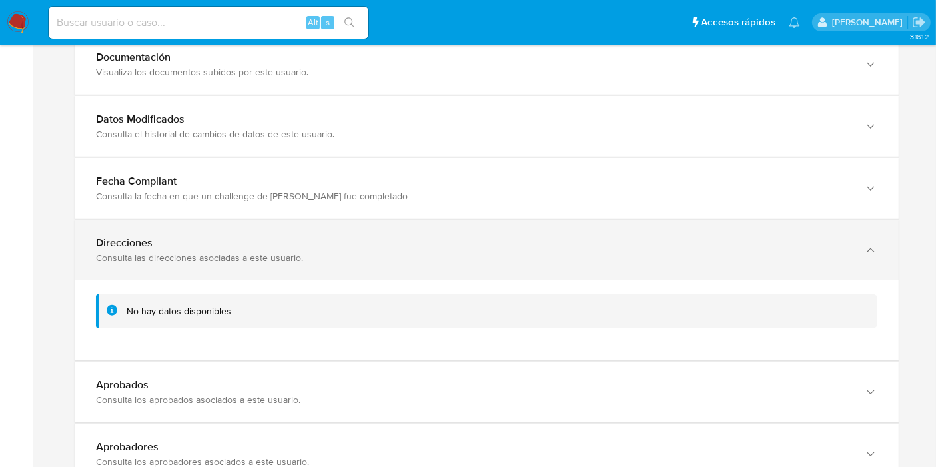
click at [297, 245] on div "Direcciones" at bounding box center [473, 242] width 755 height 13
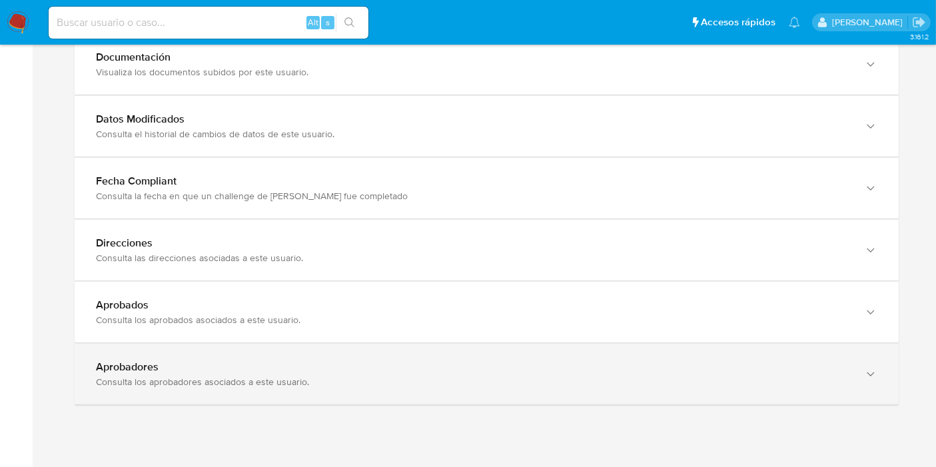
click at [281, 360] on div "Aprobadores" at bounding box center [473, 366] width 755 height 13
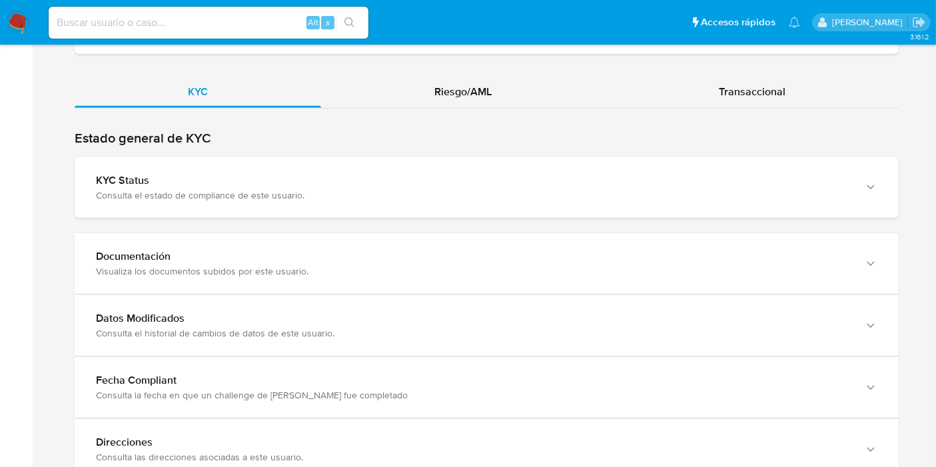
scroll to position [1184, 0]
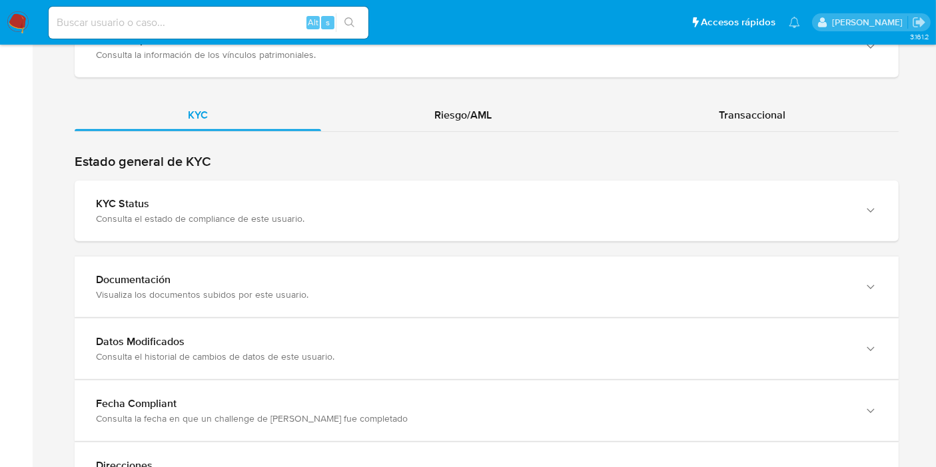
click at [428, 103] on div "Riesgo/AML" at bounding box center [463, 115] width 284 height 32
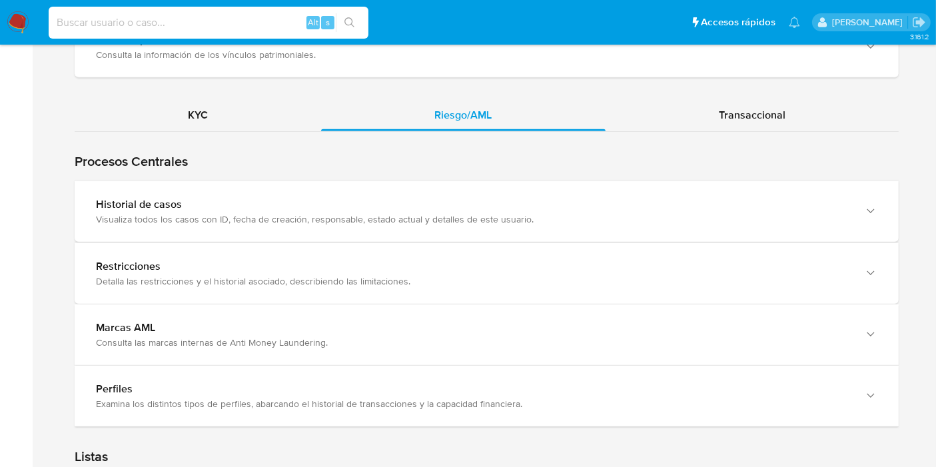
click at [201, 14] on input at bounding box center [209, 22] width 320 height 17
paste input "vMpC9YzIq003y837C54jebUT"
type input "vMpC9YzIq003y837C54jebUT"
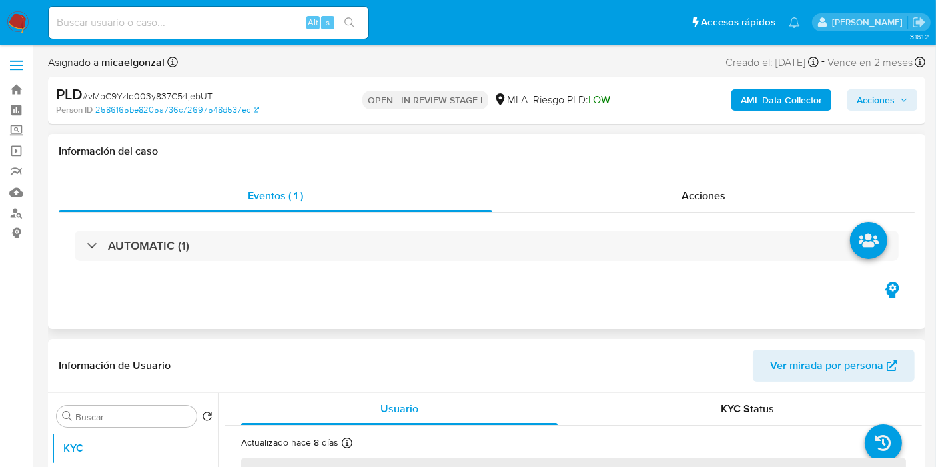
select select "10"
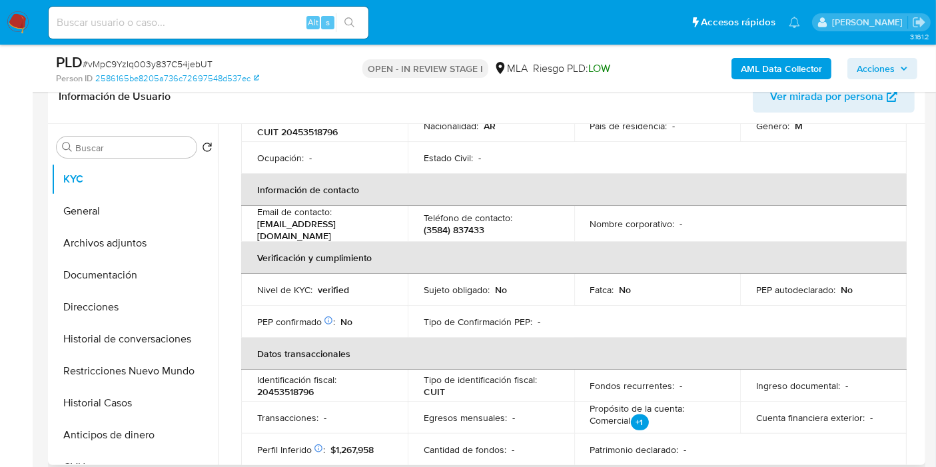
scroll to position [222, 0]
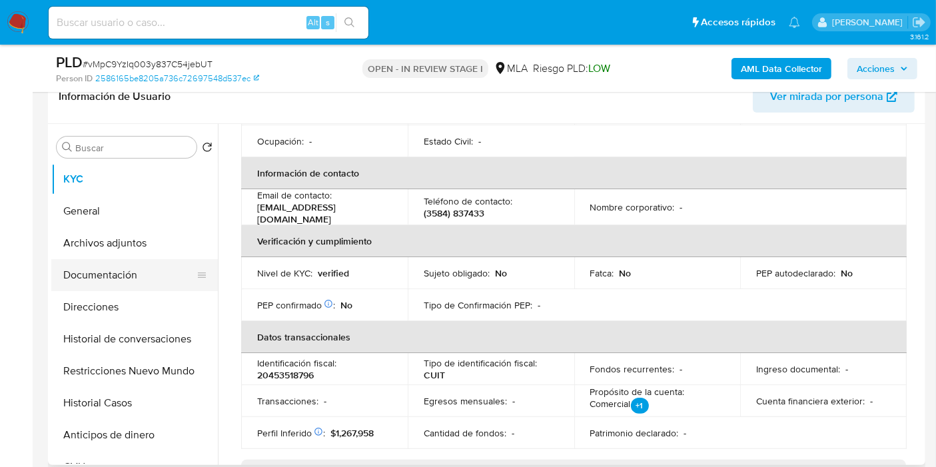
click at [126, 284] on button "Documentación" at bounding box center [129, 275] width 156 height 32
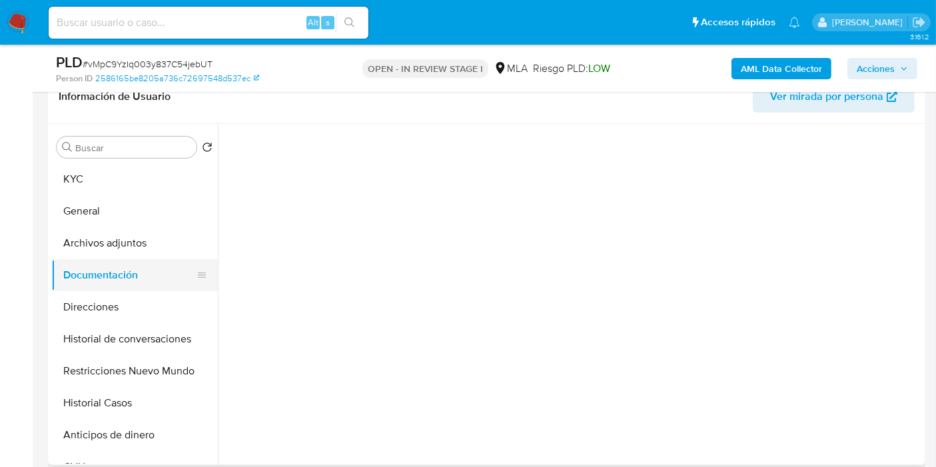
scroll to position [0, 0]
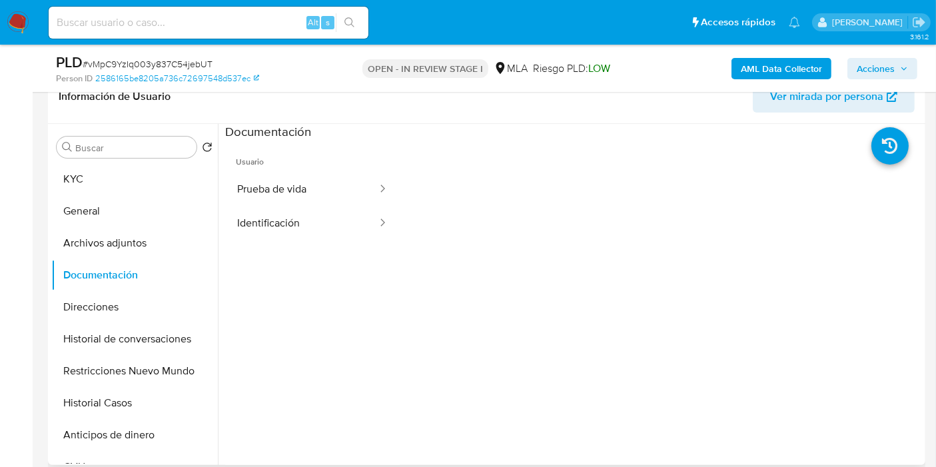
click at [220, 238] on div at bounding box center [570, 294] width 704 height 341
click at [275, 230] on button "Identificación" at bounding box center [301, 223] width 153 height 34
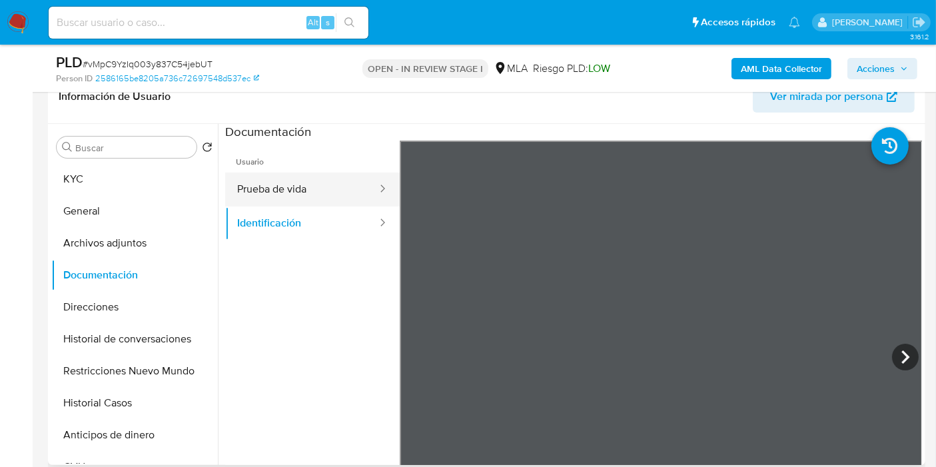
click at [296, 191] on button "Prueba de vida" at bounding box center [301, 190] width 153 height 34
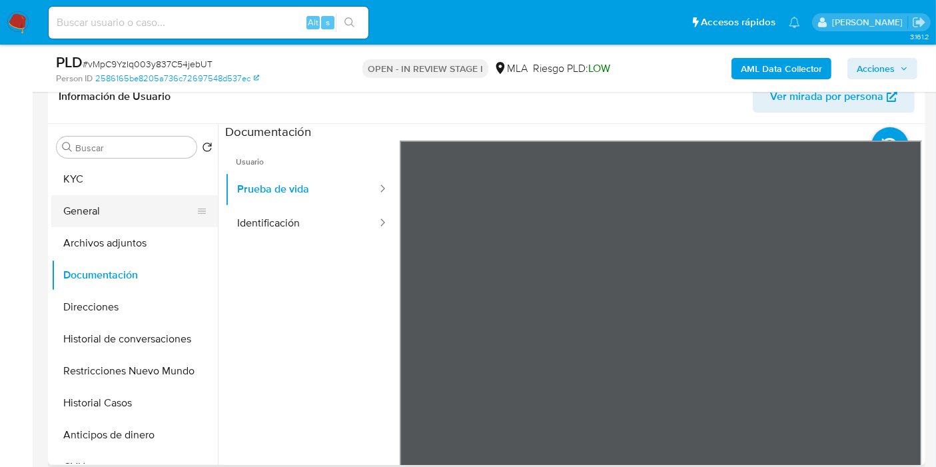
click at [83, 200] on button "General" at bounding box center [129, 211] width 156 height 32
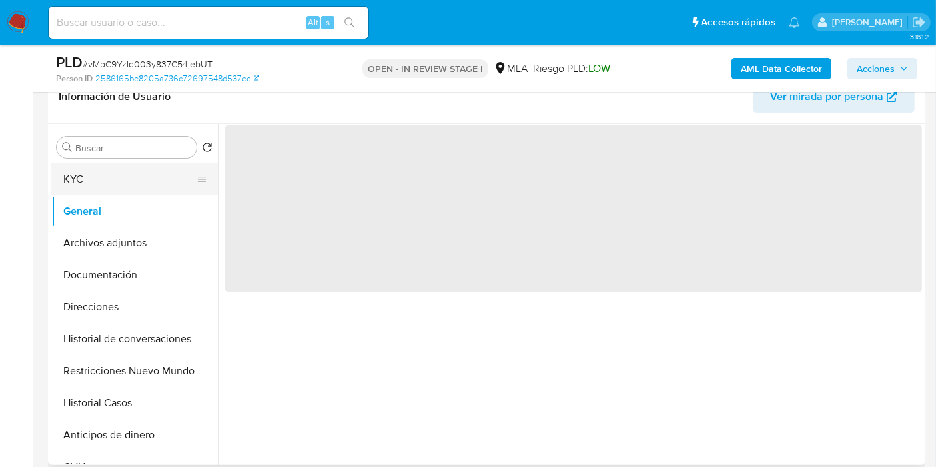
click at [109, 170] on button "KYC" at bounding box center [129, 179] width 156 height 32
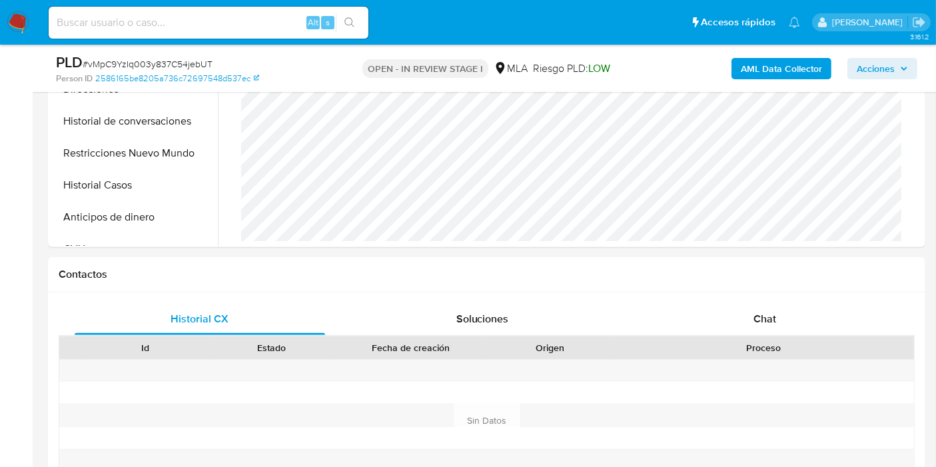
scroll to position [518, 0]
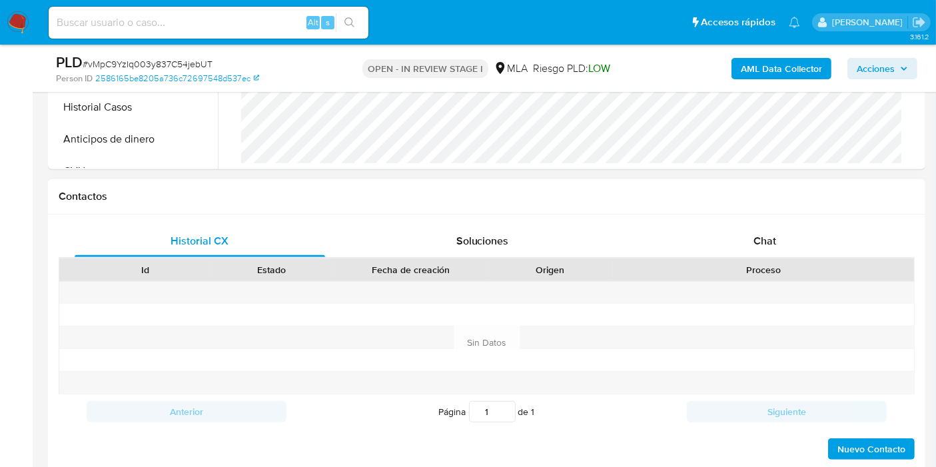
click at [757, 217] on div "Historial CX Soluciones Chat Id Estado Fecha de creación Origen Proceso Anterio…" at bounding box center [486, 342] width 877 height 257
click at [757, 225] on div "Chat" at bounding box center [764, 241] width 250 height 32
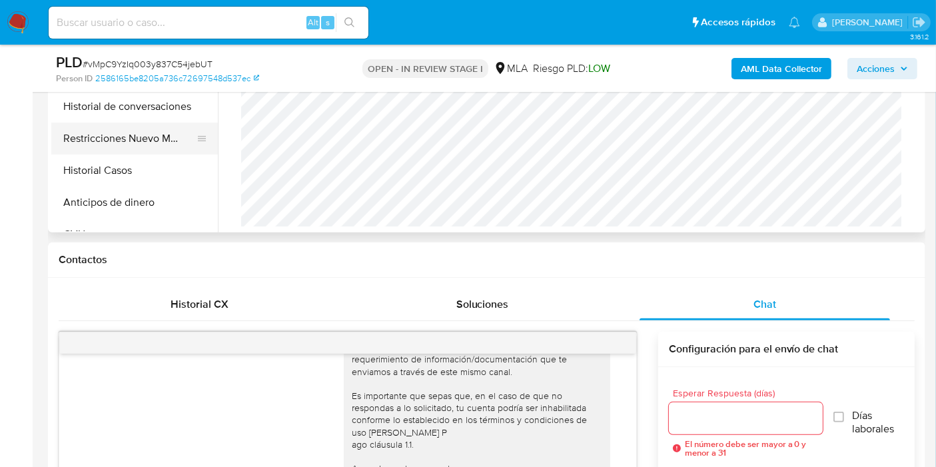
scroll to position [370, 0]
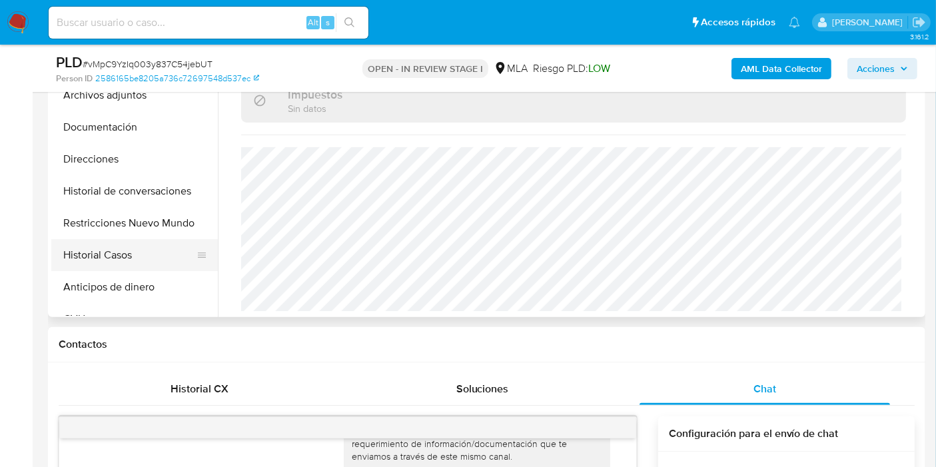
click at [135, 253] on button "Historial Casos" at bounding box center [129, 255] width 156 height 32
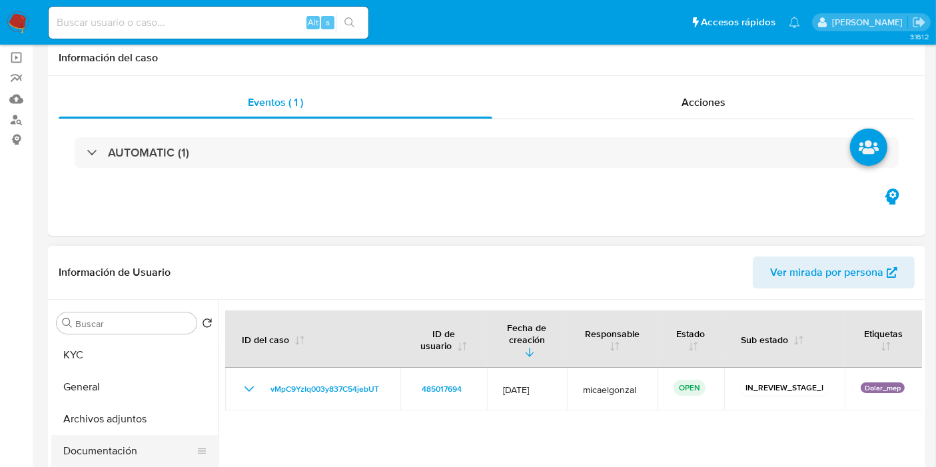
scroll to position [148, 0]
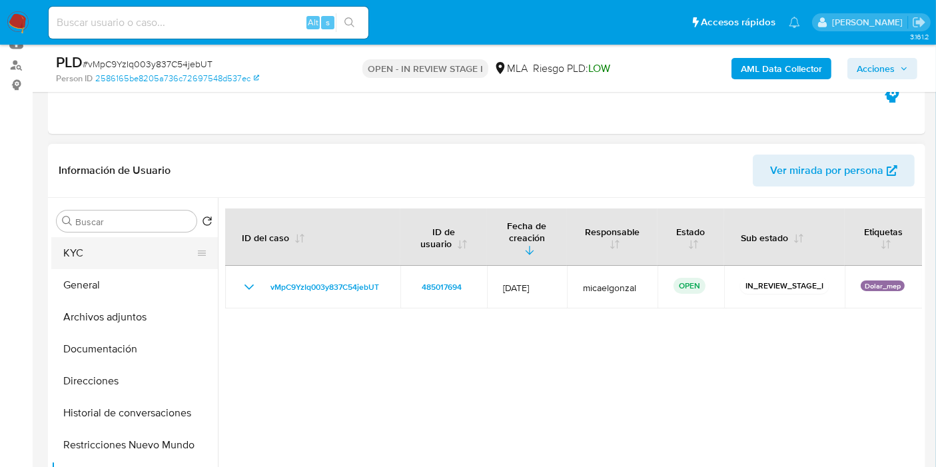
click at [123, 266] on button "KYC" at bounding box center [129, 253] width 156 height 32
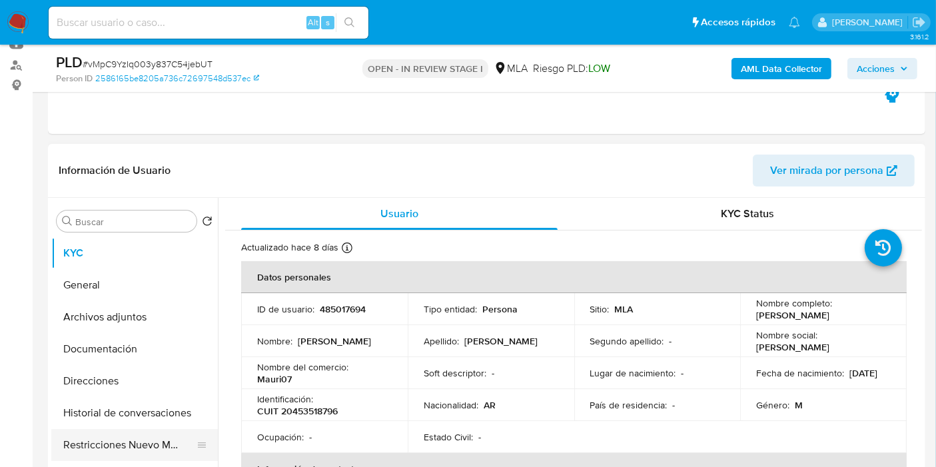
click at [131, 439] on button "Restricciones Nuevo Mundo" at bounding box center [129, 445] width 156 height 32
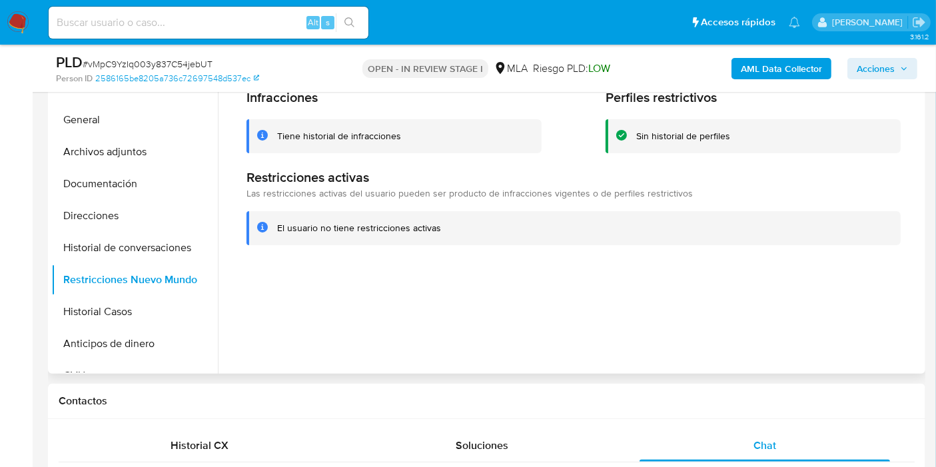
scroll to position [222, 0]
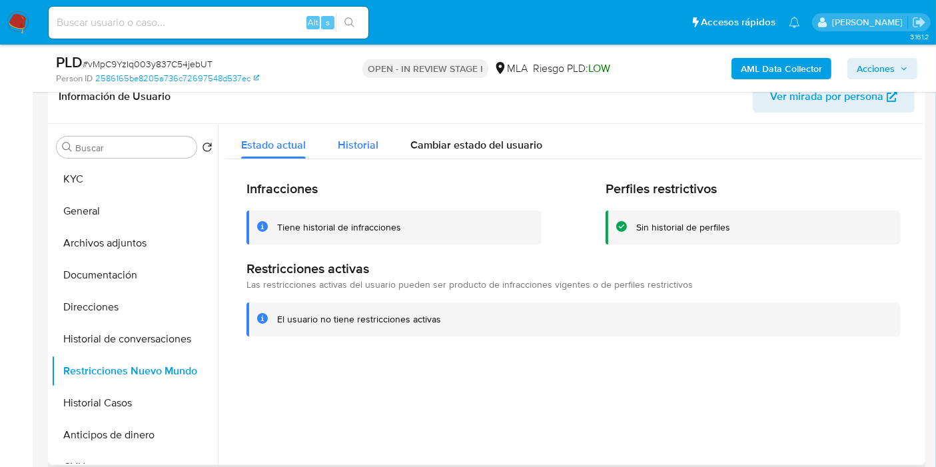
click at [322, 142] on button "Historial" at bounding box center [358, 141] width 73 height 35
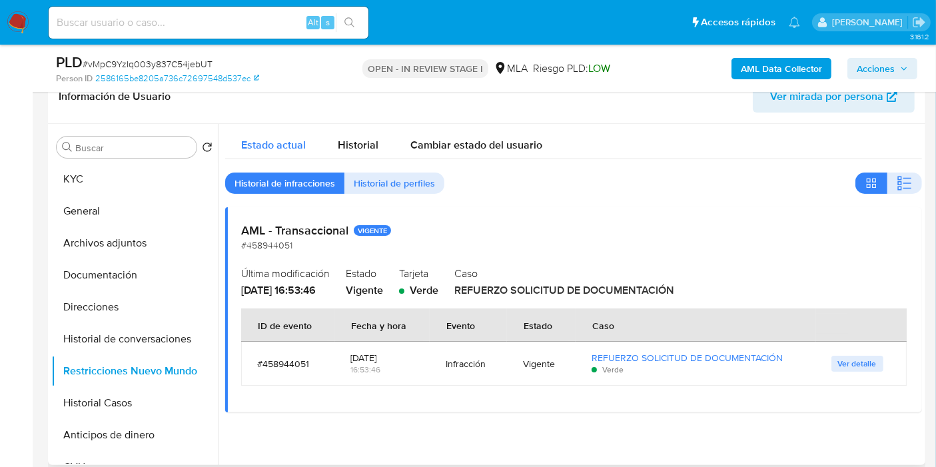
click at [280, 145] on span "Estado actual" at bounding box center [273, 144] width 65 height 15
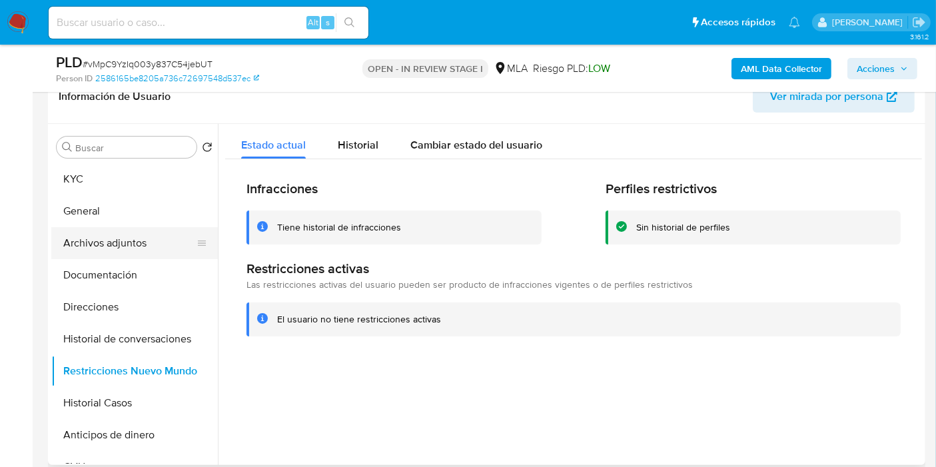
click at [86, 230] on button "Archivos adjuntos" at bounding box center [129, 243] width 156 height 32
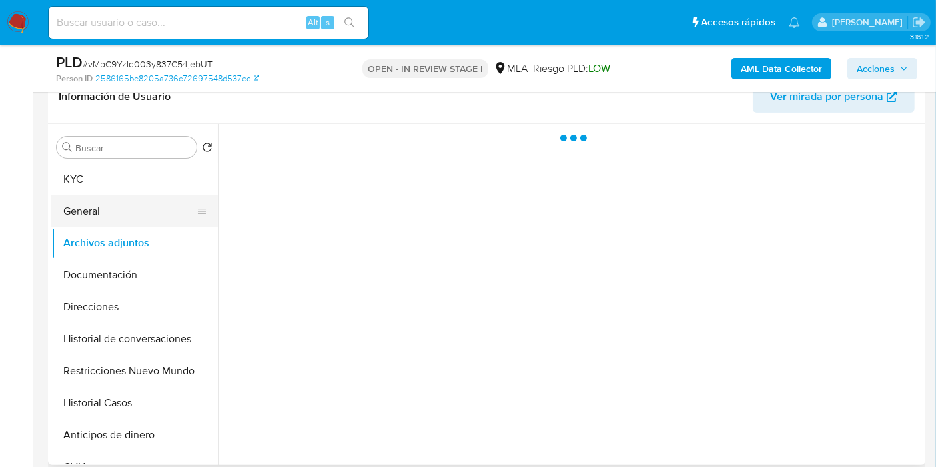
click at [93, 212] on button "General" at bounding box center [129, 211] width 156 height 32
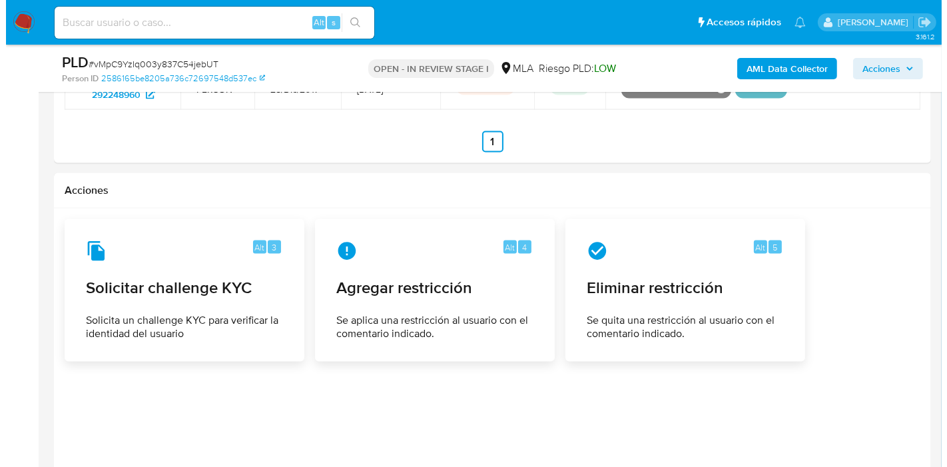
scroll to position [2114, 0]
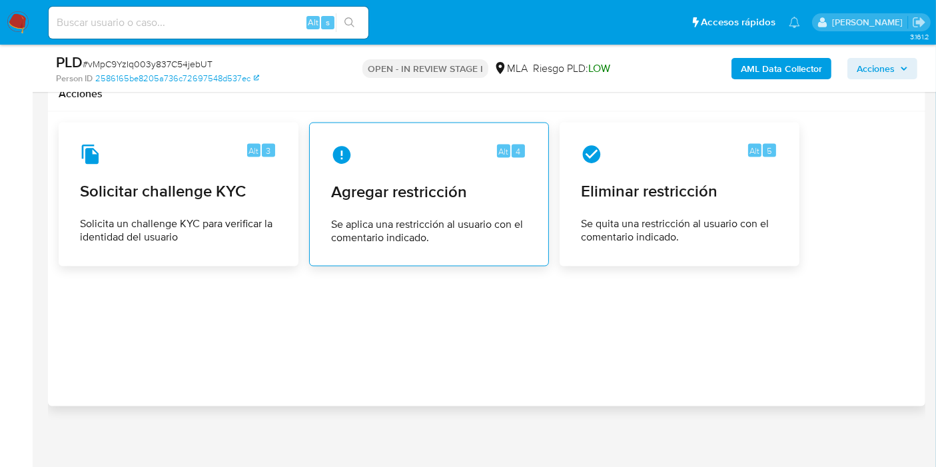
click at [508, 242] on div "Alt 4 Agregar restricción Se aplica una restricción al usuario con el comentari…" at bounding box center [428, 194] width 217 height 121
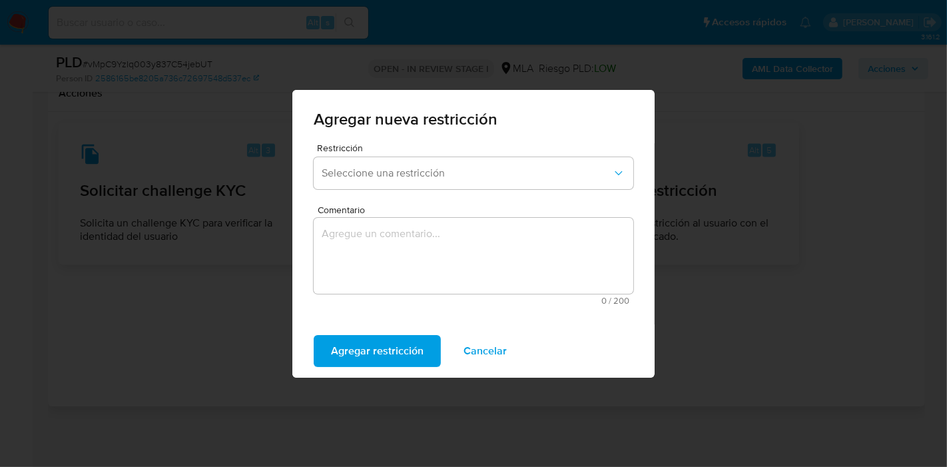
click at [449, 189] on div "Restricción Seleccione una restricción" at bounding box center [474, 168] width 320 height 51
click at [467, 167] on span "Seleccione una restricción" at bounding box center [467, 173] width 290 height 13
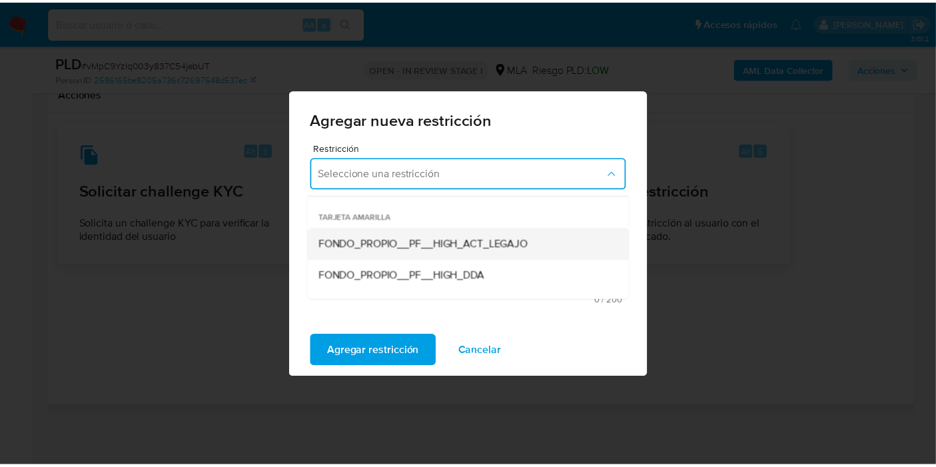
scroll to position [148, 0]
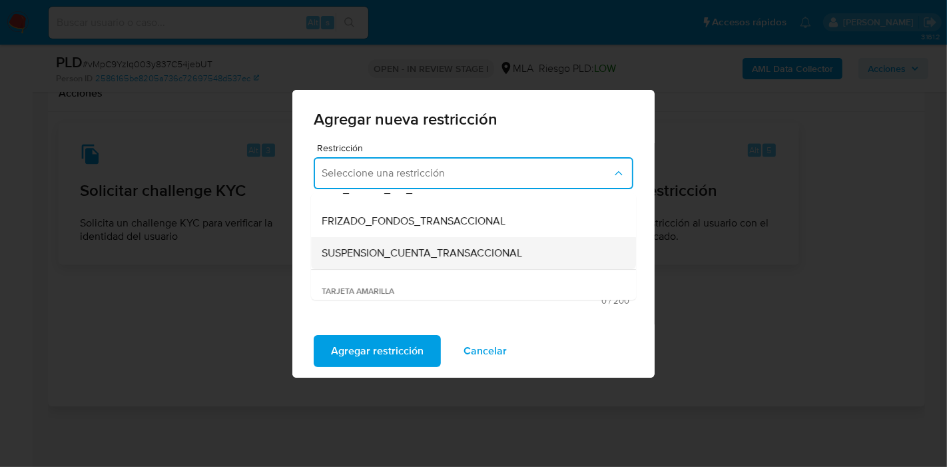
click at [418, 246] on span "SUSPENSION_CUENTA_TRANSACCIONAL" at bounding box center [422, 252] width 200 height 13
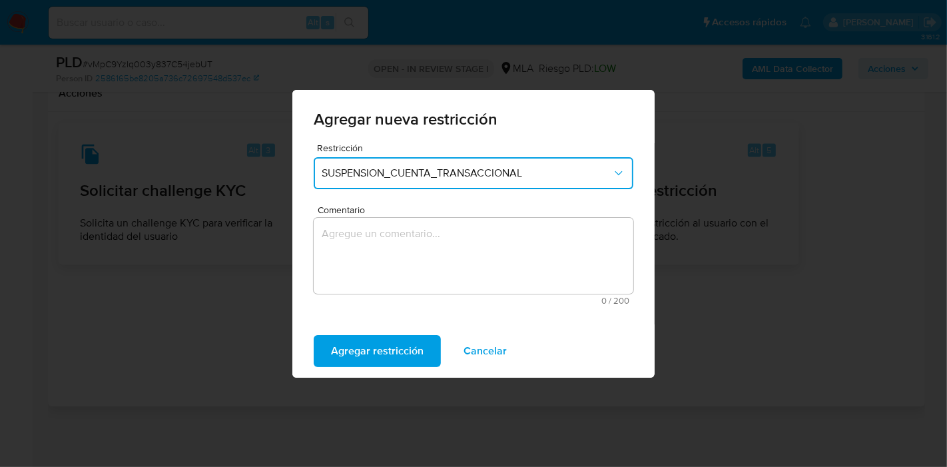
click at [429, 260] on textarea "Comentario" at bounding box center [474, 256] width 320 height 76
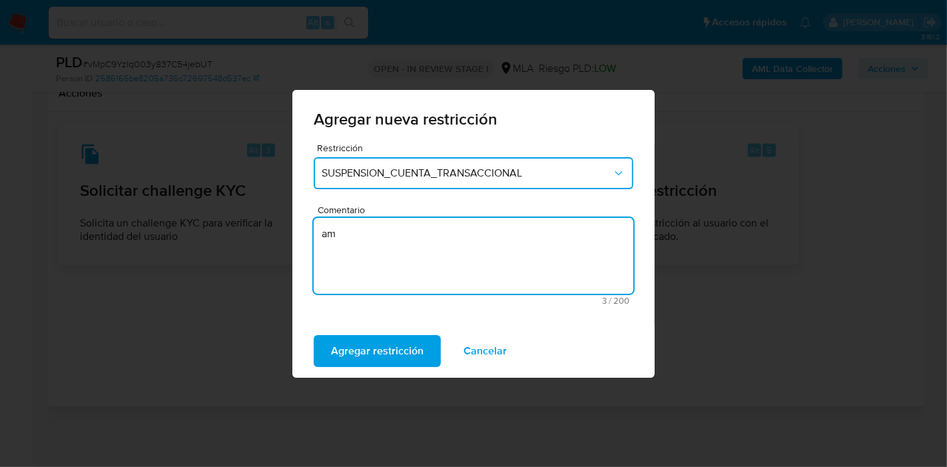
type textarea "a"
type textarea "AML"
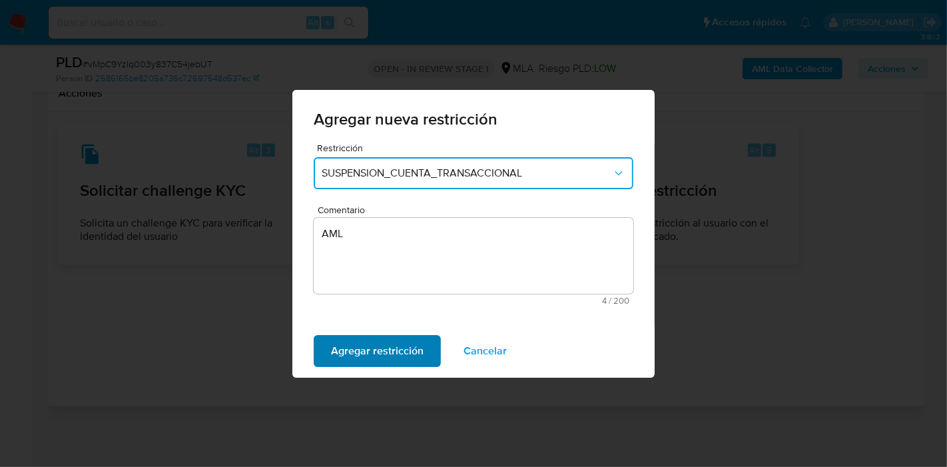
click at [360, 356] on span "Agregar restricción" at bounding box center [377, 350] width 93 height 29
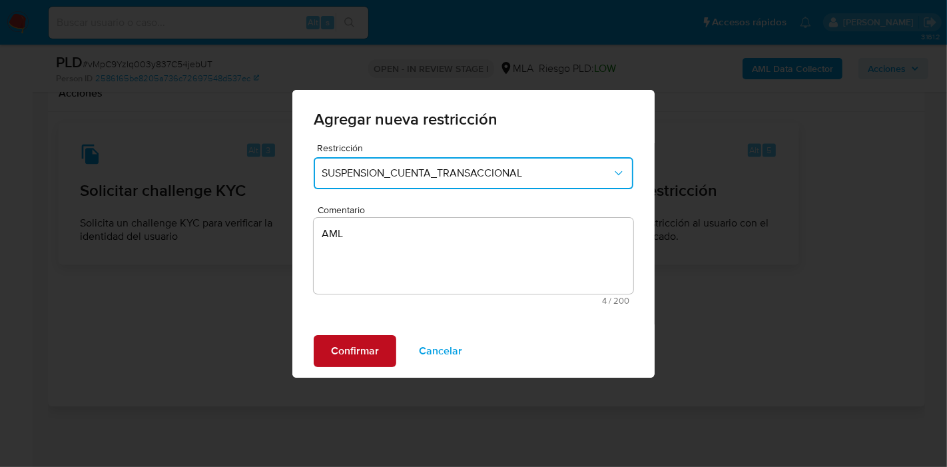
drag, startPoint x: 338, startPoint y: 331, endPoint x: 348, endPoint y: 351, distance: 22.3
click at [338, 336] on div "Confirmar Cancelar" at bounding box center [473, 350] width 362 height 53
click at [350, 352] on span "Confirmar" at bounding box center [355, 350] width 48 height 29
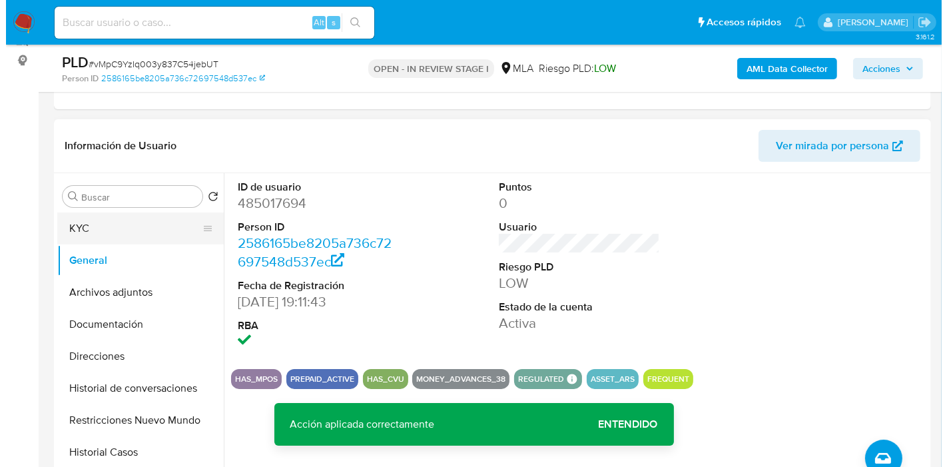
scroll to position [116, 0]
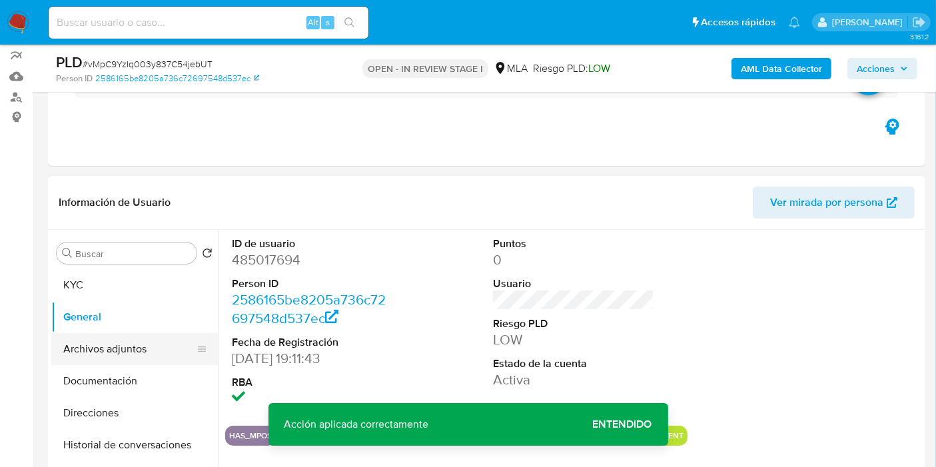
click at [131, 349] on button "Archivos adjuntos" at bounding box center [129, 349] width 156 height 32
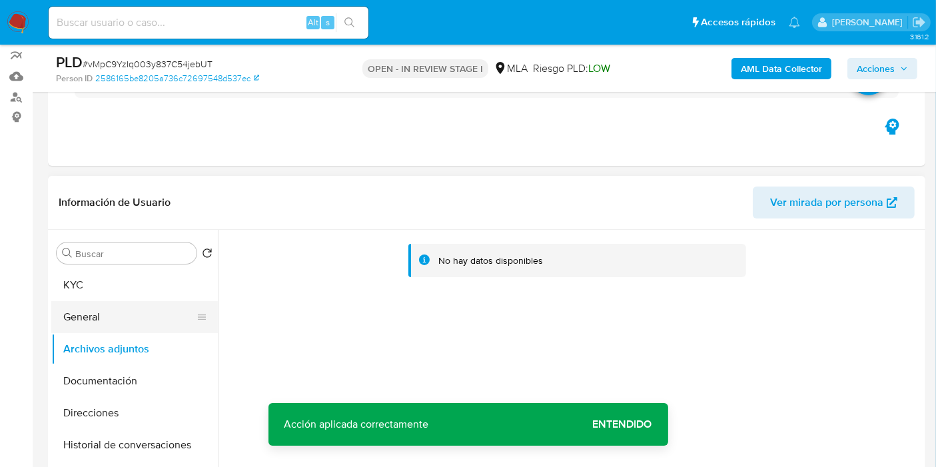
click at [161, 309] on button "General" at bounding box center [129, 317] width 156 height 32
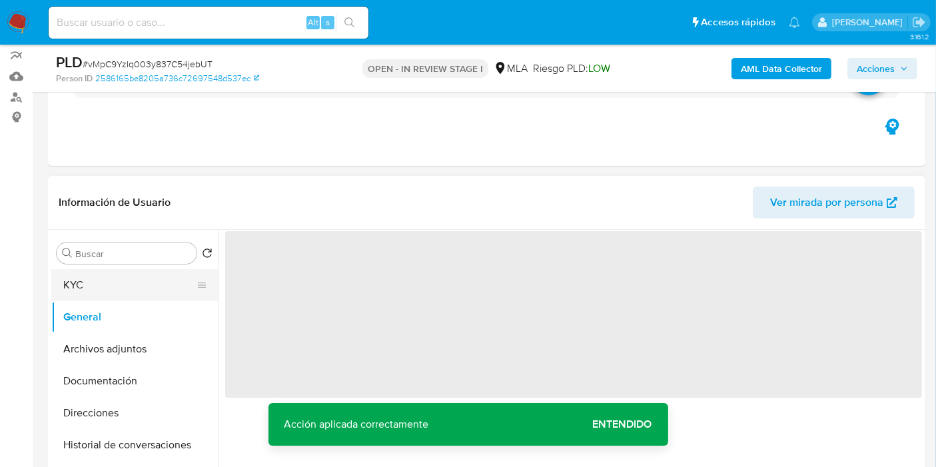
click at [167, 290] on button "KYC" at bounding box center [129, 285] width 156 height 32
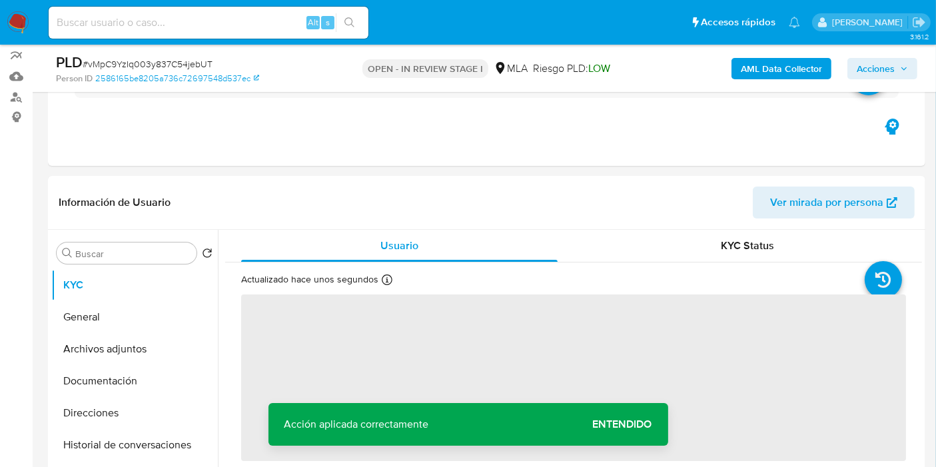
click at [812, 71] on b "AML Data Collector" at bounding box center [781, 68] width 81 height 21
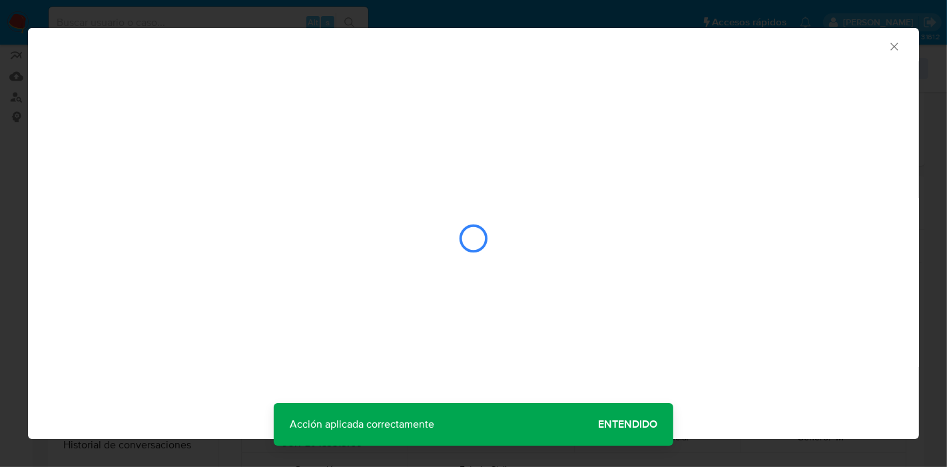
click at [623, 427] on div "AML Data Collector" at bounding box center [473, 233] width 891 height 411
click at [627, 420] on div "AML Data Collector" at bounding box center [473, 233] width 891 height 411
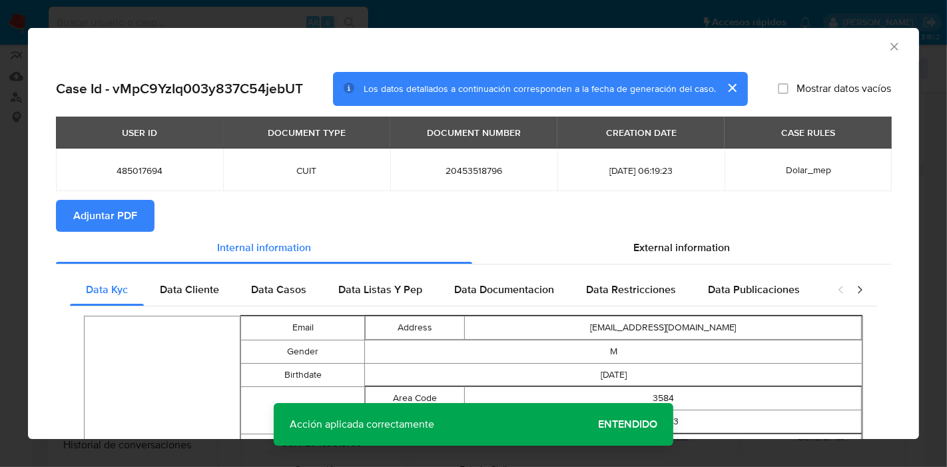
click at [613, 427] on td "837433" at bounding box center [663, 421] width 397 height 23
click at [620, 421] on td "837433" at bounding box center [663, 421] width 397 height 23
click at [203, 277] on div "Data Cliente" at bounding box center [189, 290] width 91 height 32
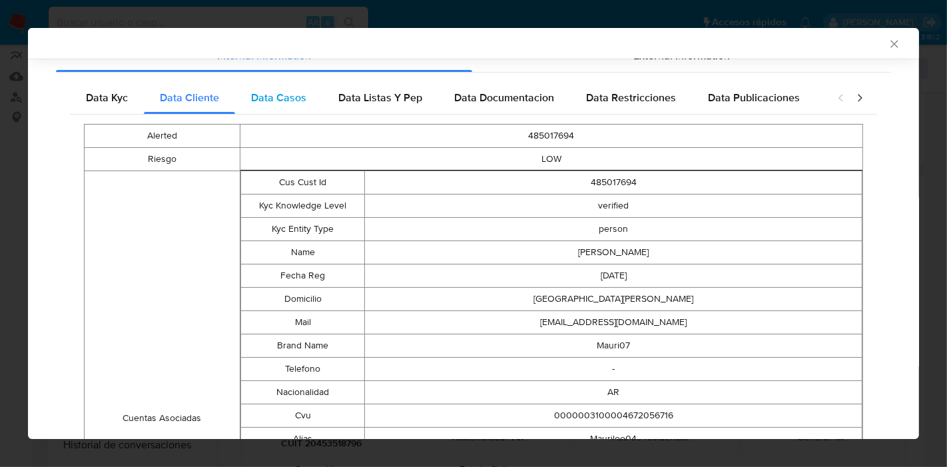
click at [266, 93] on span "Data Casos" at bounding box center [278, 97] width 55 height 15
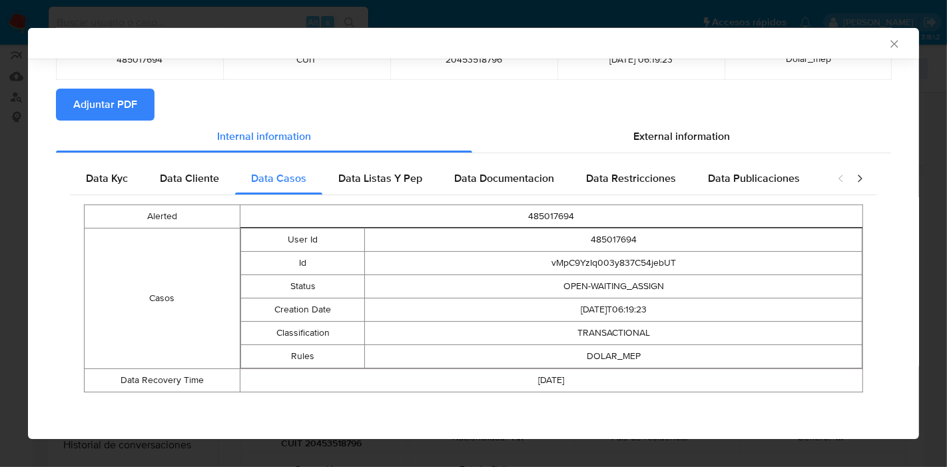
scroll to position [107, 0]
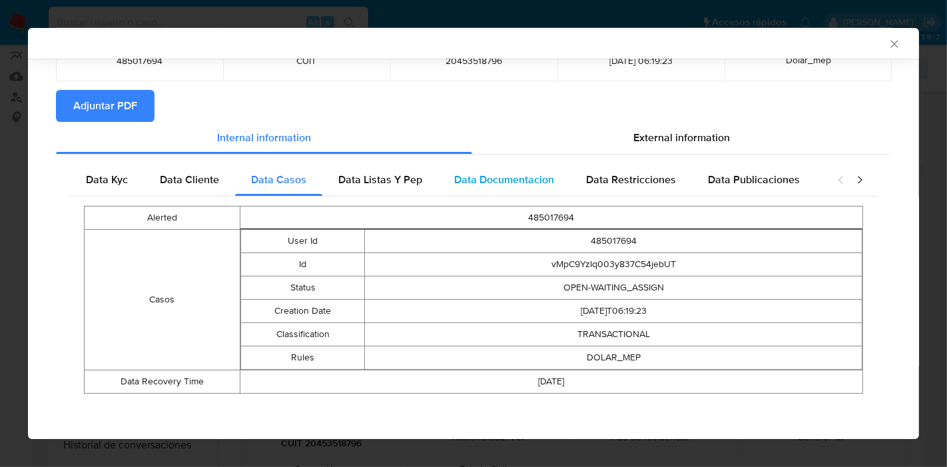
click at [442, 180] on div "Data Documentacion" at bounding box center [504, 180] width 132 height 32
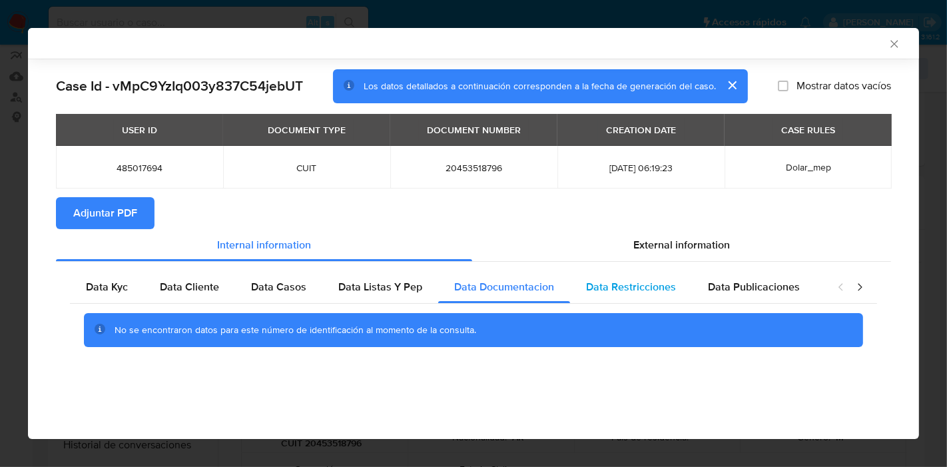
click at [685, 292] on div "Data Restricciones" at bounding box center [631, 287] width 122 height 32
drag, startPoint x: 747, startPoint y: 283, endPoint x: 835, endPoint y: 284, distance: 87.9
click at [747, 284] on span "Data Publicaciones" at bounding box center [754, 286] width 92 height 15
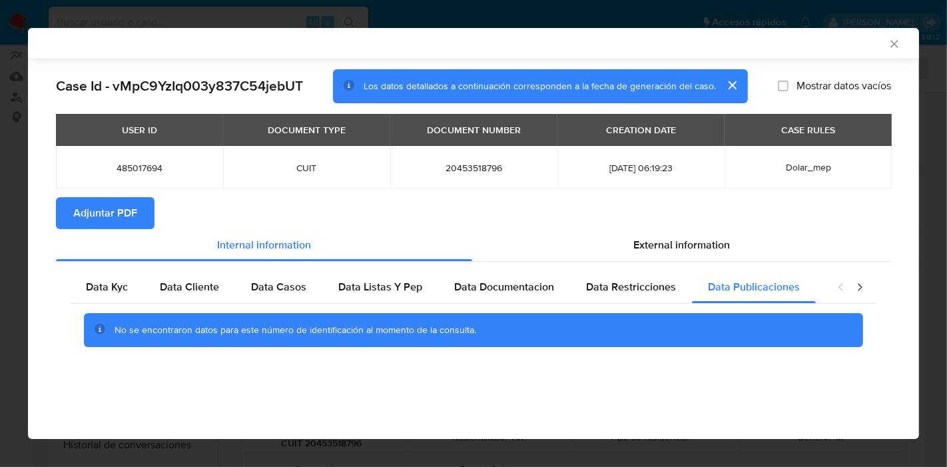
click at [857, 288] on icon "closure-recommendation-modal" at bounding box center [859, 286] width 13 height 13
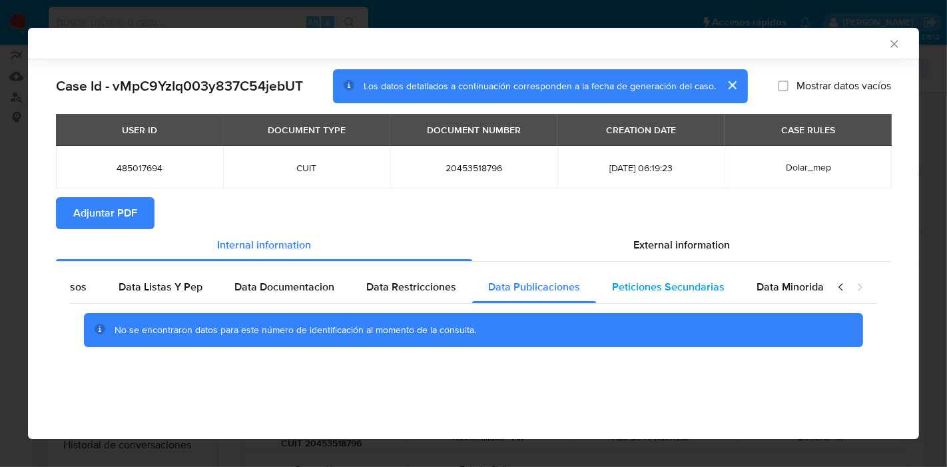
scroll to position [0, 234]
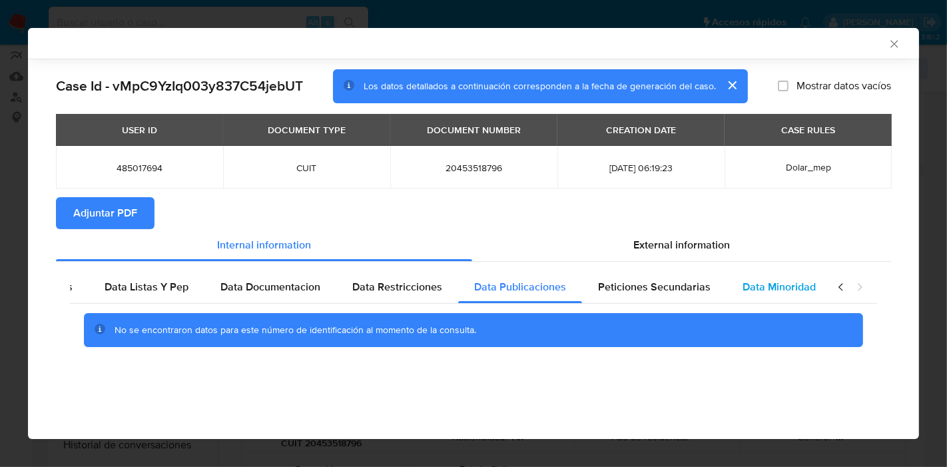
drag, startPoint x: 689, startPoint y: 292, endPoint x: 722, endPoint y: 300, distance: 34.2
click at [709, 299] on div "Peticiones Secundarias" at bounding box center [654, 287] width 145 height 32
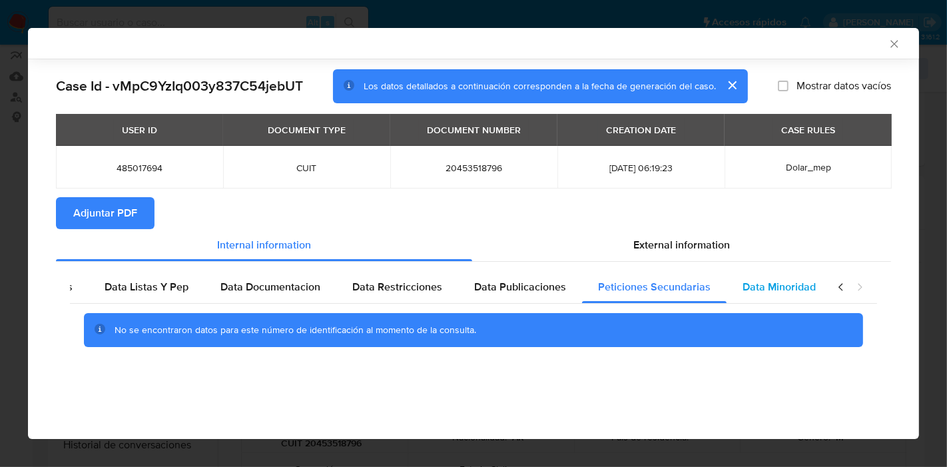
click at [762, 290] on span "Data Minoridad" at bounding box center [779, 286] width 73 height 15
click at [836, 290] on icon "closure-recommendation-modal" at bounding box center [841, 286] width 13 height 13
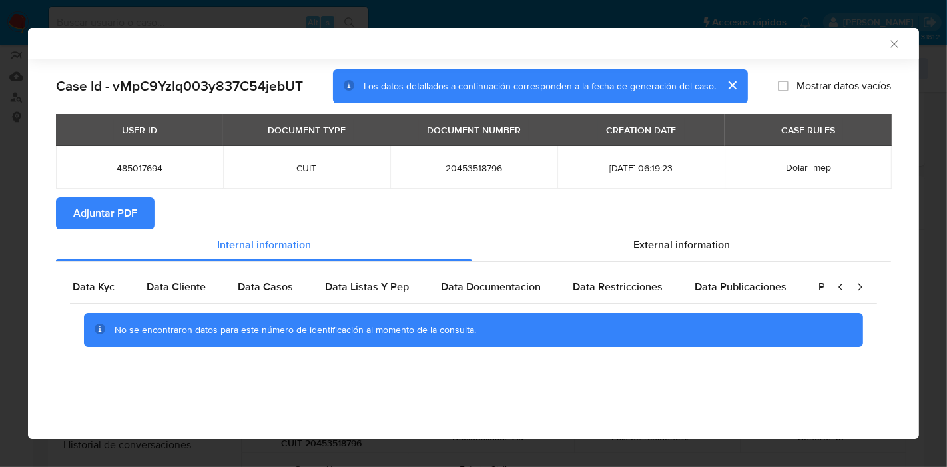
scroll to position [0, 0]
click at [129, 289] on div "Data Kyc" at bounding box center [107, 287] width 74 height 32
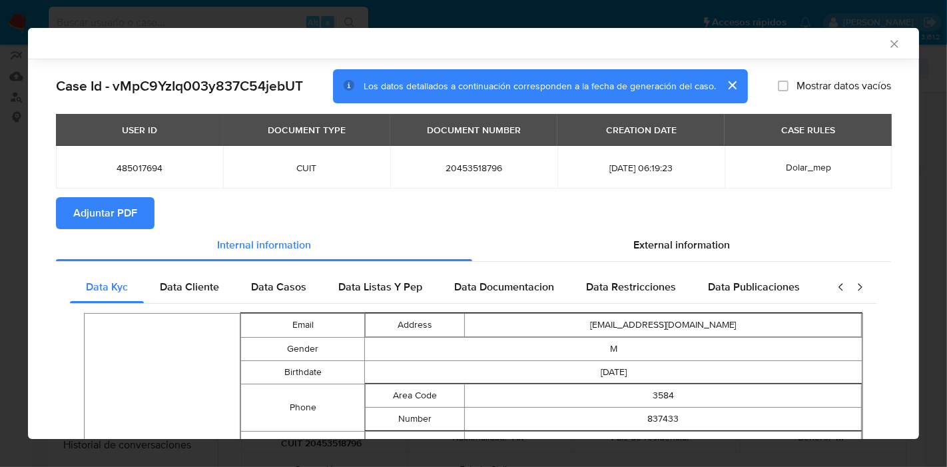
click at [673, 225] on section "Adjuntar PDF" at bounding box center [473, 213] width 835 height 32
click at [655, 242] on span "External information" at bounding box center [681, 244] width 97 height 15
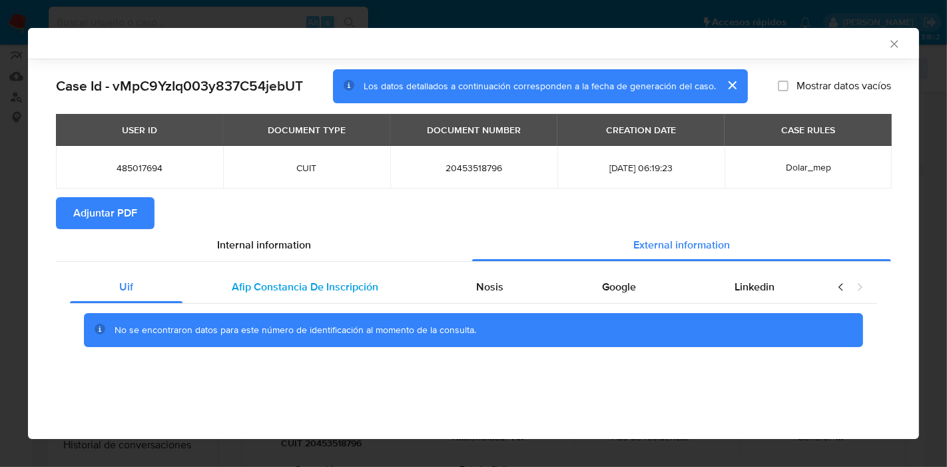
click at [304, 288] on span "Afip Constancia De Inscripción" at bounding box center [305, 286] width 147 height 15
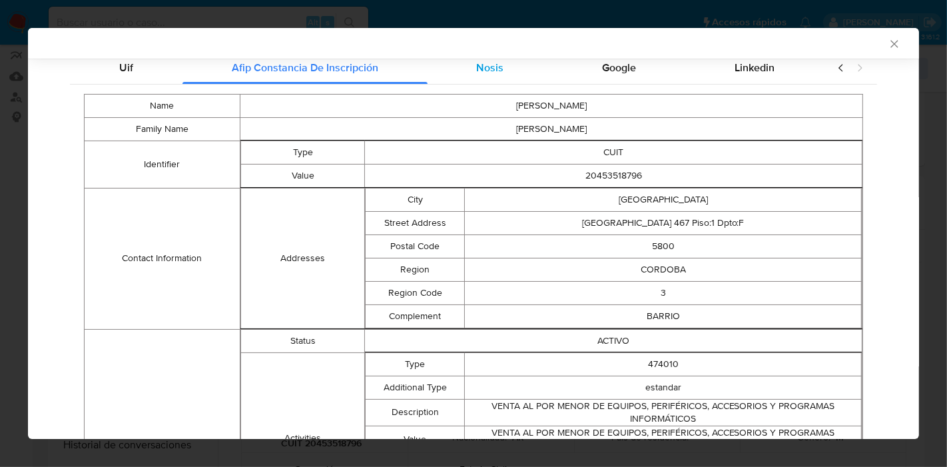
click at [518, 66] on div "Nosis" at bounding box center [491, 68] width 126 height 32
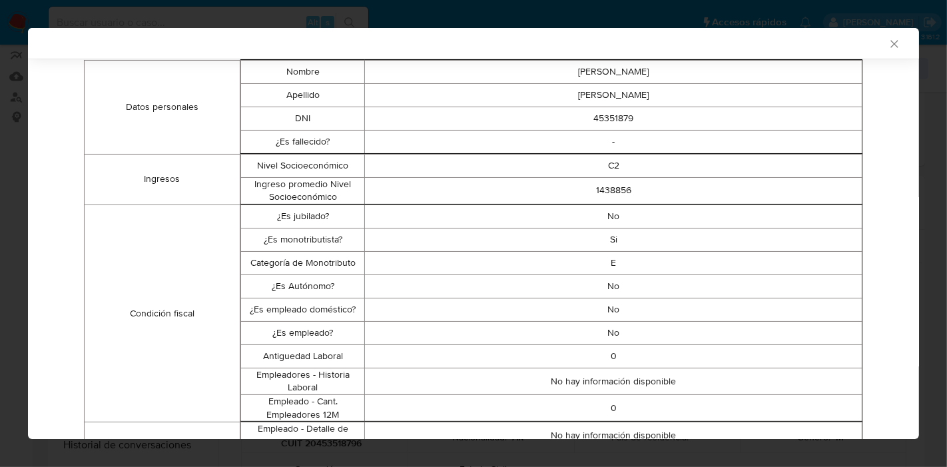
scroll to position [187, 0]
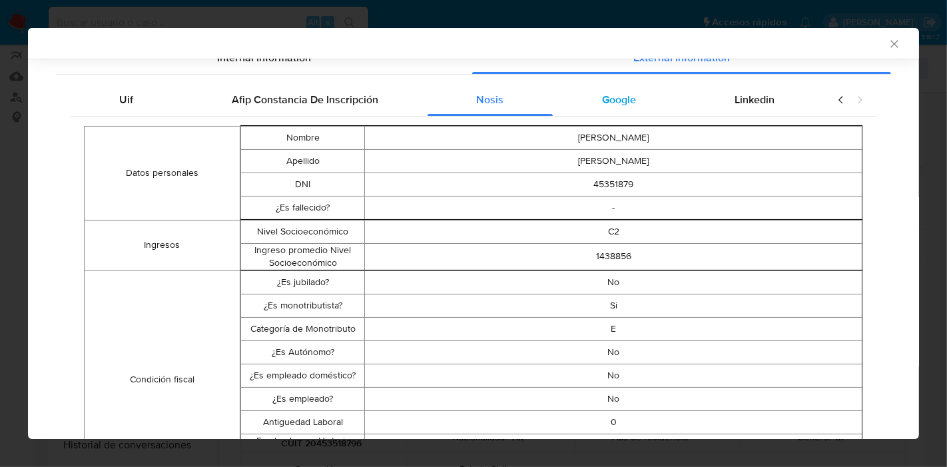
click at [616, 95] on span "Google" at bounding box center [619, 99] width 34 height 15
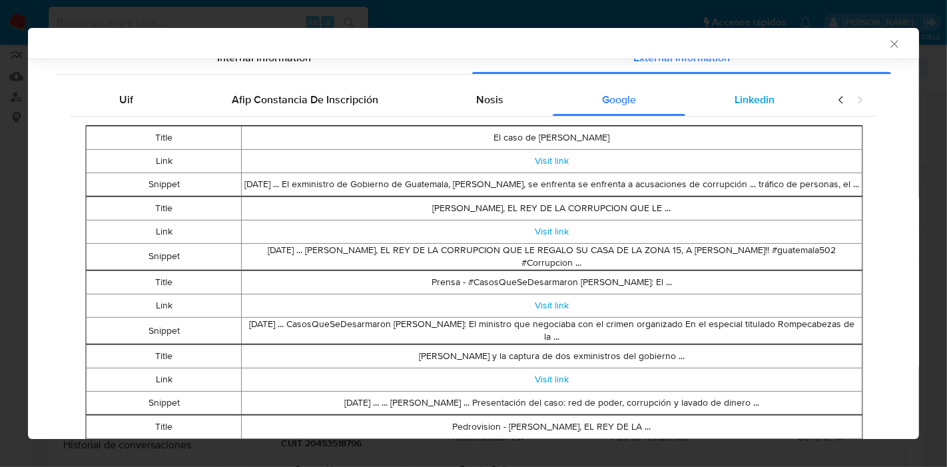
click at [769, 105] on div "Linkedin" at bounding box center [754, 100] width 139 height 32
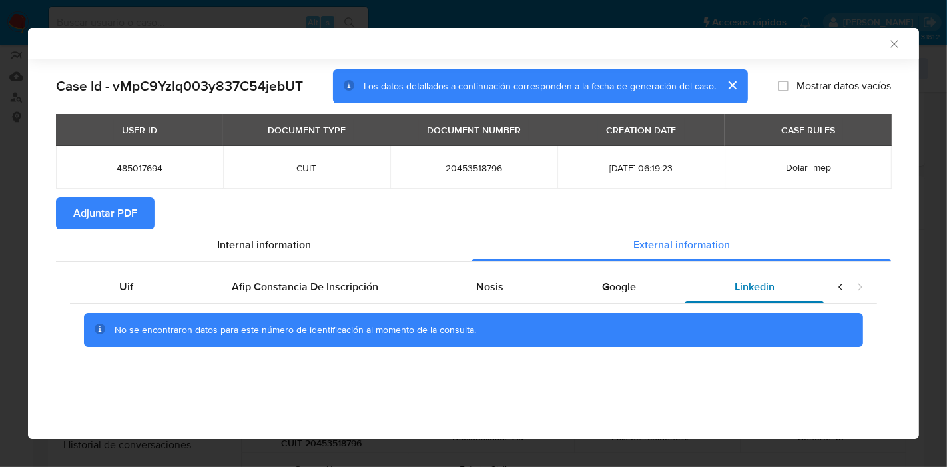
scroll to position [0, 0]
click at [655, 290] on div "Google" at bounding box center [619, 287] width 133 height 32
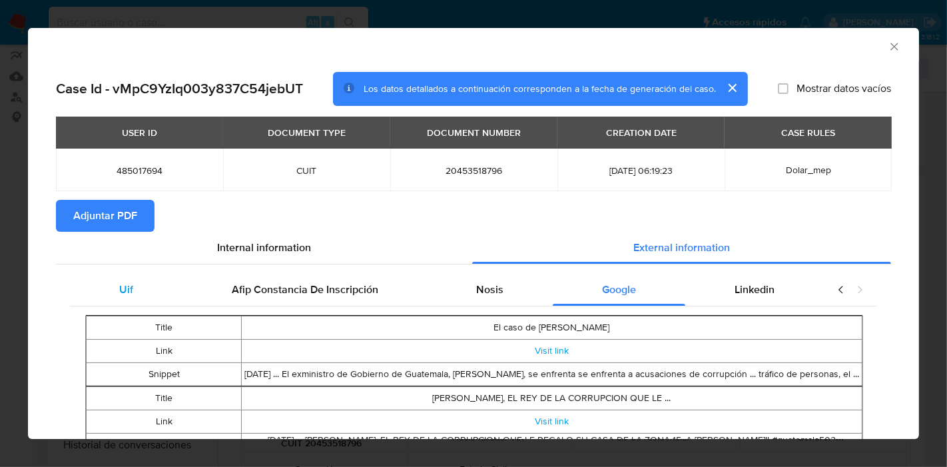
click at [170, 274] on div "Uif" at bounding box center [126, 290] width 113 height 32
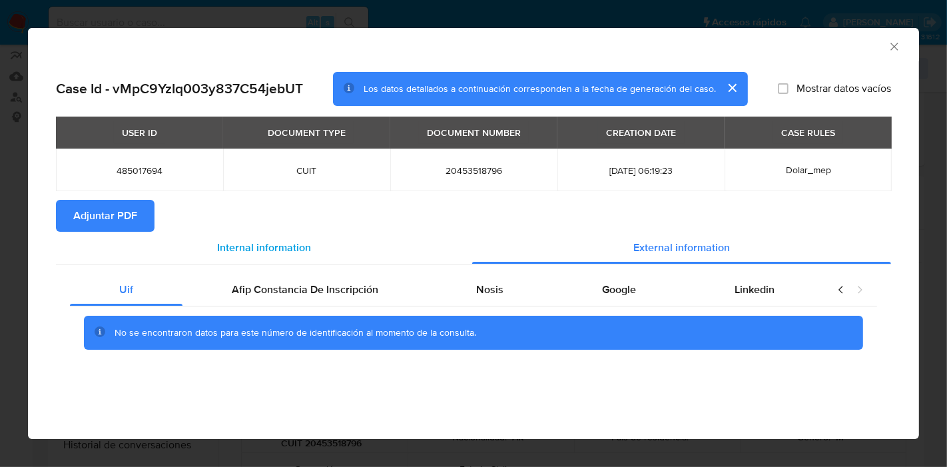
click at [226, 250] on span "Internal information" at bounding box center [264, 247] width 94 height 15
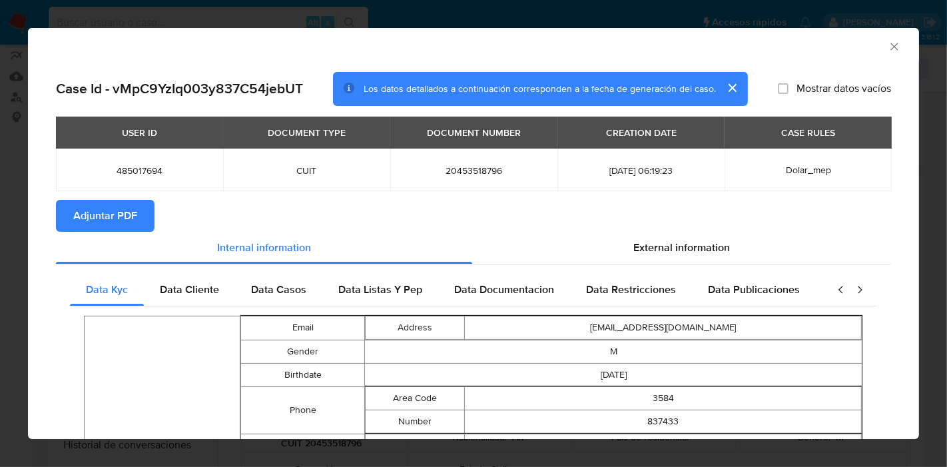
click at [114, 202] on span "Adjuntar PDF" at bounding box center [105, 215] width 64 height 29
click at [871, 56] on div "AML Data Collector" at bounding box center [473, 44] width 891 height 33
click at [890, 48] on icon "Cerrar ventana" at bounding box center [893, 46] width 7 height 7
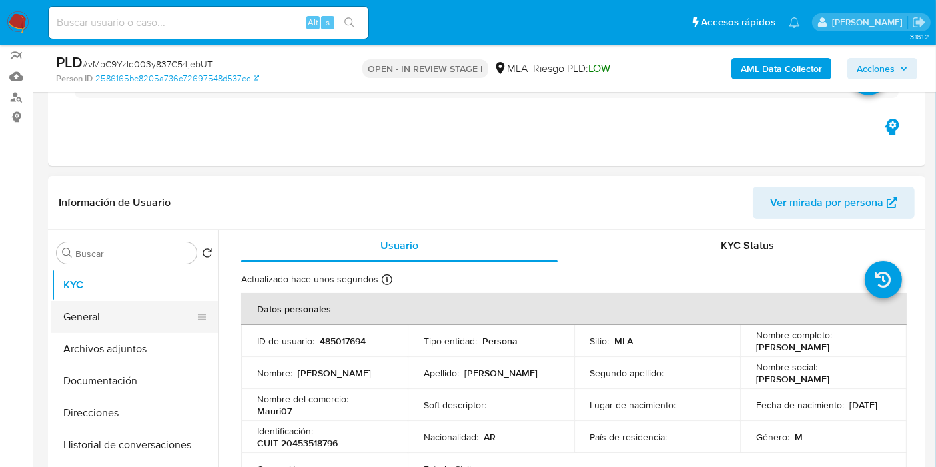
scroll to position [148, 0]
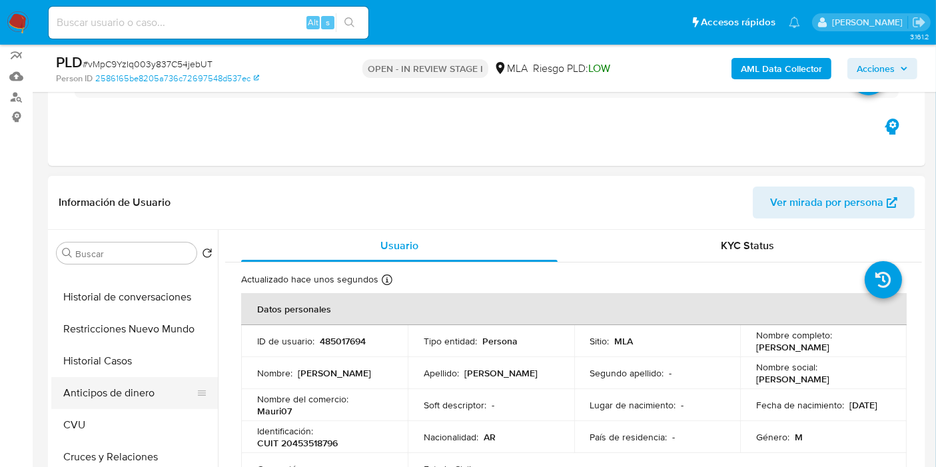
click at [107, 380] on button "Anticipos de dinero" at bounding box center [129, 393] width 156 height 32
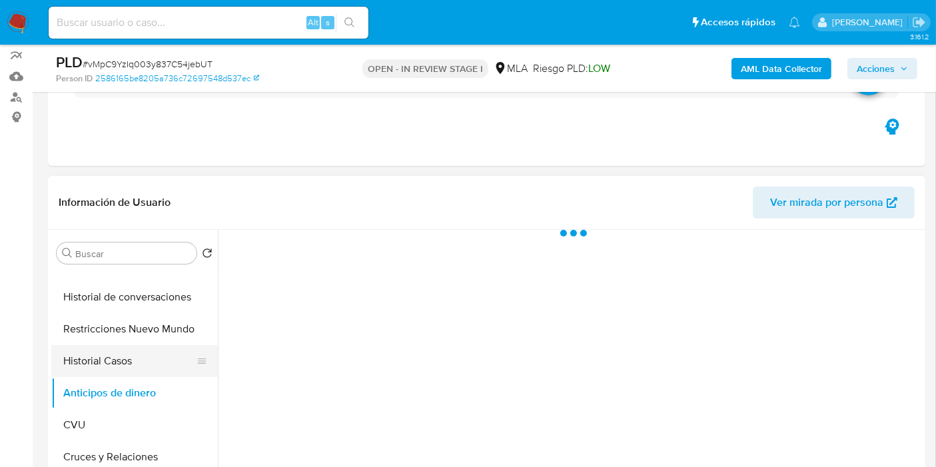
click at [141, 363] on button "Historial Casos" at bounding box center [129, 361] width 156 height 32
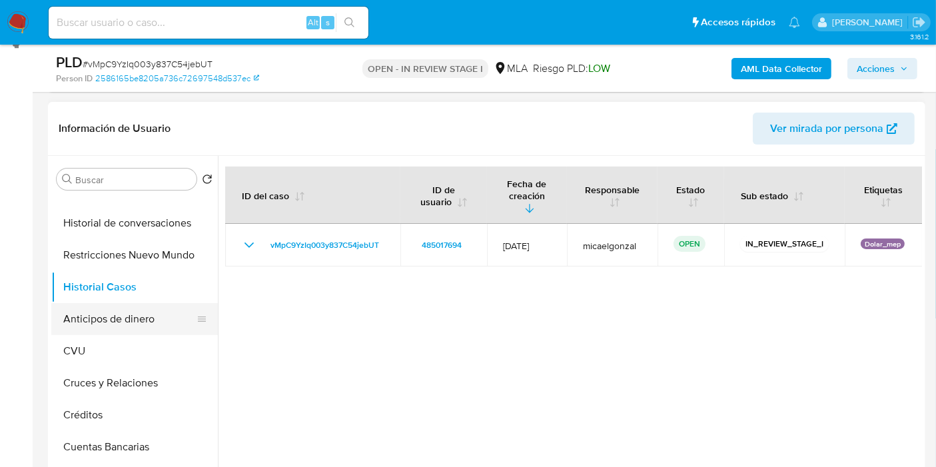
scroll to position [74, 0]
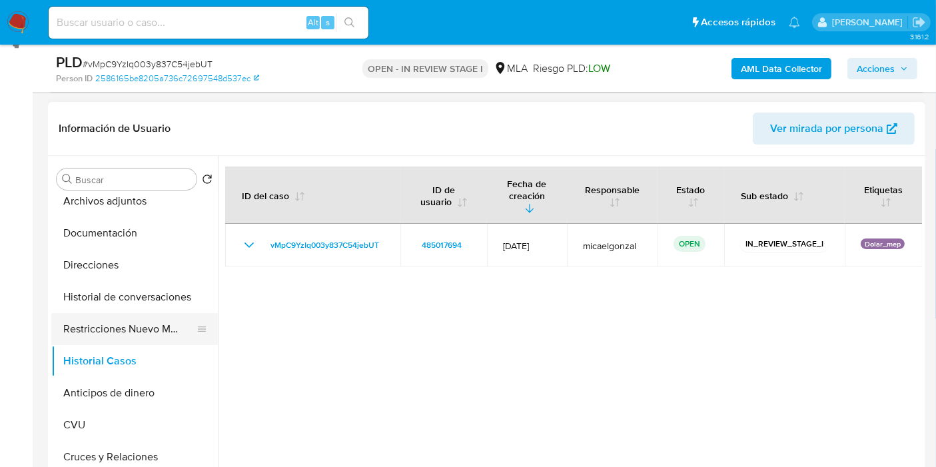
click at [121, 328] on button "Restricciones Nuevo Mundo" at bounding box center [129, 329] width 156 height 32
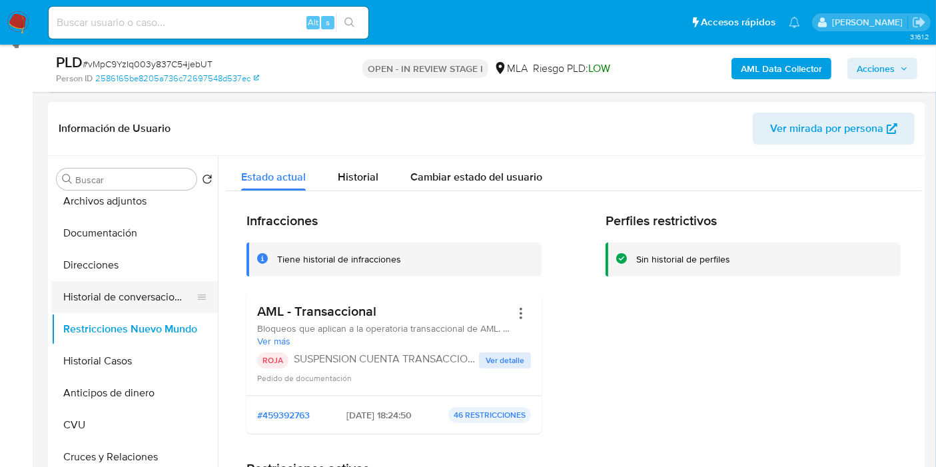
click at [133, 298] on button "Historial de conversaciones" at bounding box center [129, 297] width 156 height 32
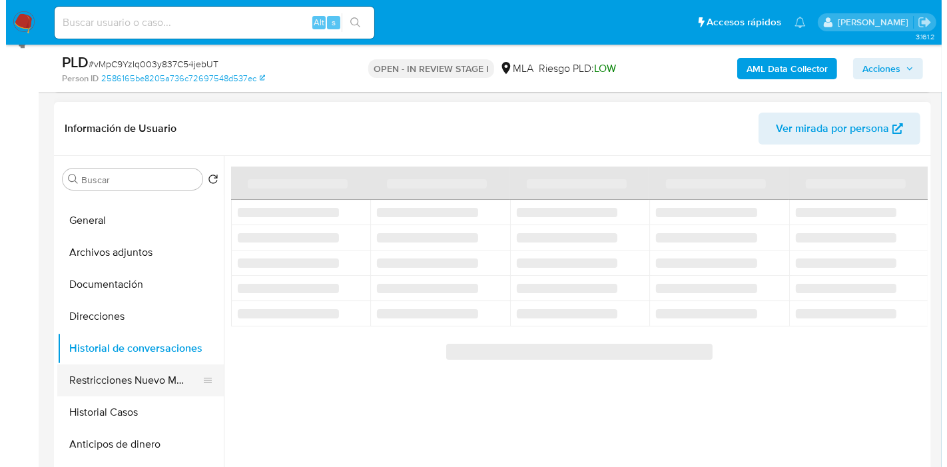
scroll to position [0, 0]
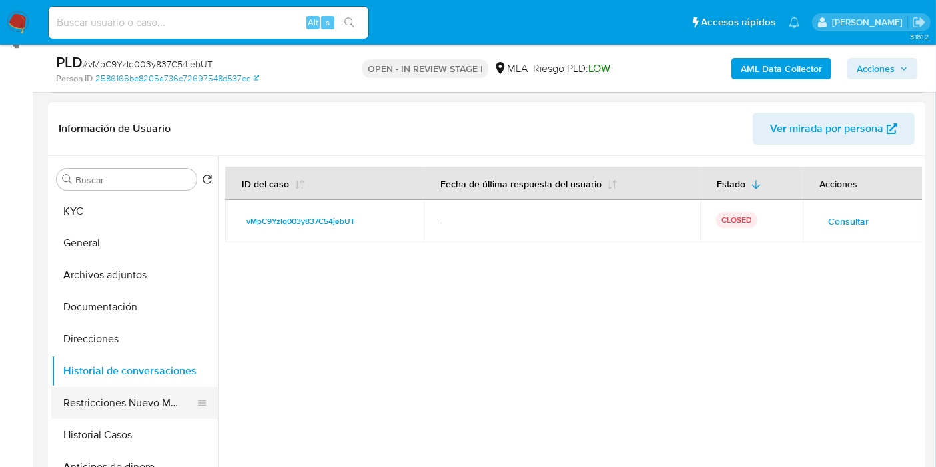
click at [131, 332] on button "Direcciones" at bounding box center [134, 339] width 167 height 32
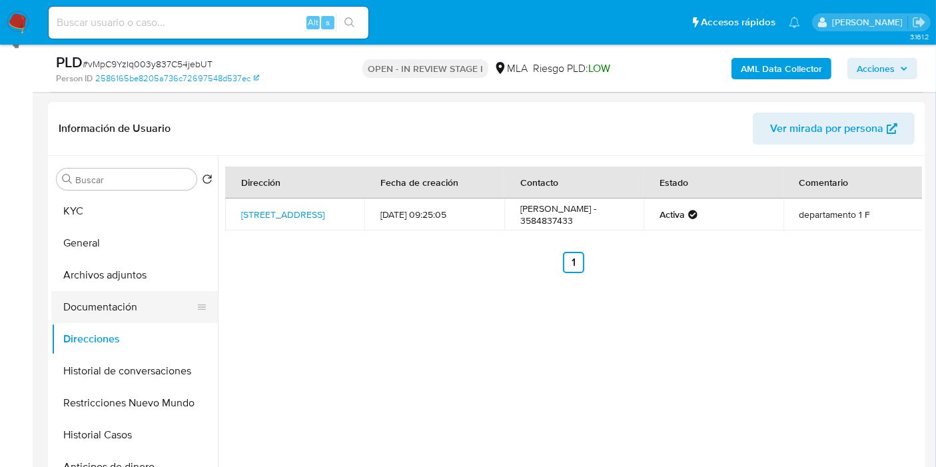
click at [129, 300] on button "Documentación" at bounding box center [129, 307] width 156 height 32
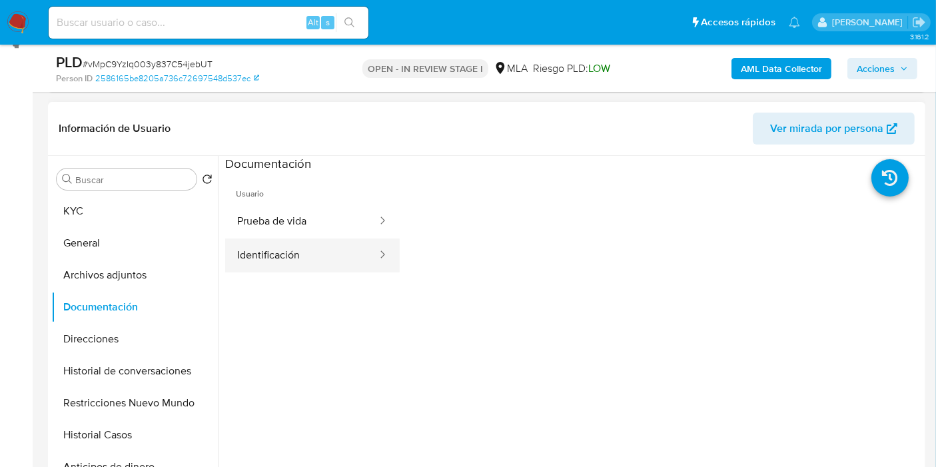
click at [234, 242] on button "Identificación" at bounding box center [301, 255] width 153 height 34
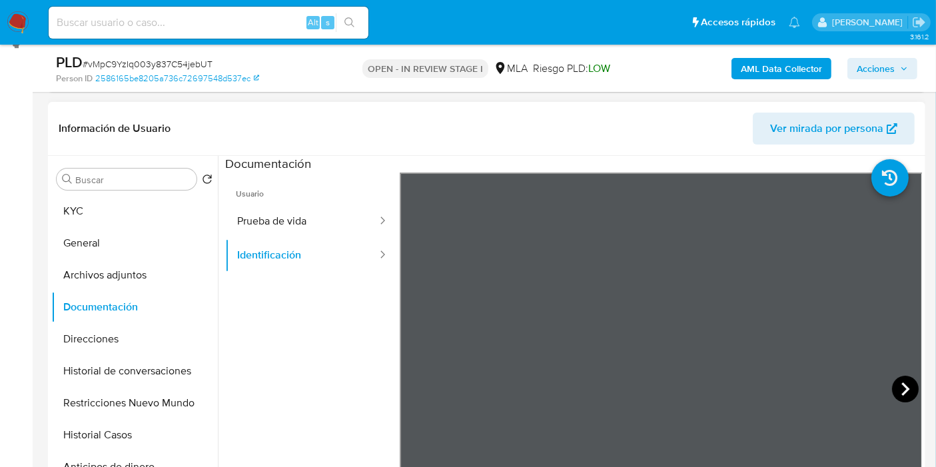
click at [892, 378] on div at bounding box center [661, 391] width 523 height 437
click at [894, 387] on icon at bounding box center [905, 389] width 27 height 27
click at [290, 219] on button "Prueba de vida" at bounding box center [301, 221] width 153 height 34
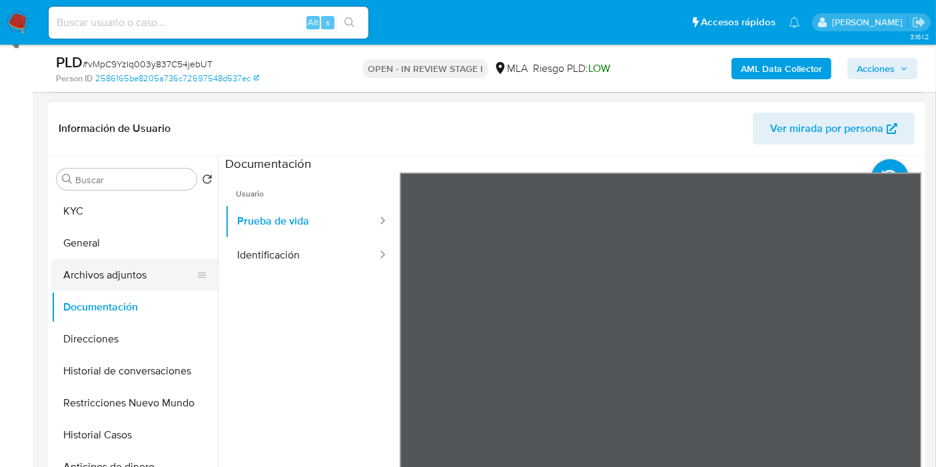
click at [151, 280] on button "Archivos adjuntos" at bounding box center [129, 275] width 156 height 32
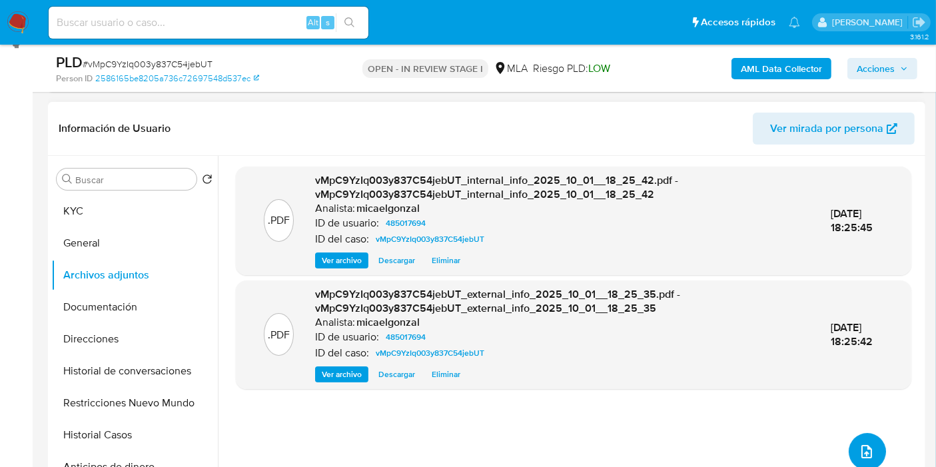
click at [859, 446] on icon "upload-file" at bounding box center [867, 452] width 16 height 16
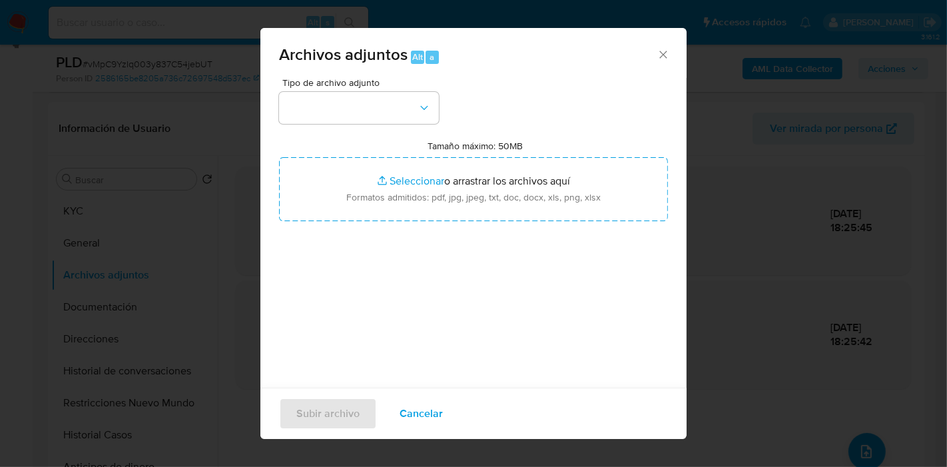
click at [409, 125] on div "Tipo de archivo adjunto Tamaño máximo: 50MB Seleccionar archivos Seleccionar o …" at bounding box center [473, 235] width 389 height 314
click at [390, 127] on div "Tipo de archivo adjunto Tamaño máximo: 50MB Seleccionar archivos Seleccionar o …" at bounding box center [473, 235] width 389 height 314
click at [402, 118] on button "button" at bounding box center [359, 108] width 160 height 32
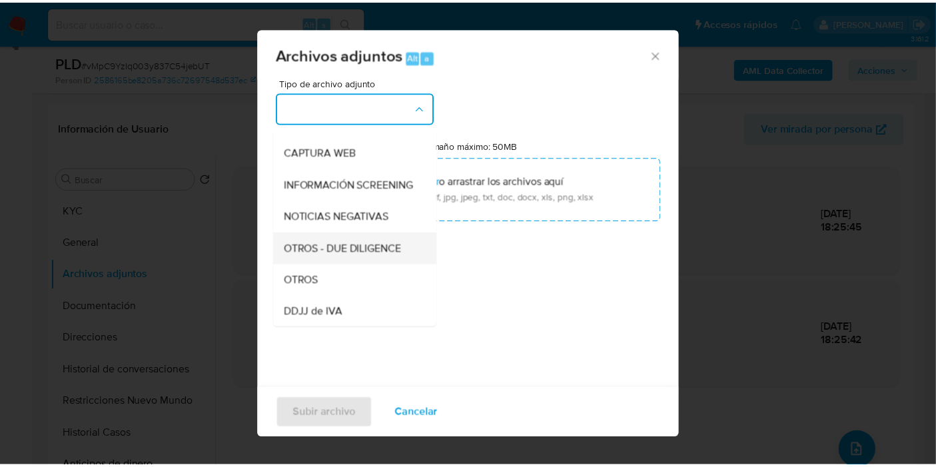
scroll to position [148, 0]
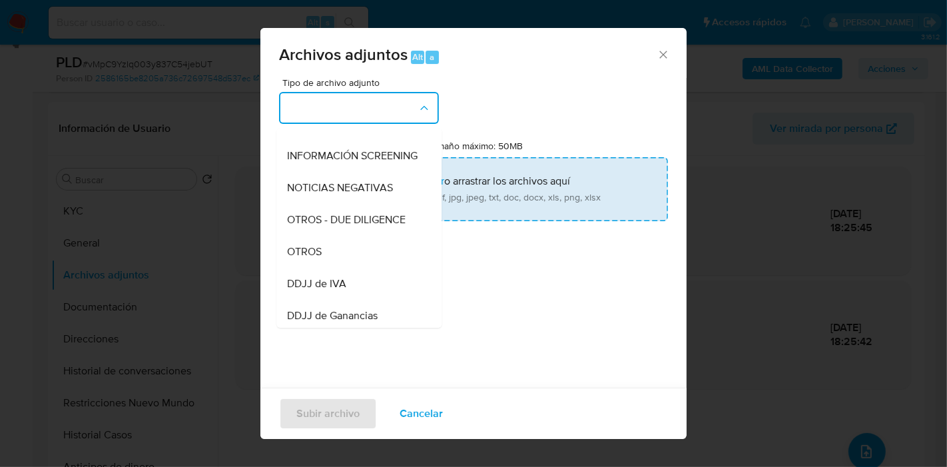
drag, startPoint x: 345, startPoint y: 261, endPoint x: 419, endPoint y: 206, distance: 91.9
click at [350, 257] on div "OTROS" at bounding box center [355, 252] width 136 height 32
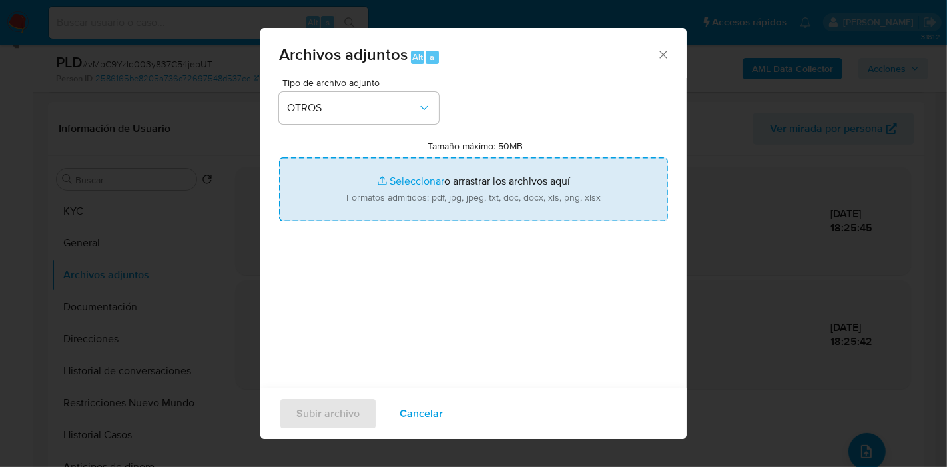
click at [429, 194] on input "Tamaño máximo: 50MB Seleccionar archivos" at bounding box center [473, 189] width 389 height 64
type input "C:\fakepath\Caselog vMpC9YzIq003y837C54jebUT_2025_09_17_23_16_50.docx"
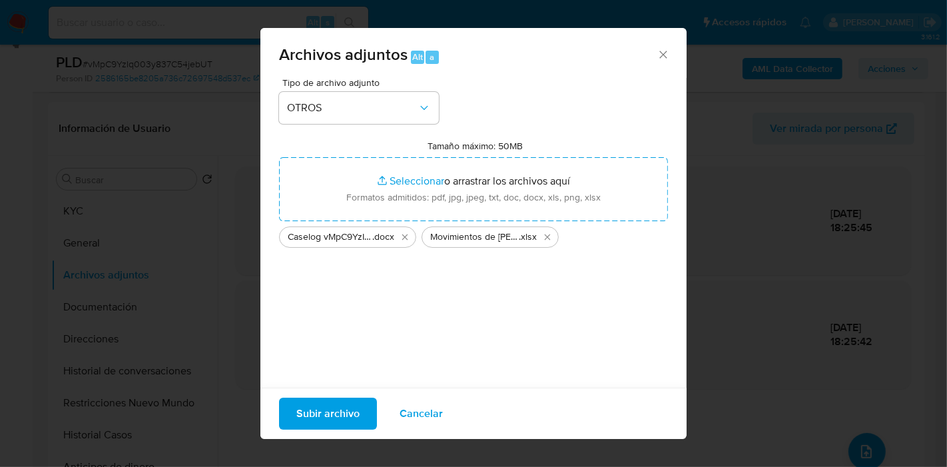
click at [312, 412] on span "Subir archivo" at bounding box center [327, 413] width 63 height 29
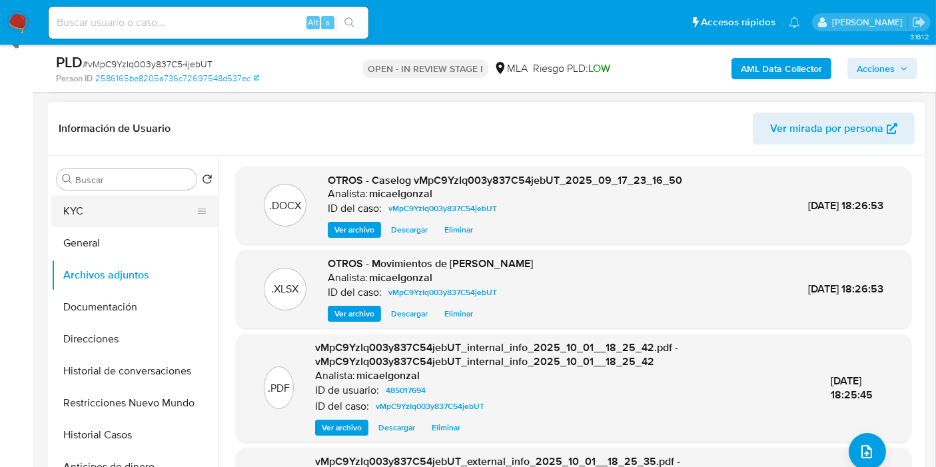
click at [127, 214] on button "KYC" at bounding box center [129, 211] width 156 height 32
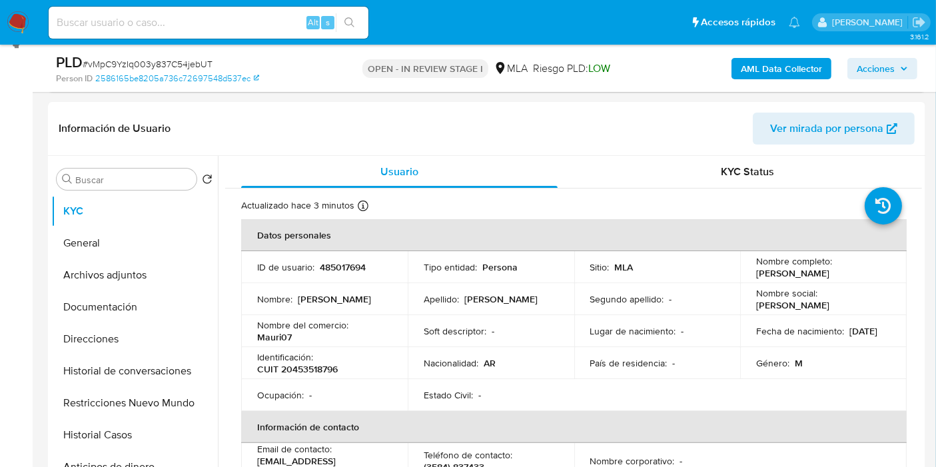
click at [894, 67] on span "Acciones" at bounding box center [876, 68] width 38 height 21
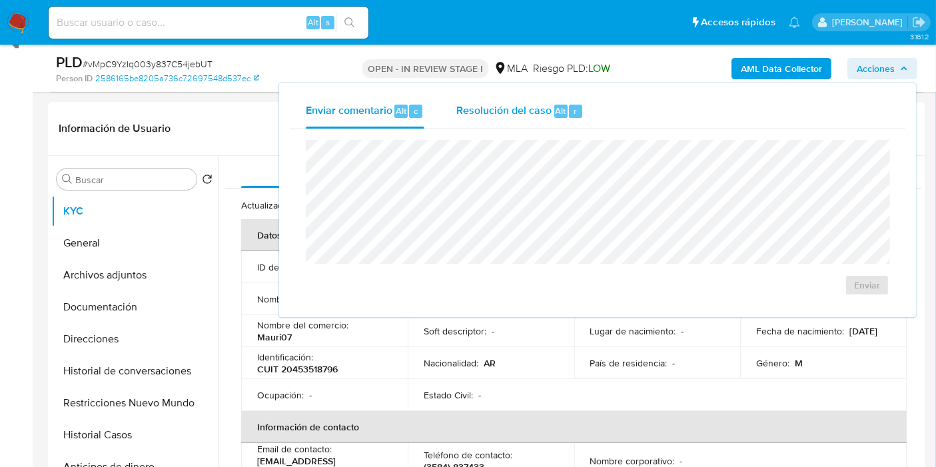
click at [500, 111] on span "Resolución del caso" at bounding box center [503, 110] width 95 height 15
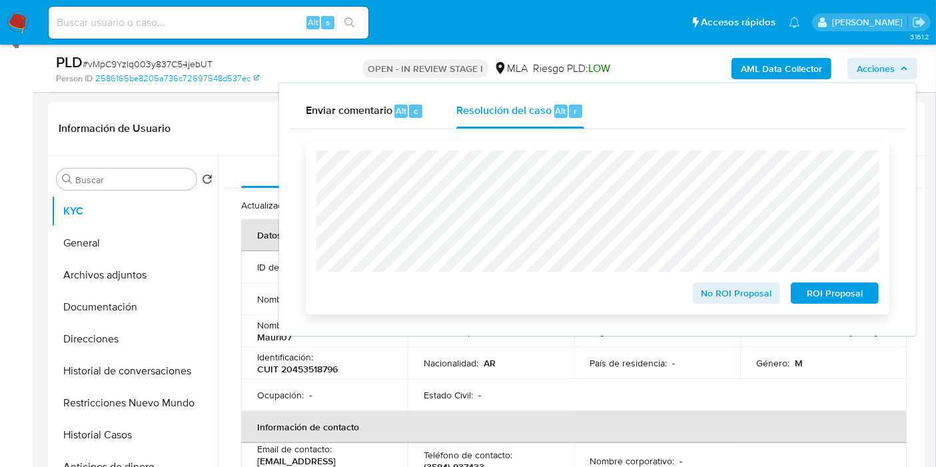
click at [844, 308] on div "No ROI Proposal ROI Proposal" at bounding box center [597, 227] width 583 height 175
click at [851, 298] on span "ROI Proposal" at bounding box center [834, 293] width 69 height 19
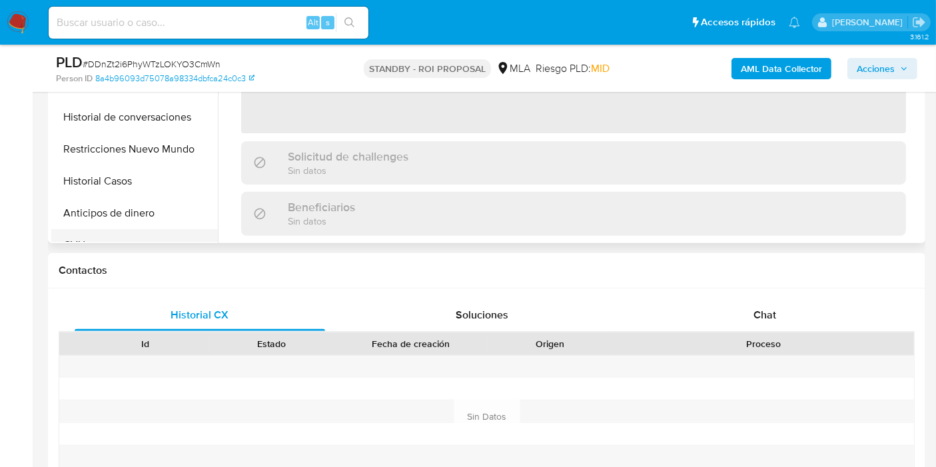
select select "10"
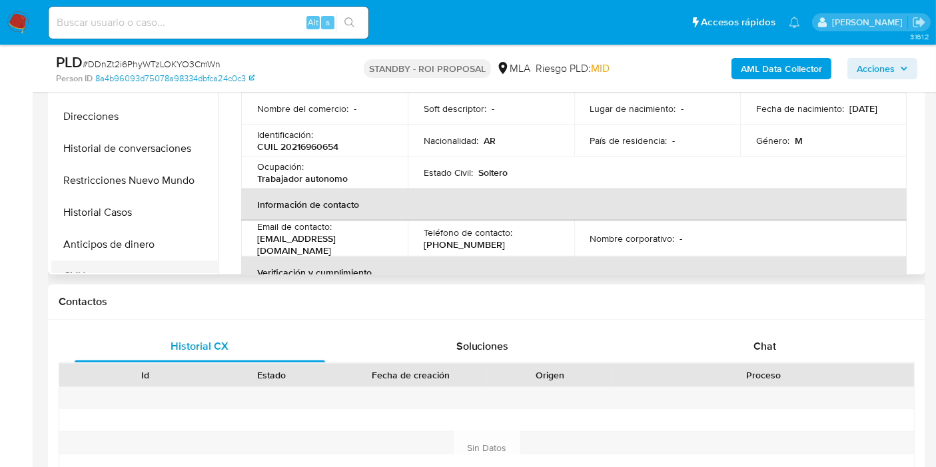
scroll to position [222, 0]
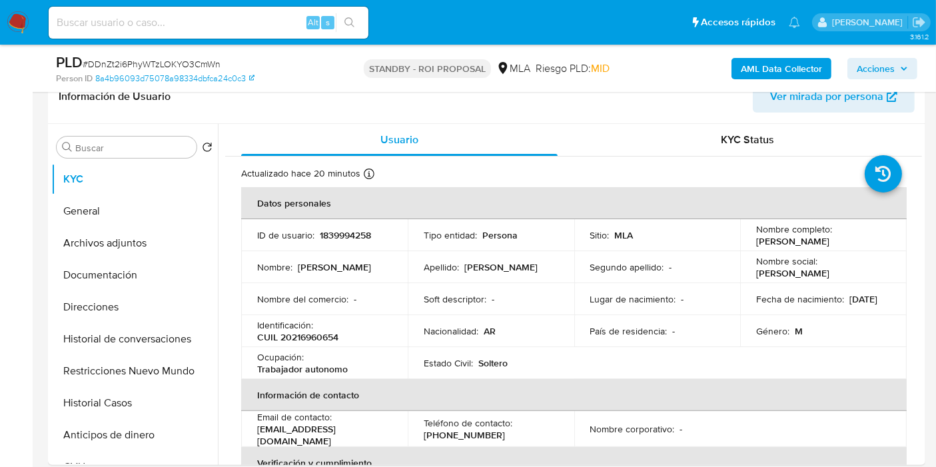
click at [28, 29] on img at bounding box center [18, 22] width 23 height 23
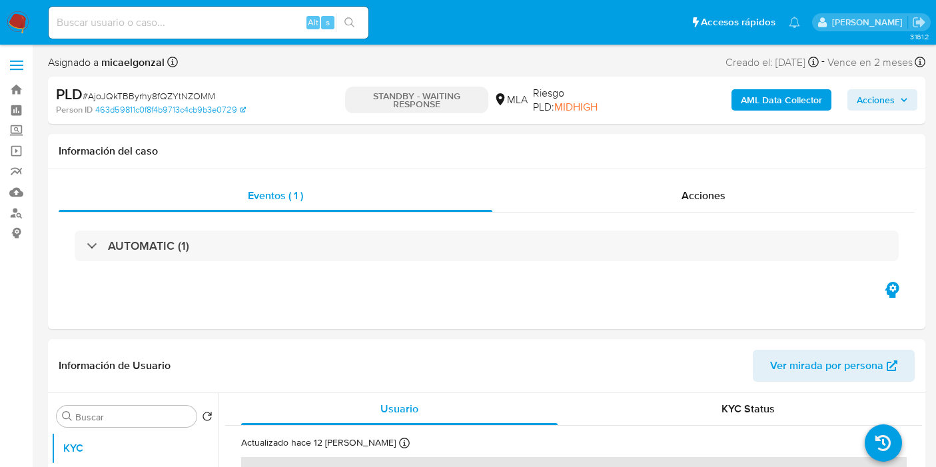
select select "10"
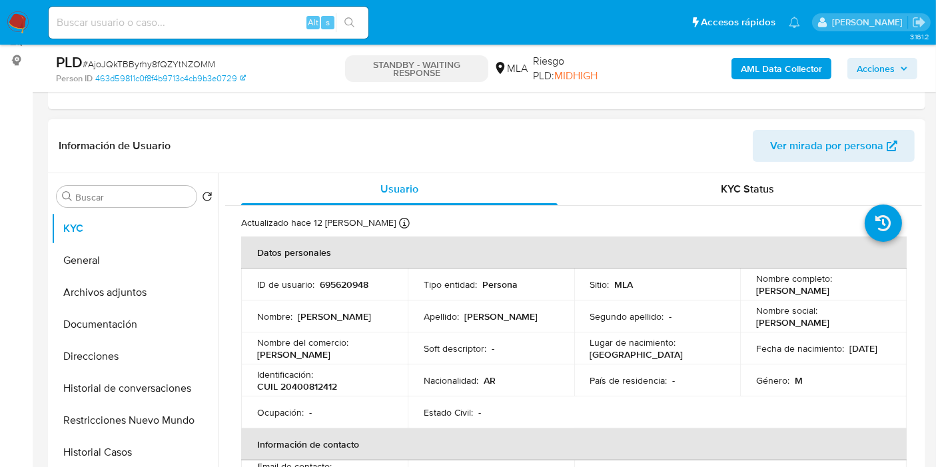
scroll to position [222, 0]
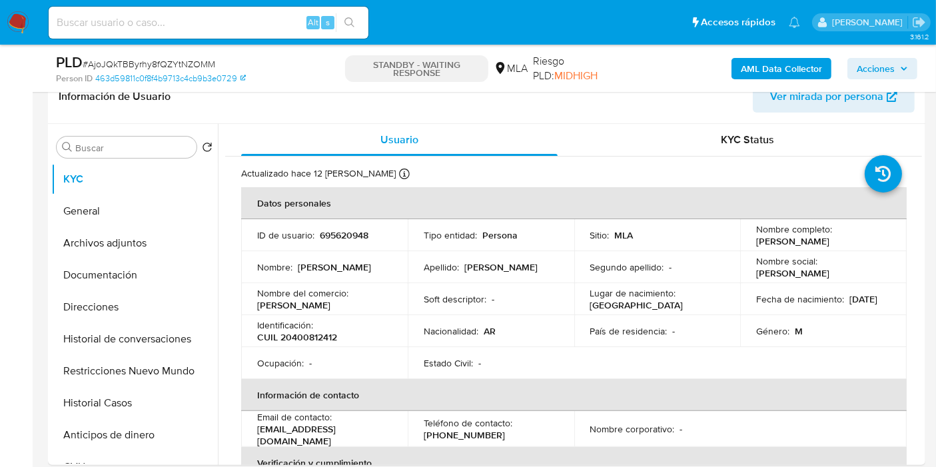
click at [17, 23] on img at bounding box center [18, 22] width 23 height 23
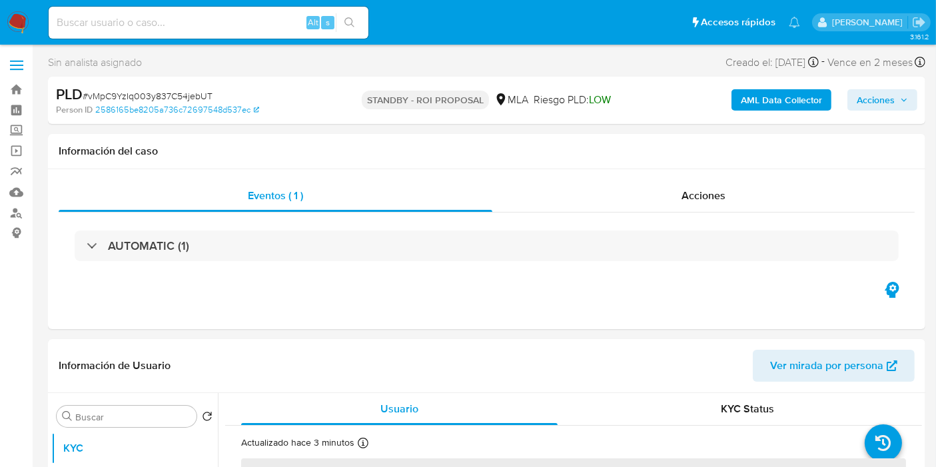
select select "10"
click at [28, 29] on img at bounding box center [18, 22] width 23 height 23
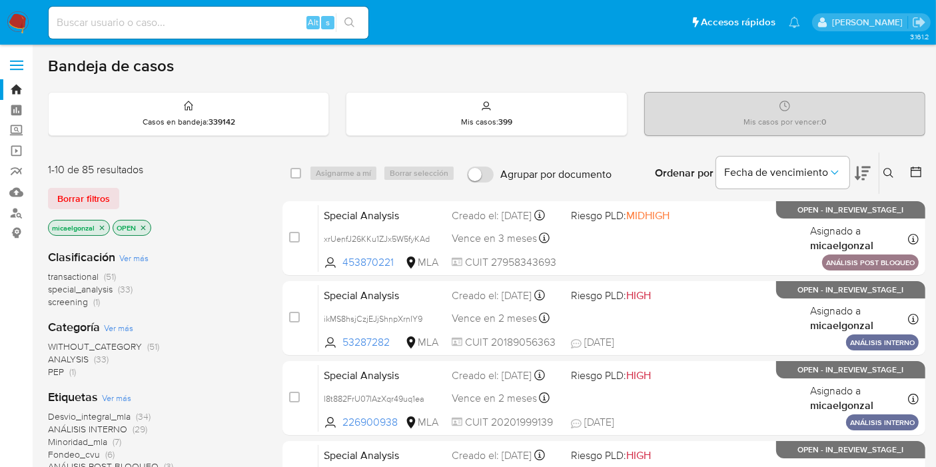
click at [15, 12] on img at bounding box center [18, 22] width 23 height 23
click at [100, 227] on icon "close-filter" at bounding box center [102, 228] width 8 height 8
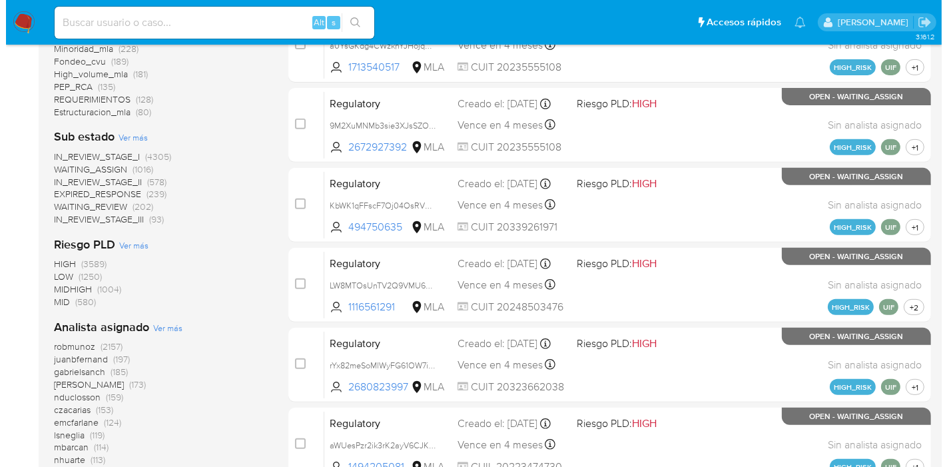
scroll to position [518, 0]
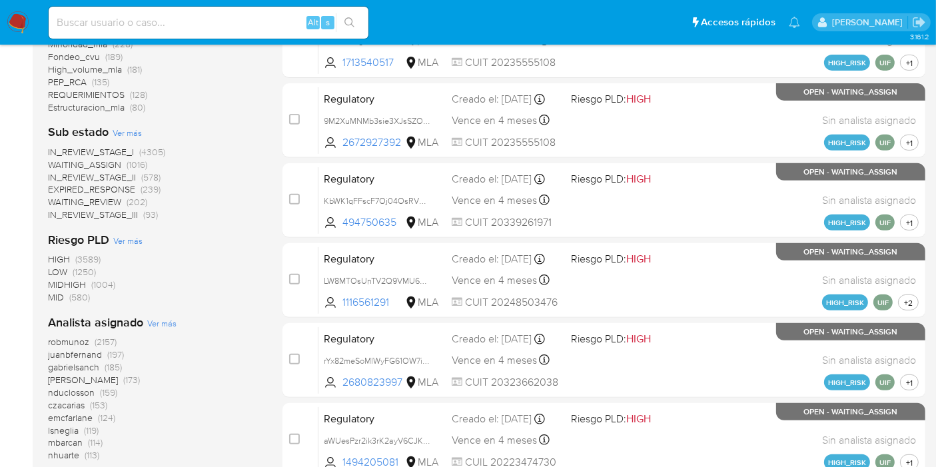
click at [154, 318] on span "Ver más" at bounding box center [161, 323] width 29 height 12
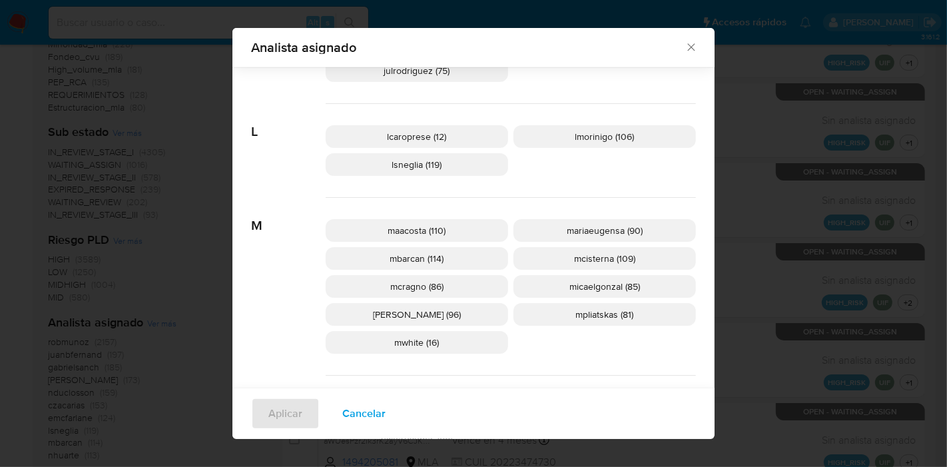
scroll to position [582, 0]
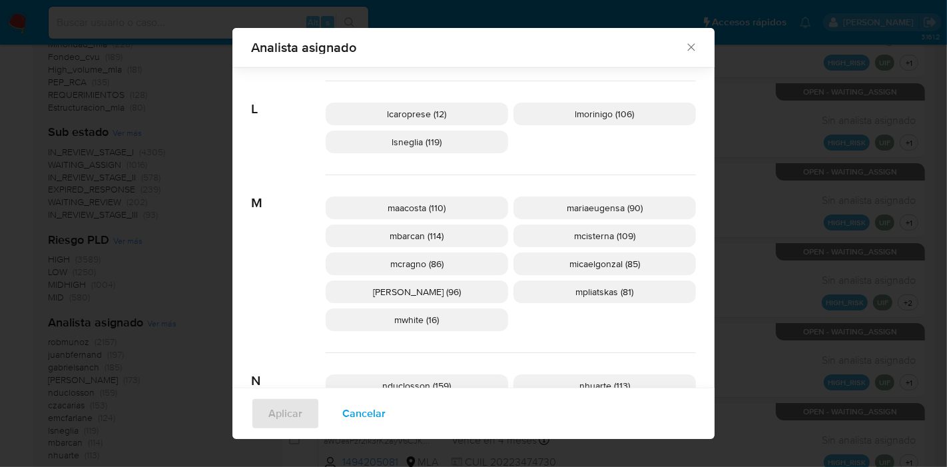
drag, startPoint x: 685, startPoint y: 48, endPoint x: 565, endPoint y: 210, distance: 201.4
click at [565, 210] on div "Analista asignado Buscar 9 9b67c4c7-5718-49c3-93b1-153dcf44f7df (1) A afaruolo …" at bounding box center [473, 233] width 482 height 411
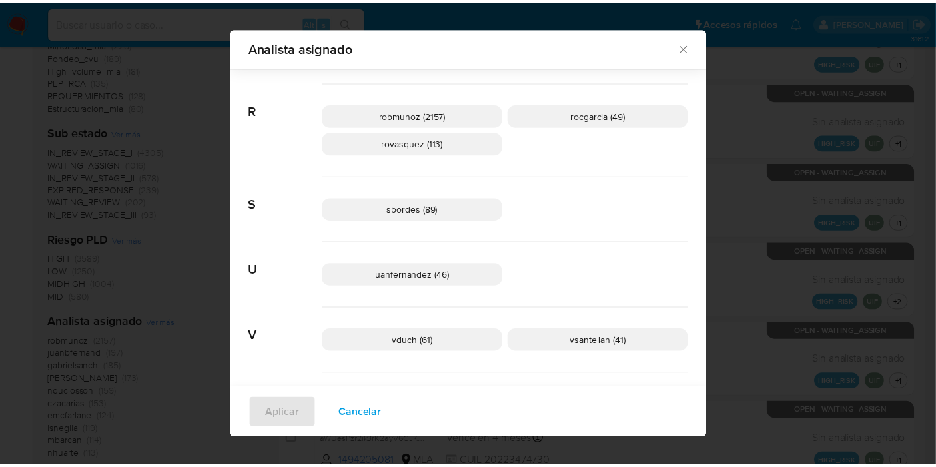
scroll to position [1070, 0]
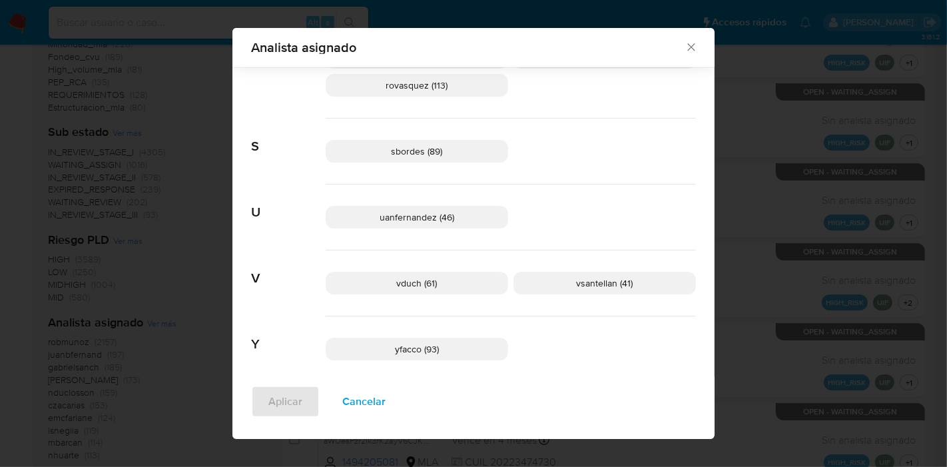
click at [685, 50] on icon "Cerrar" at bounding box center [691, 47] width 13 height 13
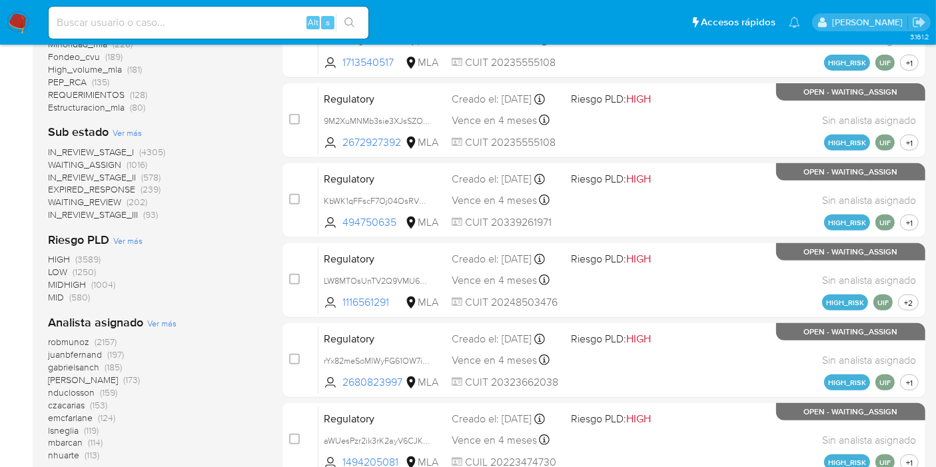
click at [32, 20] on nav "Pausado Ver notificaciones Alt s Accesos rápidos Presiona las siguientes teclas…" at bounding box center [468, 22] width 936 height 45
click at [11, 21] on img at bounding box center [18, 22] width 23 height 23
